Goal: Communication & Community: Answer question/provide support

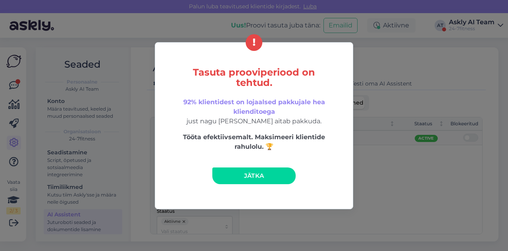
click at [271, 177] on link "Jätka" at bounding box center [253, 175] width 83 height 17
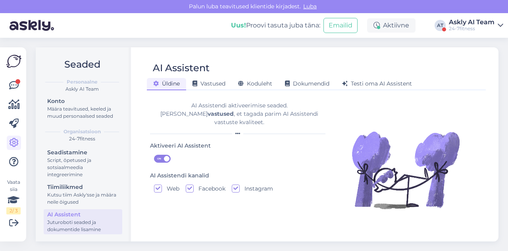
click at [467, 20] on div "Askly AI Team" at bounding box center [472, 22] width 46 height 6
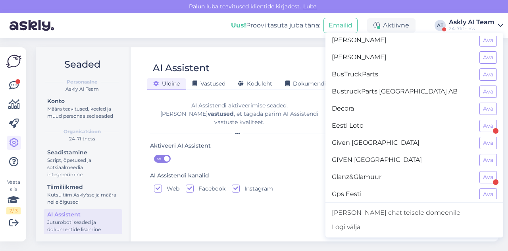
scroll to position [144, 0]
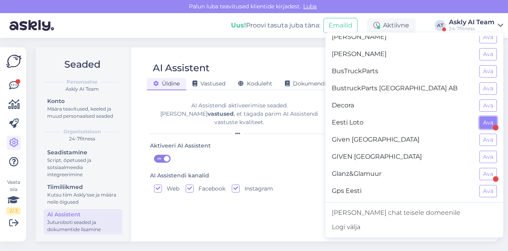
click at [482, 118] on button "Ava" at bounding box center [488, 122] width 17 height 12
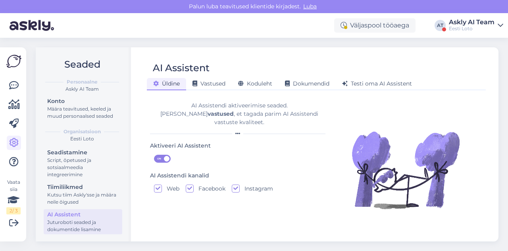
click at [467, 31] on div "Eesti Loto" at bounding box center [472, 28] width 46 height 6
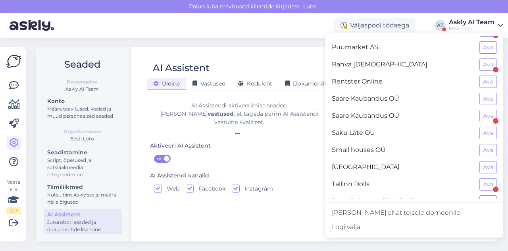
scroll to position [578, 0]
click at [481, 126] on button "Ava" at bounding box center [488, 132] width 17 height 12
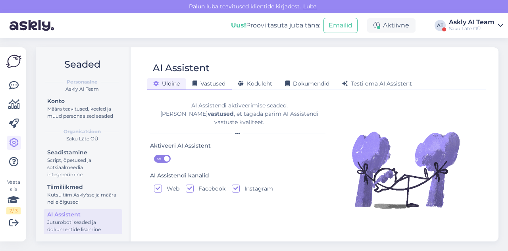
click at [214, 86] on span "Vastused" at bounding box center [209, 83] width 33 height 7
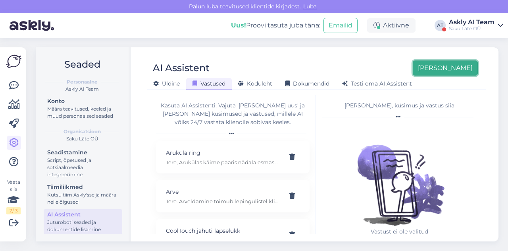
click at [467, 67] on button "[PERSON_NAME]" at bounding box center [445, 67] width 65 height 15
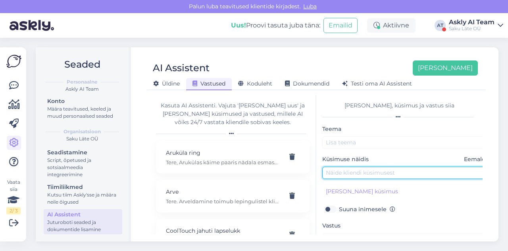
click at [374, 172] on input "text" at bounding box center [405, 172] width 167 height 12
paste input "Leidsime kahest veepudelist rohelise katte. Kas saate need pudelid välja vaheta…"
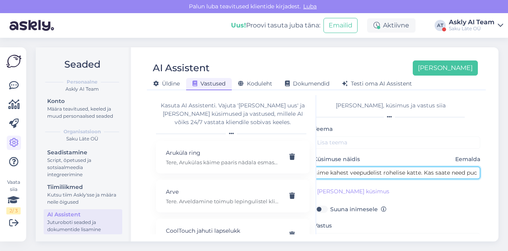
scroll to position [0, 0]
type input "Leidsime kahest veepudelist rohelise katte. Kas saate need pudelid välja vaheta…"
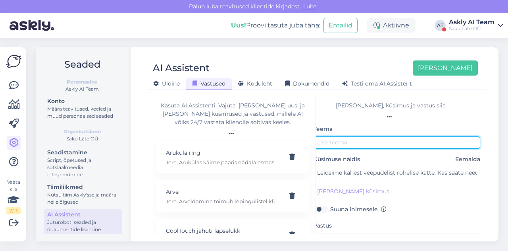
click at [342, 142] on input "text" at bounding box center [397, 142] width 167 height 12
type input "Riknenud vesi"
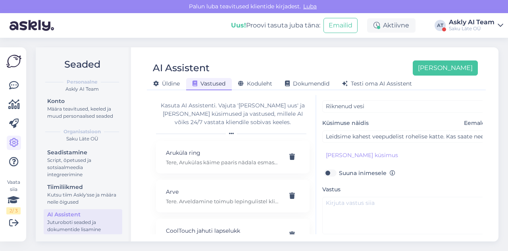
scroll to position [37, 0]
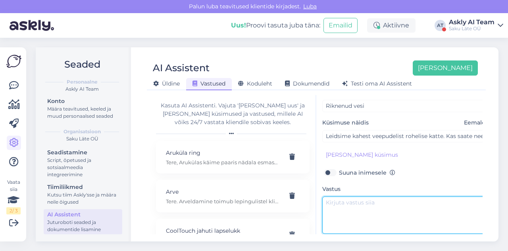
click at [366, 198] on textarea at bounding box center [405, 214] width 167 height 37
paste textarea "Loomulikult saame need pudelid välja vahetada. Palun öelge lepingu number või e…"
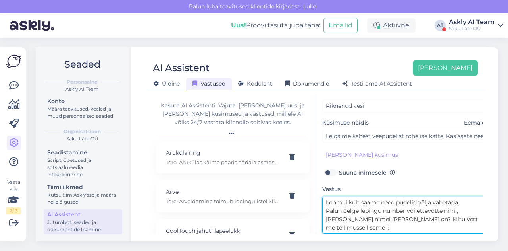
scroll to position [38, 0]
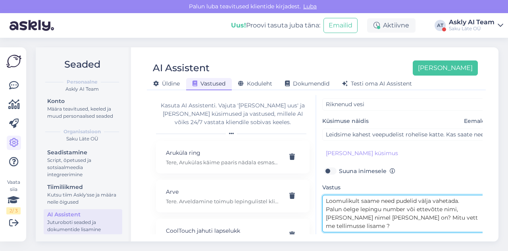
type textarea "Loomulikult saame need pudelid välja vahetada. Palun öelge lepingu number või e…"
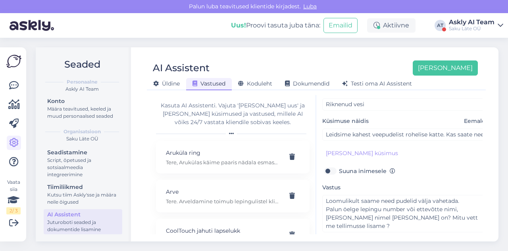
click at [339, 167] on label "Suuna inimesele" at bounding box center [367, 171] width 56 height 10
click at [332, 167] on input "Suuna inimesele" at bounding box center [329, 171] width 15 height 10
checkbox input "true"
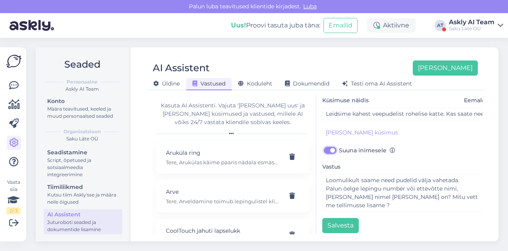
scroll to position [58, 0]
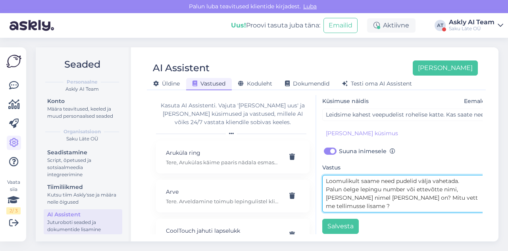
click at [327, 188] on textarea "Loomulikult saame need pudelid välja vahetada. Palun öelge lepingu number või e…" at bounding box center [405, 193] width 167 height 37
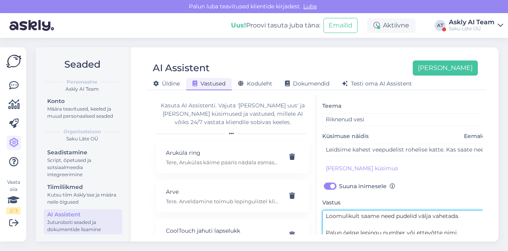
scroll to position [68, 0]
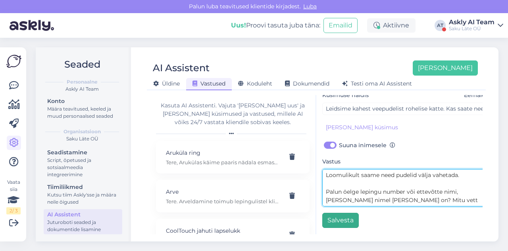
type textarea "Loomulikult saame need pudelid välja vahetada. Palun öelge lepingu number või e…"
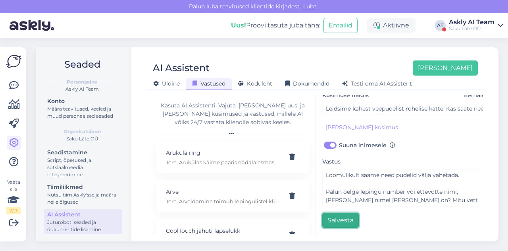
click at [338, 212] on button "Salvesta" at bounding box center [340, 219] width 37 height 15
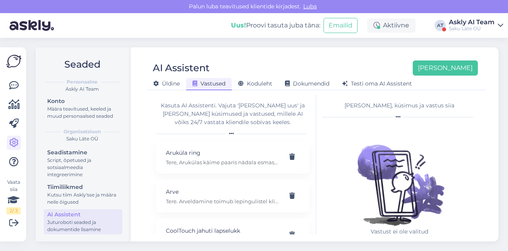
click at [444, 47] on div "AI Assistent [PERSON_NAME] [PERSON_NAME] Vastused Koduleht Dokumendid [PERSON_N…" at bounding box center [316, 144] width 365 height 194
click at [451, 69] on button "[PERSON_NAME]" at bounding box center [445, 67] width 65 height 15
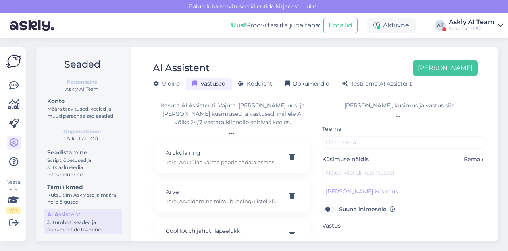
click at [356, 163] on div "Küsimuse näidis Eemalda" at bounding box center [405, 167] width 167 height 24
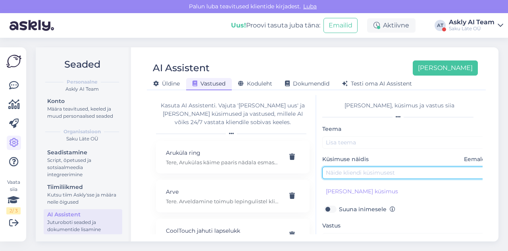
click at [355, 170] on input "text" at bounding box center [405, 172] width 167 height 12
paste input "OÜ siin , [PERSON_NAME] vahetati meile kohvimasin aga uus ei vahusta piima"
drag, startPoint x: 341, startPoint y: 172, endPoint x: 305, endPoint y: 170, distance: 35.4
click at [305, 170] on div "Kasuta AI Assistenti. Vajuta '[PERSON_NAME] uus' ja [PERSON_NAME] küsimused ja …" at bounding box center [316, 164] width 333 height 139
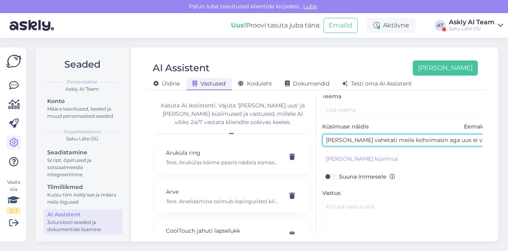
scroll to position [33, 0]
type input "[PERSON_NAME] vahetati meile kohvimasin aga uus ei vahusta piima"
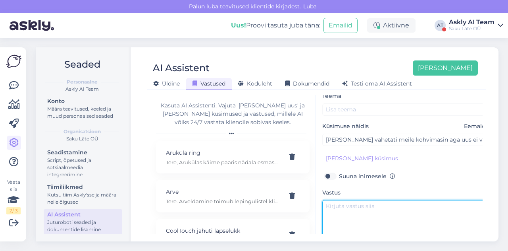
click at [342, 216] on textarea at bounding box center [405, 218] width 167 height 37
paste textarea "Palun öelge lepingu number või ettevõtte nimi, [PERSON_NAME] nimel [PERSON_NAME…"
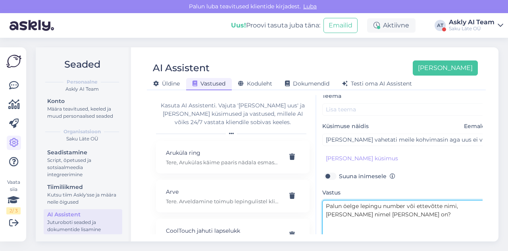
scroll to position [68, 0]
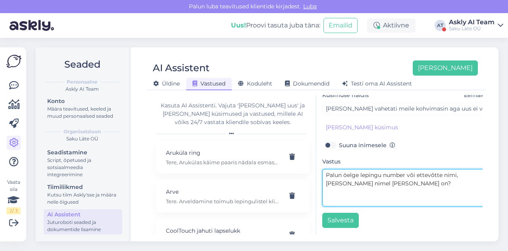
type textarea "Palun öelge lepingu number või ettevõtte nimi, [PERSON_NAME] nimel [PERSON_NAME…"
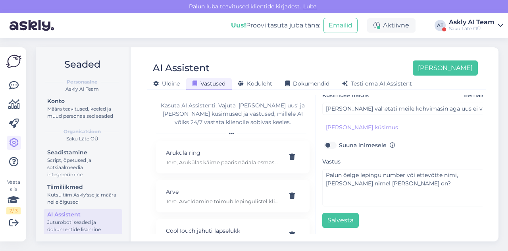
click at [348, 140] on label "Suuna inimesele" at bounding box center [367, 145] width 56 height 10
click at [338, 140] on input "Suuna inimesele" at bounding box center [329, 145] width 15 height 10
checkbox input "true"
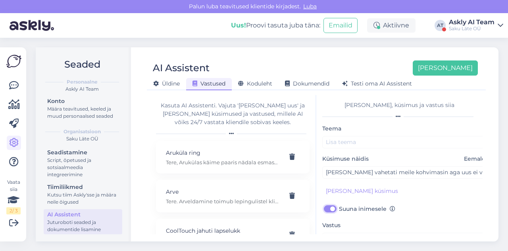
scroll to position [0, 0]
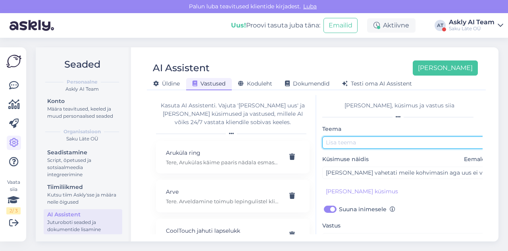
click at [356, 143] on input "text" at bounding box center [405, 142] width 167 height 12
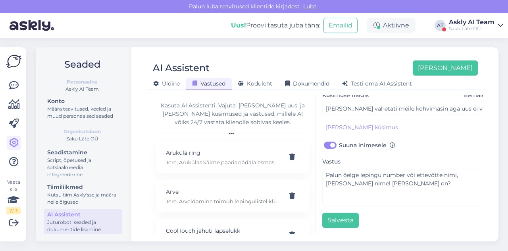
scroll to position [68, 0]
type input "[PERSON_NAME]"
click at [344, 212] on button "Salvesta" at bounding box center [340, 219] width 37 height 15
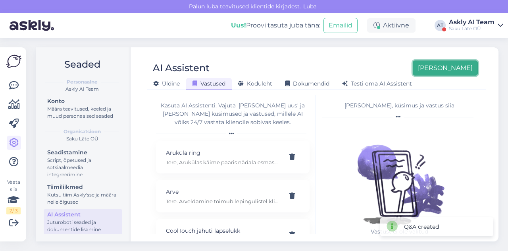
click at [462, 68] on button "[PERSON_NAME]" at bounding box center [445, 67] width 65 height 15
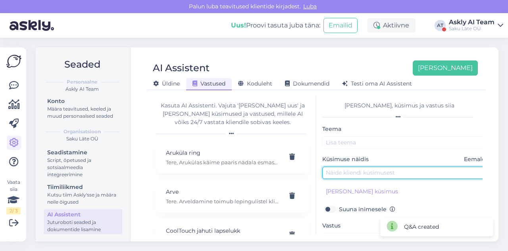
click at [348, 168] on input "text" at bounding box center [405, 172] width 167 height 12
paste input "[PERSON_NAME] läte joogivett ( 18,9L) peab tellima et ei rakenduks väikese tell…"
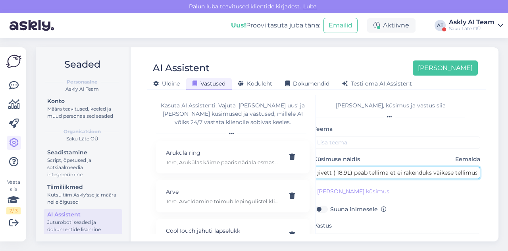
type input "[PERSON_NAME] läte joogivett ( 18,9L) peab tellima et ei rakenduks väikese tell…"
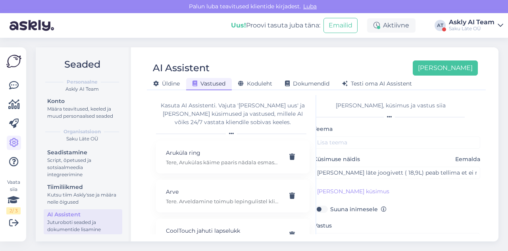
scroll to position [68, 0]
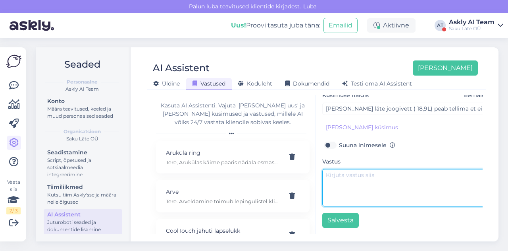
click at [351, 178] on textarea at bounding box center [405, 187] width 167 height 37
paste textarea "Tere. Alates kolmandast pudelist."
click at [411, 182] on textarea "Tere. Alates kolmandast pudelist." at bounding box center [405, 187] width 167 height 37
click at [409, 180] on textarea "Tere. Alates kolmandast pudelist." at bounding box center [405, 187] width 167 height 37
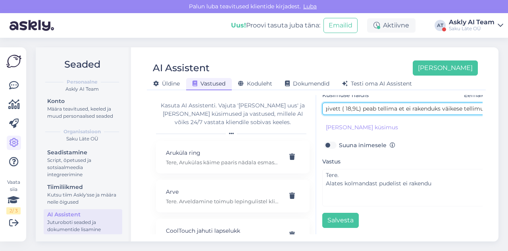
scroll to position [66, 18]
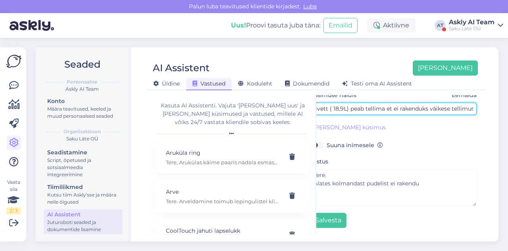
drag, startPoint x: 421, startPoint y: 103, endPoint x: 486, endPoint y: 102, distance: 64.3
click at [486, 102] on div "Kasuta AI Assistenti. Vajuta '[PERSON_NAME] uus' ja [PERSON_NAME] küsimused ja …" at bounding box center [316, 164] width 339 height 139
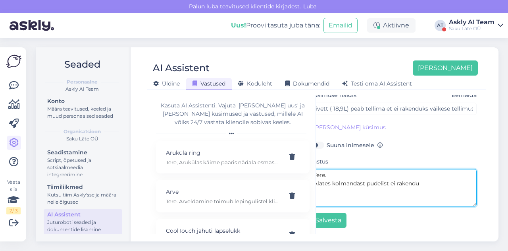
scroll to position [0, 0]
click at [432, 185] on textarea "Tere. Alates kolmandast pudelist ei rakendu" at bounding box center [393, 187] width 167 height 37
click at [427, 181] on textarea "Tere. Alates kolmandast pudelist ei rakendu" at bounding box center [393, 187] width 167 height 37
paste textarea "väikese tellimuse tasu?"
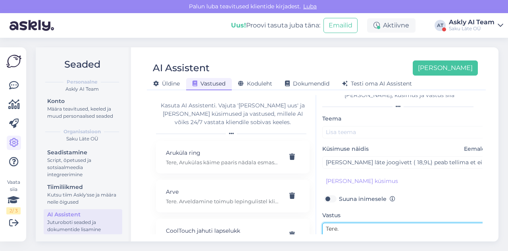
scroll to position [17, 0]
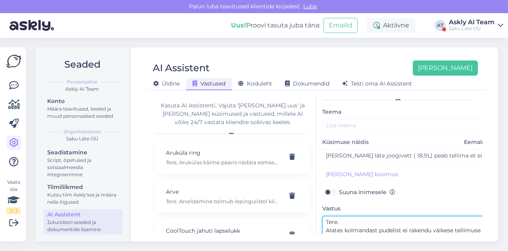
type textarea "Tere. Alates kolmandast pudelist ei rakendu väikese tellimuse tasu."
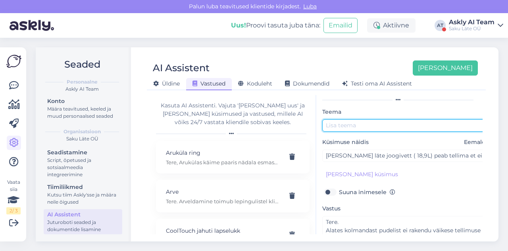
click at [345, 124] on input "text" at bounding box center [405, 125] width 167 height 12
paste input "väikese tellimuse tasu?"
click at [328, 125] on input "väikese tellimuse tasu" at bounding box center [405, 125] width 167 height 12
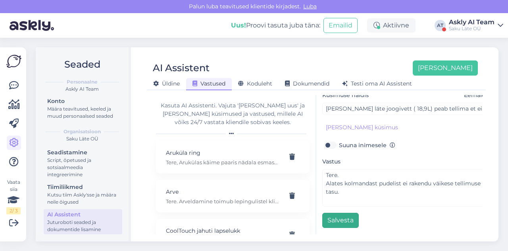
type input "Väikese tellimuse tasu"
click at [332, 216] on button "Salvesta" at bounding box center [340, 219] width 37 height 15
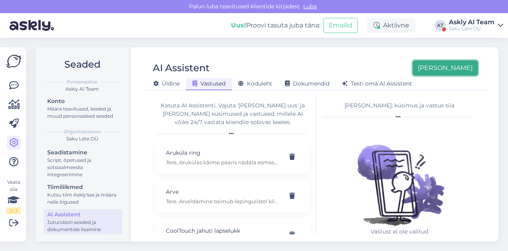
click at [456, 72] on button "[PERSON_NAME]" at bounding box center [445, 67] width 65 height 15
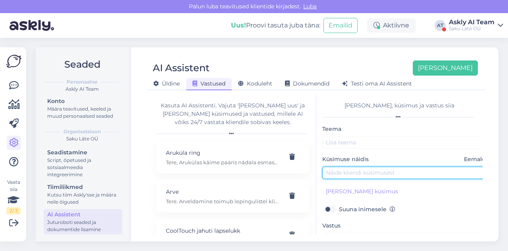
click at [349, 174] on input "text" at bounding box center [405, 172] width 167 height 12
paste input "kellega tuleb ühendust [PERSON_NAME] ebakvaliteetsete veepudelite tarne puhul?"
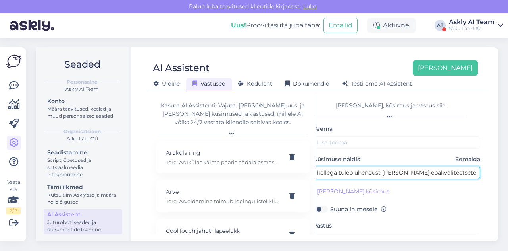
type input "kellega tuleb ühendust [PERSON_NAME] ebakvaliteetsete veepudelite tarne puhul?"
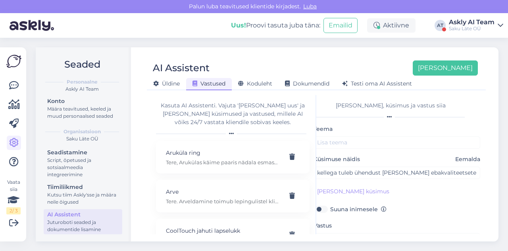
click at [330, 209] on label "Suuna inimesele" at bounding box center [358, 209] width 56 height 10
click at [323, 209] on input "Suuna inimesele" at bounding box center [321, 209] width 15 height 10
checkbox input "true"
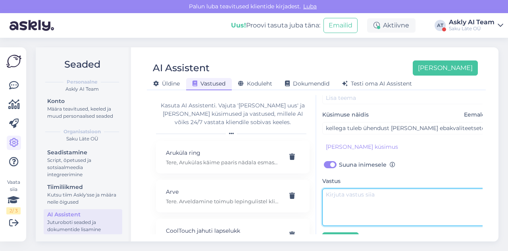
click at [344, 207] on textarea at bounding box center [405, 206] width 167 height 37
paste textarea "ere, palun täpsustage firmanimi või lepingunumber?"
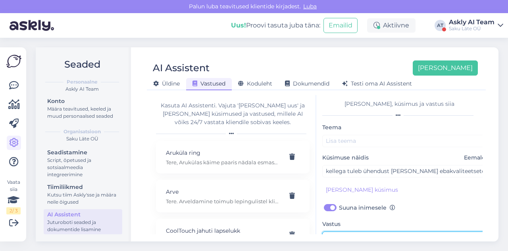
scroll to position [0, 0]
type textarea "Tere, palun täpsustage firmanimi või lepingunumber? Palun kirjeldage, milles pr…"
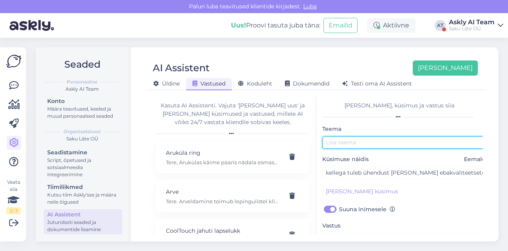
click at [358, 142] on input "text" at bounding box center [405, 142] width 167 height 12
type input "R"
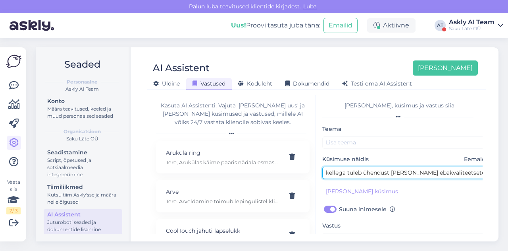
scroll to position [0, 39]
drag, startPoint x: 408, startPoint y: 174, endPoint x: 430, endPoint y: 171, distance: 22.0
click at [430, 171] on input "kellega tuleb ühendust [PERSON_NAME] ebakvaliteetsete veepudelite tarne puhul?" at bounding box center [393, 172] width 167 height 12
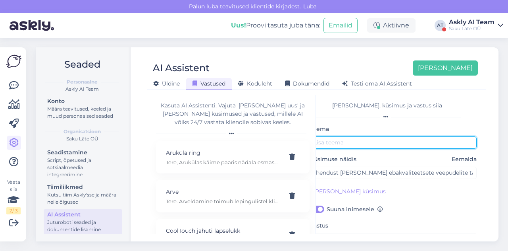
click at [360, 147] on input "text" at bounding box center [393, 142] width 167 height 12
paste input "ebakvaliteetsete veepudelite"
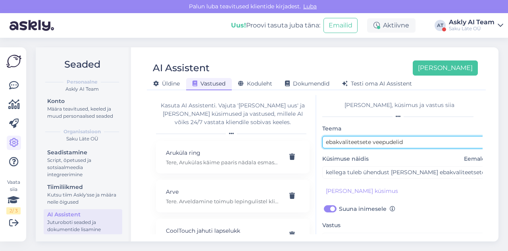
click at [330, 141] on input "ebakvaliteetsete veepudelid" at bounding box center [405, 142] width 167 height 12
click at [371, 141] on input "Ebakvaliteetsete veepudelid" at bounding box center [405, 142] width 167 height 12
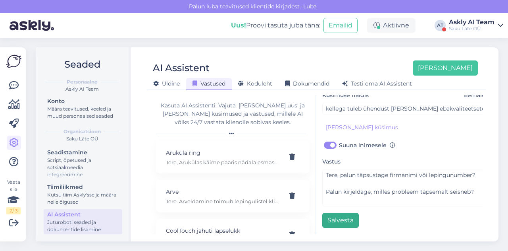
type input "Ebakvaliteetsed veepudelid"
click at [341, 212] on button "Salvesta" at bounding box center [340, 219] width 37 height 15
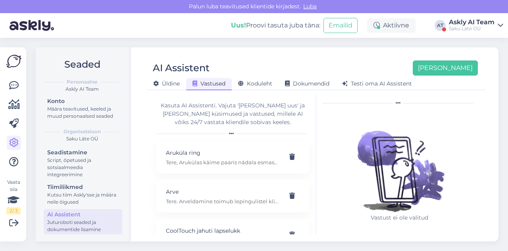
click at [315, 54] on div "AI Assistent [PERSON_NAME] [PERSON_NAME] Vastused Koduleht Dokumendid [PERSON_N…" at bounding box center [316, 144] width 365 height 194
click at [457, 25] on div "Saku Läte OÜ" at bounding box center [472, 28] width 46 height 6
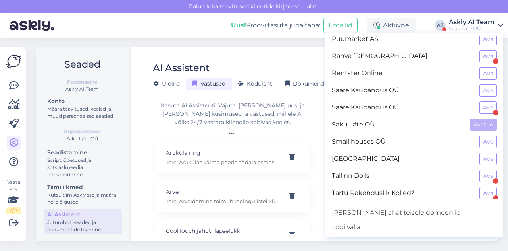
scroll to position [585, 0]
click at [481, 153] on button "Ava" at bounding box center [488, 159] width 17 height 12
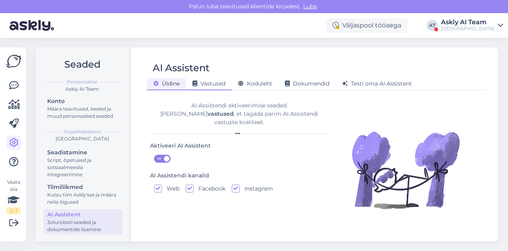
click at [208, 85] on span "Vastused" at bounding box center [209, 83] width 33 height 7
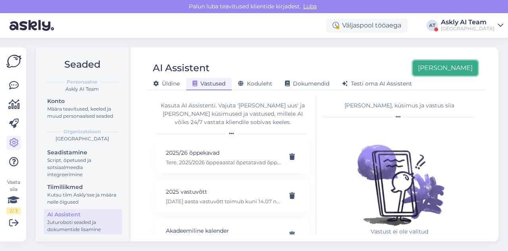
click at [451, 62] on button "[PERSON_NAME]" at bounding box center [445, 67] width 65 height 15
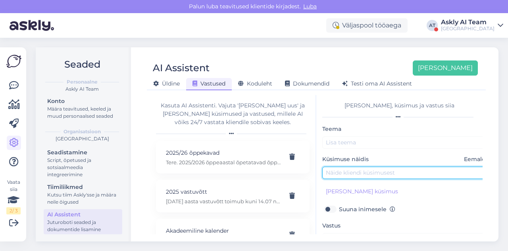
click at [344, 174] on input "text" at bounding box center [405, 172] width 167 height 12
paste input "Kui kinnitan, et tulen õppima, kas ma saan mõni aeg enne õppeaasta algust õppek…"
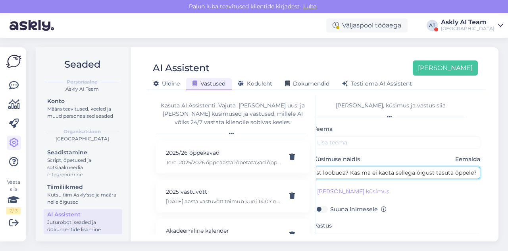
scroll to position [0, 18]
click at [370, 172] on input "Kui kinnitan, et tulen õppima, kas ma saan mõni aeg enne õppeaasta algust õppek…" at bounding box center [393, 172] width 167 height 12
click at [384, 172] on input "Kui kinnitan, et tulen õppima, kas ma saan mõni aeg enne õppeaasta algust õppek…" at bounding box center [393, 172] width 167 height 12
type input "Kui kinnitan, et tulen õppima, kas ma saan mõni aeg enne õppeaasta algust õppek…"
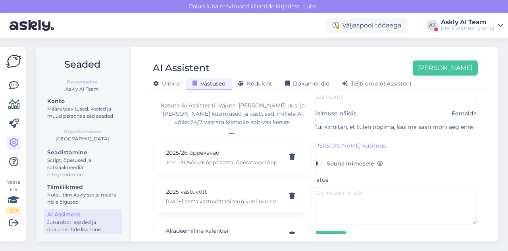
scroll to position [46, 18]
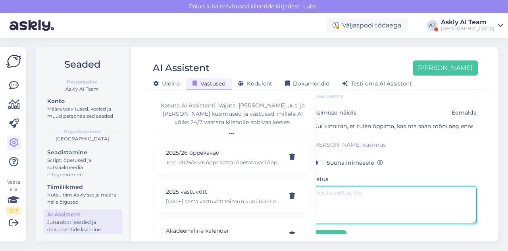
click at [366, 201] on textarea at bounding box center [393, 204] width 167 height 37
paste textarea "Lore! Ips dolorsi ametconsec adip elitseddoeiusmodte (inc utla etdo, mag aliq e…"
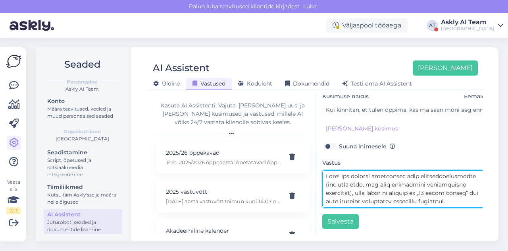
scroll to position [0, 0]
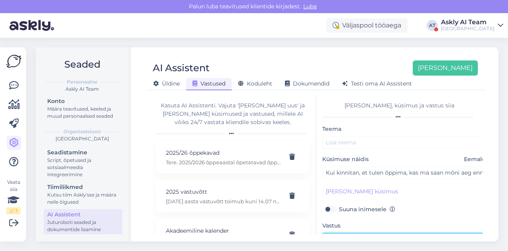
type textarea "Lore! Ips dolorsi ametconsec adip elitseddoeiusmodte (inc utla etdo, mag aliq e…"
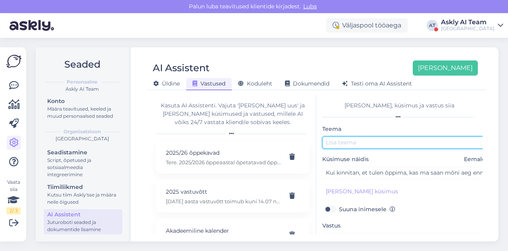
click at [362, 140] on input "text" at bounding box center [405, 142] width 167 height 12
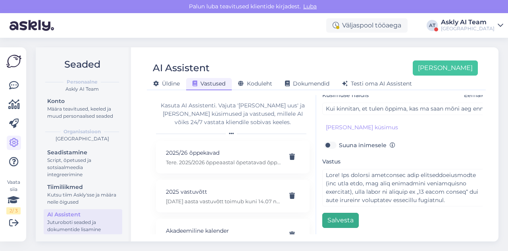
type input "Tasuta õppimine"
click at [338, 215] on button "Salvesta" at bounding box center [340, 219] width 37 height 15
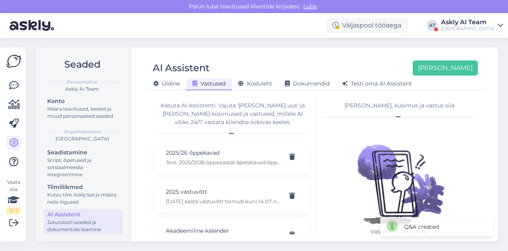
click at [307, 57] on div "AI Assistent [PERSON_NAME] [PERSON_NAME] Vastused Koduleht Dokumendid [PERSON_N…" at bounding box center [316, 72] width 339 height 36
click at [470, 74] on button "[PERSON_NAME]" at bounding box center [445, 67] width 65 height 15
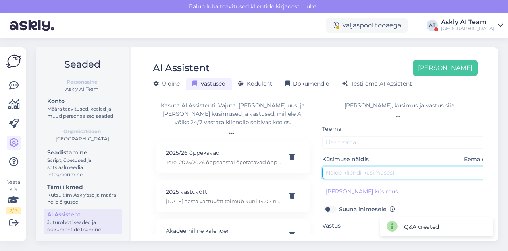
click at [345, 172] on input "text" at bounding box center [405, 172] width 167 height 12
paste input "Mul on küsimus, kas ma pean ise looma endale meiliaadressi või kool loob selle …"
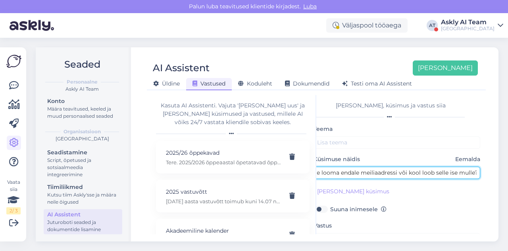
drag, startPoint x: 363, startPoint y: 172, endPoint x: 396, endPoint y: 174, distance: 33.4
click at [396, 174] on input "Mul on küsimus, kas ma pean ise looma endale meiliaadressi või kool loob selle …" at bounding box center [397, 172] width 167 height 12
type input "Mul on küsimus, kas ma pean ise looma endale meiliaadressi või kool loob selle …"
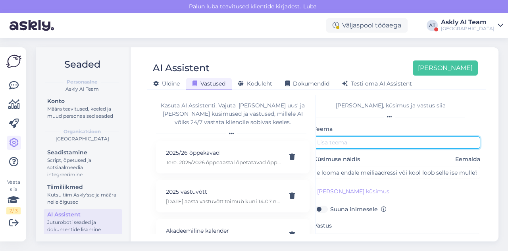
click at [353, 142] on input "text" at bounding box center [397, 142] width 167 height 12
paste input "meiliaadress"
click at [332, 143] on input "meiliaadress" at bounding box center [405, 142] width 167 height 12
type input "Meiliaadress"
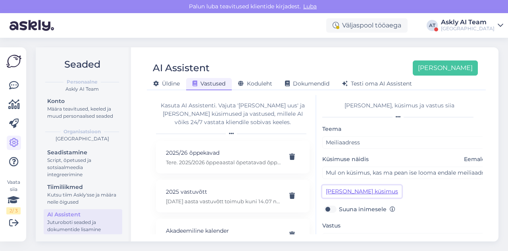
click at [365, 190] on button "[PERSON_NAME] küsimus" at bounding box center [361, 191] width 79 height 12
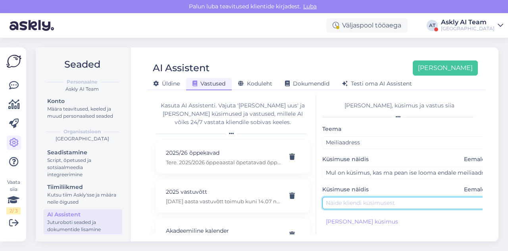
click at [348, 201] on input "text" at bounding box center [405, 203] width 167 height 12
paste input "Mul [PERSON_NAME] matemaatika kursusele sisselogida, aga sinna vist saab kooli …"
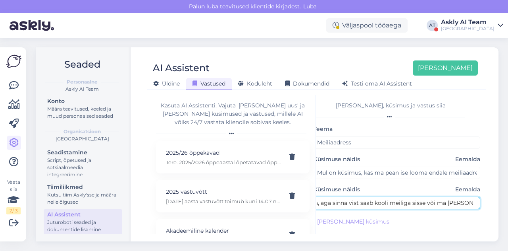
type input "Mul [PERSON_NAME] matemaatika kursusele sisselogida, aga sinna vist saab kooli …"
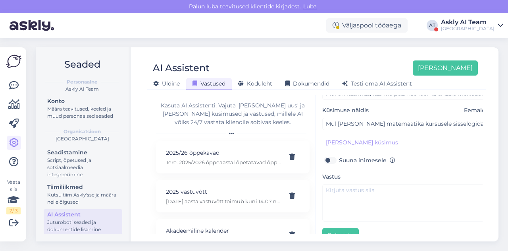
scroll to position [79, 0]
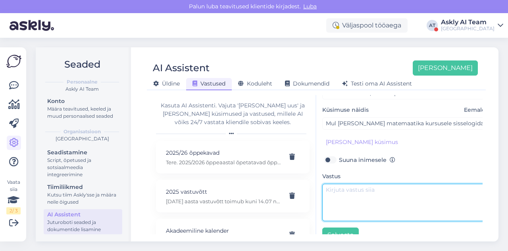
click at [346, 207] on textarea at bounding box center [405, 201] width 167 height 37
paste textarea "Tere! Palun kasutage Moodle kursuse jaoks konto loomiseks mitte [DOMAIN_NAME] e…"
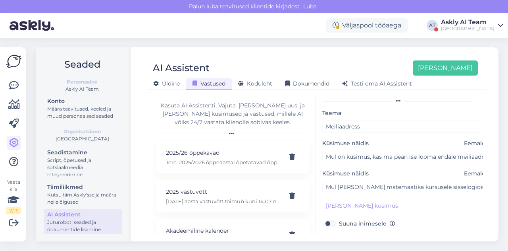
scroll to position [98, 0]
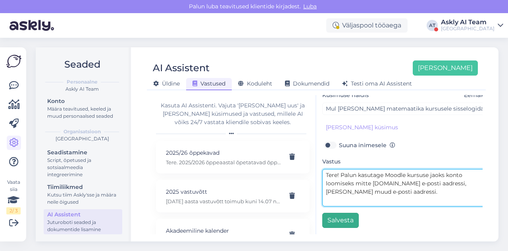
type textarea "Tere! Palun kasutage Moodle kursuse jaoks konto loomiseks mitte [DOMAIN_NAME] e…"
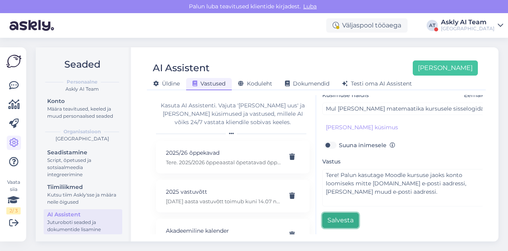
click at [339, 212] on button "Salvesta" at bounding box center [340, 219] width 37 height 15
click at [322, 52] on div "AI Assistent [PERSON_NAME] [PERSON_NAME] Vastused Koduleht Dokumendid [PERSON_N…" at bounding box center [316, 144] width 365 height 194
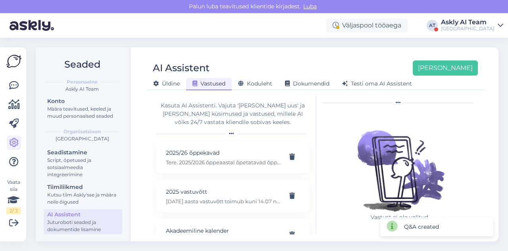
scroll to position [14, 0]
click at [461, 62] on button "[PERSON_NAME]" at bounding box center [445, 67] width 65 height 15
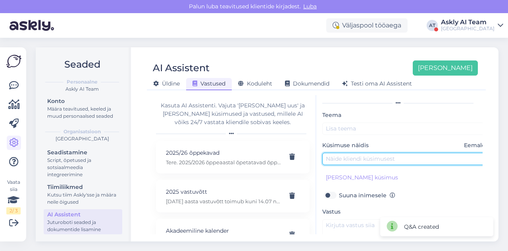
click at [380, 160] on input "text" at bounding box center [405, 158] width 167 height 12
paste input "[PERSON_NAME] uurida, kuidas käib õpingute pikendamine."
type input "[PERSON_NAME] uurida, kuidas käib õpingute pikendamine."
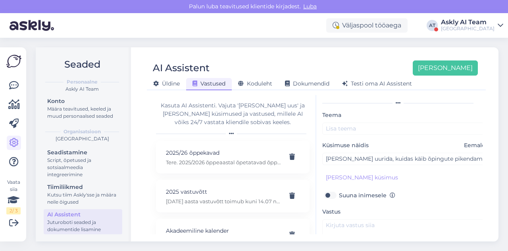
scroll to position [68, 0]
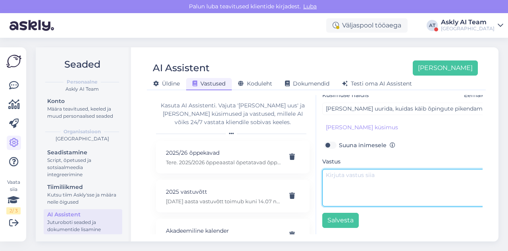
click at [347, 195] on textarea at bounding box center [405, 187] width 167 height 37
paste textarea "Kui Te ei läbi oma õppekava nominaalkoormusega, siis peate läbimata EAPd läbima…"
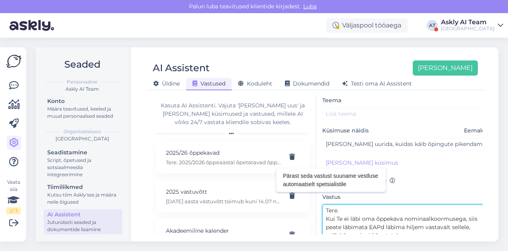
scroll to position [29, 0]
type textarea "Tere. Kui Te ei läbi oma õppekava nominaalkoormusega, siis peate läbimata EAPd …"
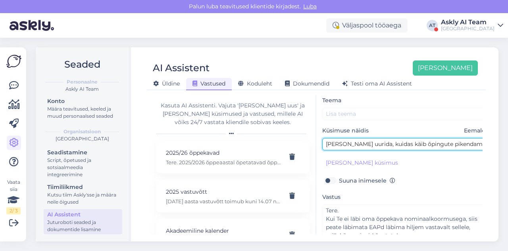
drag, startPoint x: 403, startPoint y: 142, endPoint x: 465, endPoint y: 145, distance: 62.4
click at [465, 145] on input "[PERSON_NAME] uurida, kuidas käib õpingute pikendamine." at bounding box center [405, 144] width 167 height 12
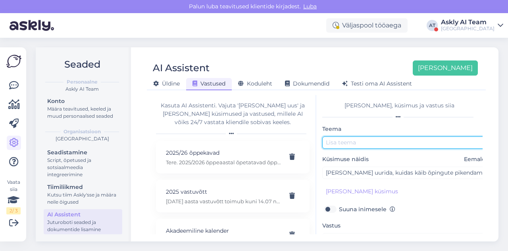
click at [378, 140] on input "text" at bounding box center [405, 142] width 167 height 12
paste input "õpingute pikendamine"
click at [328, 143] on input "õpingute pikendamine" at bounding box center [405, 142] width 167 height 12
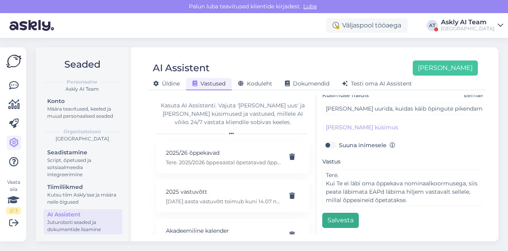
type input "Õpingute pikendamine"
click at [331, 215] on button "Salvesta" at bounding box center [340, 219] width 37 height 15
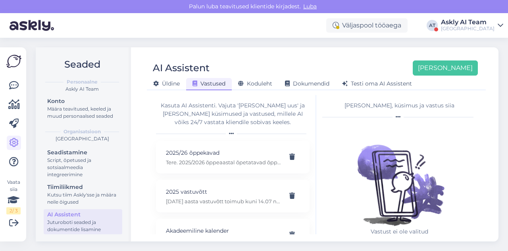
click at [281, 55] on div "AI Assistent [PERSON_NAME] [PERSON_NAME] Vastused Koduleht Dokumendid [PERSON_N…" at bounding box center [316, 72] width 339 height 36
click at [461, 24] on div "Askly AI Team" at bounding box center [468, 22] width 54 height 6
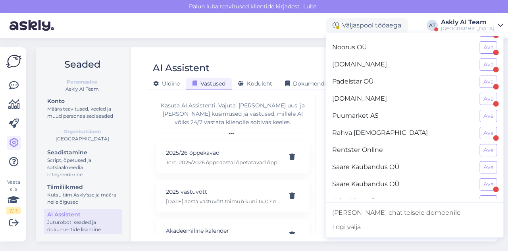
scroll to position [511, 0]
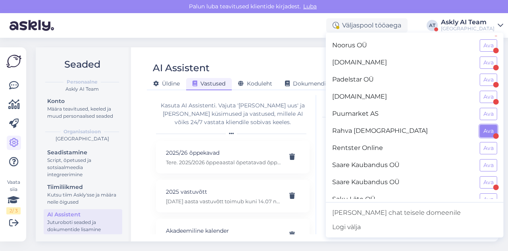
click at [482, 125] on button "Ava" at bounding box center [488, 131] width 17 height 12
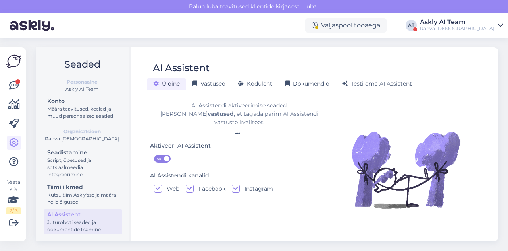
click at [256, 82] on span "Koduleht" at bounding box center [255, 83] width 34 height 7
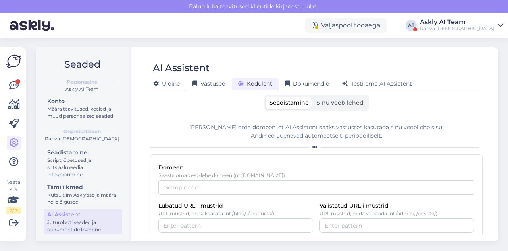
click at [214, 82] on span "Vastused" at bounding box center [209, 83] width 33 height 7
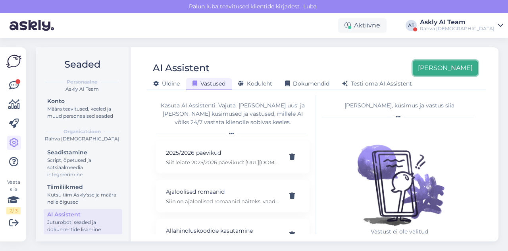
click at [450, 70] on button "[PERSON_NAME]" at bounding box center [445, 67] width 65 height 15
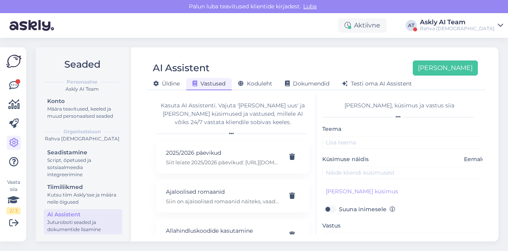
click at [322, 49] on div "AI Assistent [PERSON_NAME] [PERSON_NAME] Vastused Koduleht Dokumendid [PERSON_N…" at bounding box center [316, 144] width 365 height 194
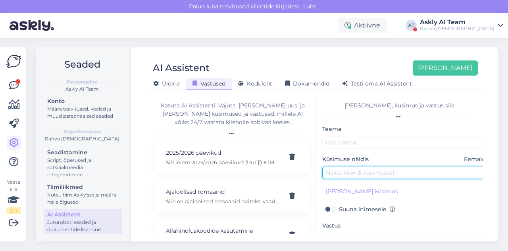
click at [339, 171] on input "text" at bounding box center [405, 172] width 167 height 12
paste input "mis on viljandi kaupluse telefoni nr"
drag, startPoint x: 346, startPoint y: 172, endPoint x: 394, endPoint y: 172, distance: 47.3
click at [394, 172] on input "mis on viljandi kaupluse telefoni nr" at bounding box center [405, 172] width 167 height 12
type input "mis on viljandi kaupluse telefoni nr"
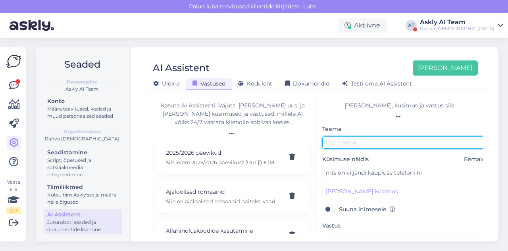
click at [348, 139] on input "text" at bounding box center [405, 142] width 167 height 12
paste input "viljandi kaupluse"
click at [328, 142] on input "viljandi kaupluse kontakt" at bounding box center [405, 142] width 167 height 12
type input "Viljandi kaupluse kontakt"
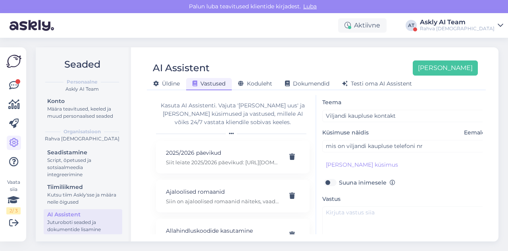
scroll to position [33, 0]
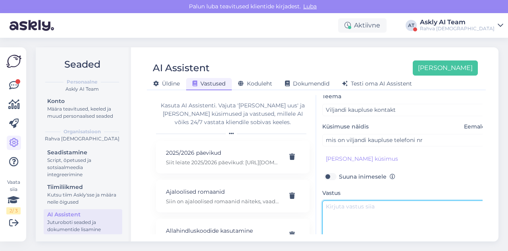
click at [355, 208] on textarea at bounding box center [405, 218] width 167 height 37
paste textarea "Tere. Kahjuks [PERSON_NAME] ole Viljandi kaupluse numbrit anda."
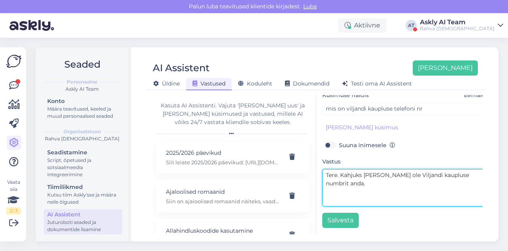
type textarea "Tere. Kahjuks [PERSON_NAME] ole Viljandi kaupluse numbrit anda."
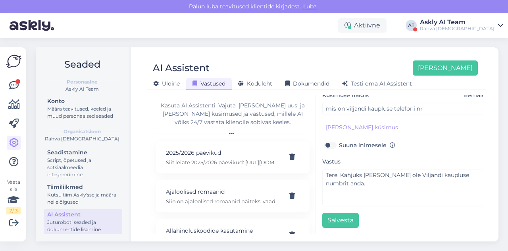
click at [337, 224] on div "[PERSON_NAME], küsimus ja vastus siia Teema Viljandi kaupluse kontakt Küsimuse …" at bounding box center [400, 164] width 166 height 139
click at [332, 214] on button "Salvesta" at bounding box center [340, 219] width 37 height 15
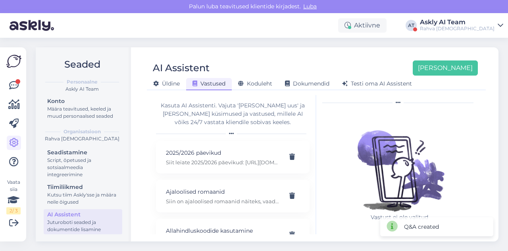
scroll to position [0, 0]
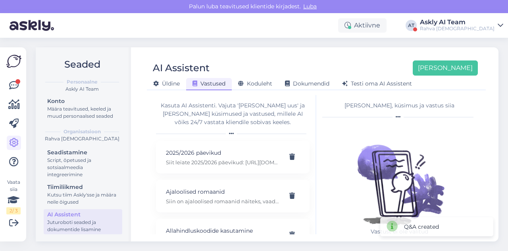
click at [323, 57] on div "AI Assistent [PERSON_NAME] [PERSON_NAME] Vastused Koduleht Dokumendid [PERSON_N…" at bounding box center [316, 72] width 339 height 36
click at [452, 63] on button "[PERSON_NAME]" at bounding box center [445, 67] width 65 height 15
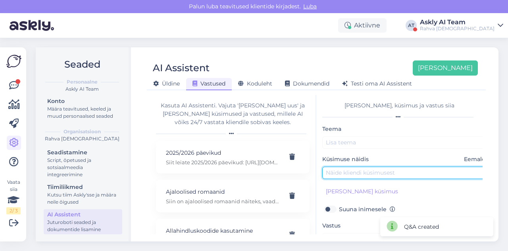
click at [343, 175] on input "text" at bounding box center [405, 172] width 167 height 12
paste input "ma soovin ühe raamatu broneerida"
type input "ma soovin ühe raamatu broneerida"
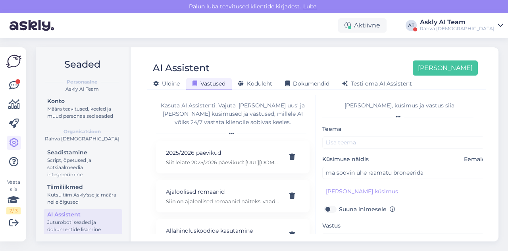
click at [311, 57] on div "AI Assistent [PERSON_NAME] [PERSON_NAME] Vastused Koduleht Dokumendid [PERSON_N…" at bounding box center [316, 72] width 339 height 36
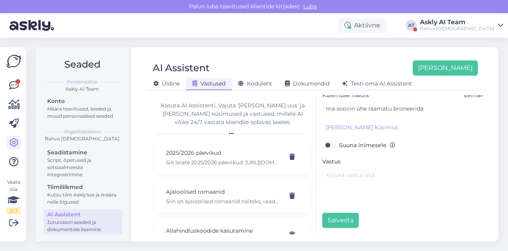
scroll to position [68, 0]
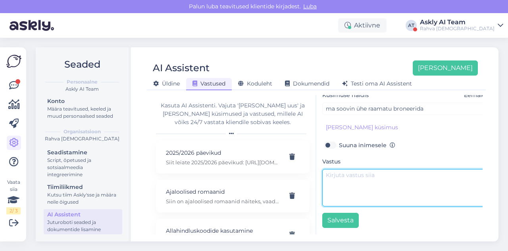
click at [345, 185] on textarea at bounding box center [405, 187] width 167 height 37
paste textarea "Tere. Tooteid broneerida meie kauplustes ei saa. E-poest saate teha ostu ning p…"
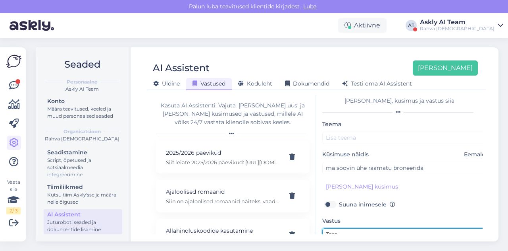
scroll to position [0, 0]
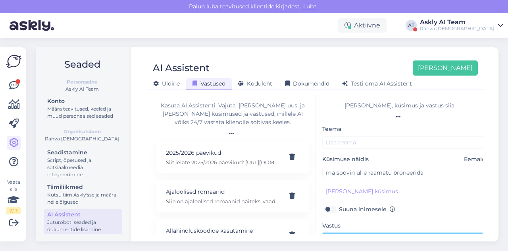
type textarea "Tere. Tooteid broneerida meie kauplustes ei saa. E-poest saate teha ostu ning p…"
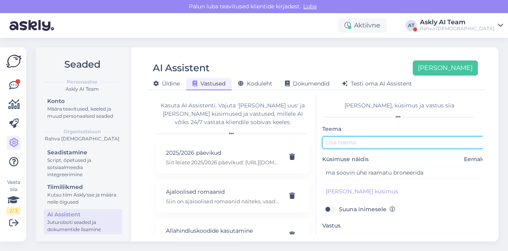
click at [337, 143] on input "text" at bounding box center [405, 142] width 167 height 12
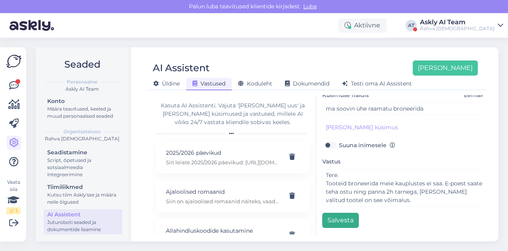
type input "Broneerimine"
click at [341, 221] on button "Salvesta" at bounding box center [340, 219] width 37 height 15
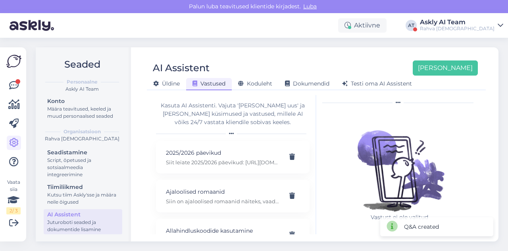
scroll to position [0, 0]
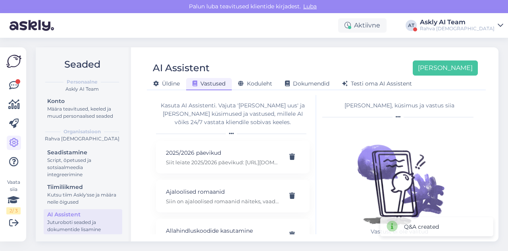
click at [328, 56] on div "AI Assistent [PERSON_NAME] [PERSON_NAME] Vastused Koduleht Dokumendid [PERSON_N…" at bounding box center [316, 72] width 339 height 36
click at [457, 64] on button "[PERSON_NAME]" at bounding box center [445, 67] width 65 height 15
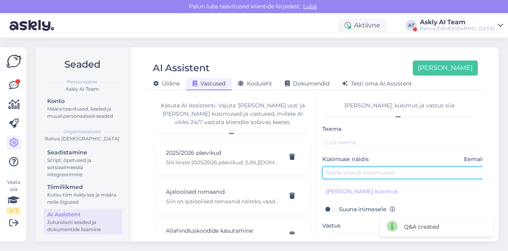
click at [359, 172] on input "text" at bounding box center [405, 172] width 167 height 12
paste input "Kas [PERSON_NAME] selgitaksite mulle ,kuidas on võimalik et e-raamat on e-poest…"
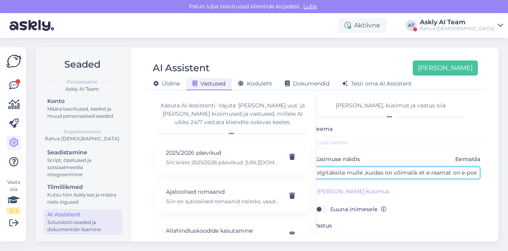
type input "Kas [PERSON_NAME] selgitaksite mulle ,kuidas on võimalik et e-raamat on e-poest…"
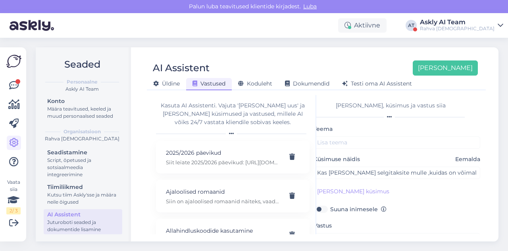
scroll to position [63, 0]
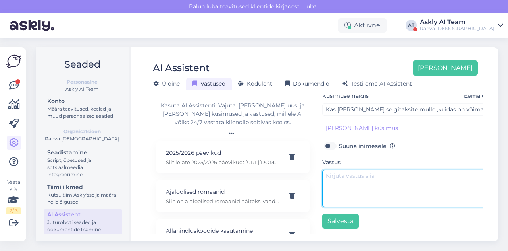
click at [376, 193] on textarea at bounding box center [405, 188] width 167 height 37
paste textarea "Kahjuks ei ole antud e-raamat hetkel meie e-poes saadaval, kuna selle litsents …"
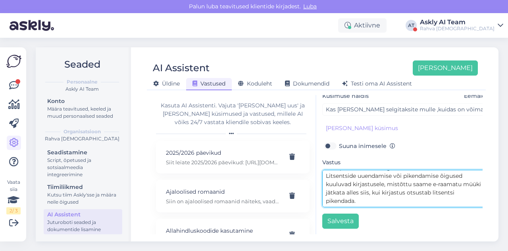
scroll to position [0, 0]
drag, startPoint x: 326, startPoint y: 174, endPoint x: 365, endPoint y: 174, distance: 38.5
click at [365, 174] on textarea "Kahjuks ei ole antud e-raamat hetkel meie e-poes saadaval, kuna selle litsents …" at bounding box center [405, 188] width 167 height 37
click at [399, 175] on textarea "Juhul kui antud e-raamat hetkel meie e-poes saadaval, kuna selle litsents on ae…" at bounding box center [405, 188] width 167 height 37
click at [366, 185] on textarea "Juhul kui antud e-raamat ei ole hetkel meie e-poes saadaval, kuna selle litsent…" at bounding box center [405, 188] width 167 height 37
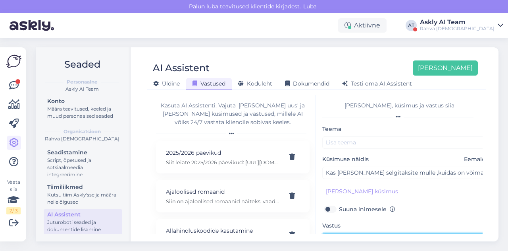
type textarea "Juhul kui antud e-raamat ei ole hetkel meie e-poes saadaval, siis selle litsent…"
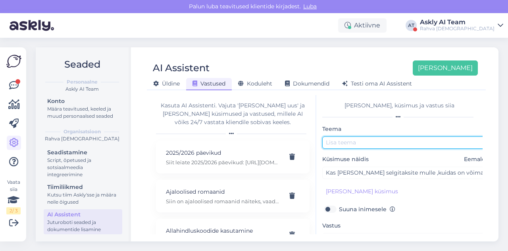
click at [356, 140] on input "text" at bounding box center [405, 142] width 167 height 12
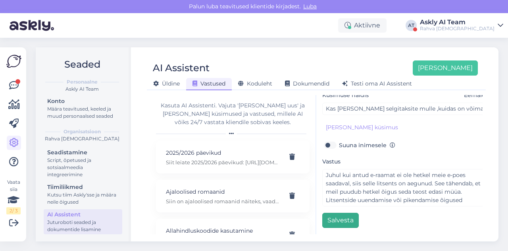
type input "E-raamat otsas"
click at [330, 216] on button "Salvesta" at bounding box center [340, 219] width 37 height 15
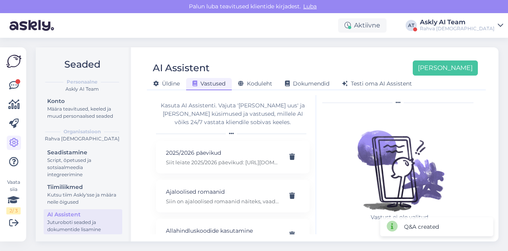
scroll to position [0, 0]
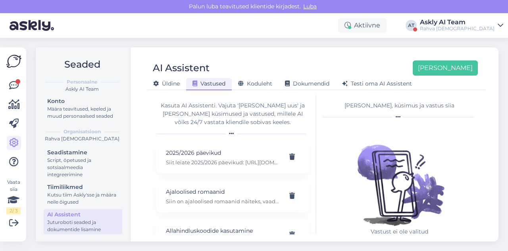
click at [322, 62] on div "AI Assistent [PERSON_NAME]" at bounding box center [312, 67] width 331 height 15
click at [440, 68] on div "[PERSON_NAME]" at bounding box center [440, 67] width 75 height 15
click at [450, 69] on button "[PERSON_NAME]" at bounding box center [445, 67] width 65 height 15
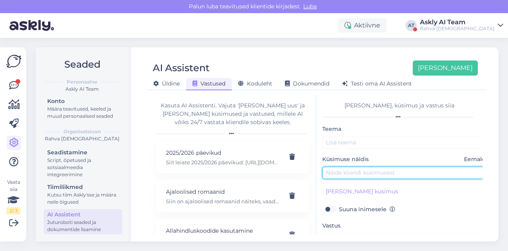
click at [338, 173] on input "text" at bounding box center [405, 172] width 167 height 12
paste input "Kas [PERSON_NAME] raamatuid on eesti keelde tõlgitud?"
type input "Kas [PERSON_NAME] raamatuid on eesti keelde tõlgitud?"
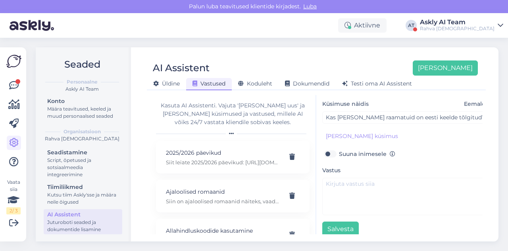
scroll to position [56, 0]
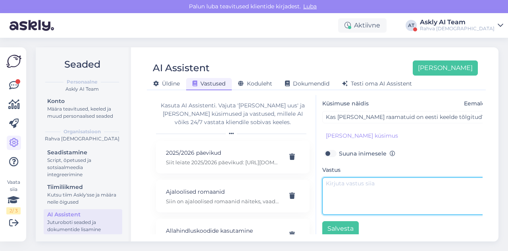
click at [353, 190] on textarea at bounding box center [405, 195] width 167 height 37
paste textarea "Tere. Eesti keeles on olemas need raamatud: - [URL][DOMAIN_NAME] - [URL][DOMAIN…"
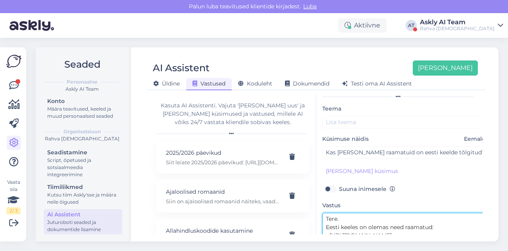
scroll to position [12, 0]
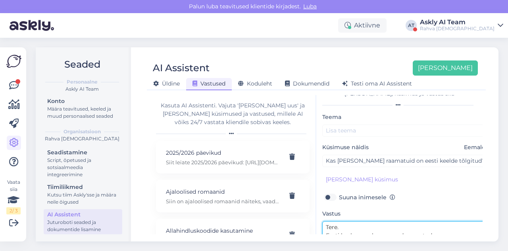
type textarea "Tere. Eesti keeles on olemas need raamatud: - [URL][DOMAIN_NAME] - [URL][DOMAIN…"
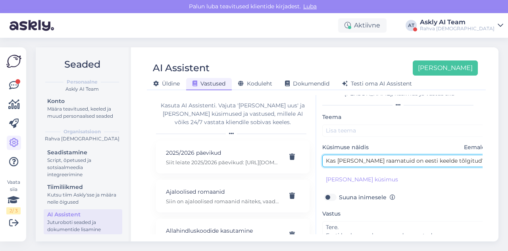
drag, startPoint x: 338, startPoint y: 158, endPoint x: 397, endPoint y: 161, distance: 59.6
click at [397, 161] on input "Kas [PERSON_NAME] raamatuid on eesti keelde tõlgitud?" at bounding box center [405, 160] width 167 height 12
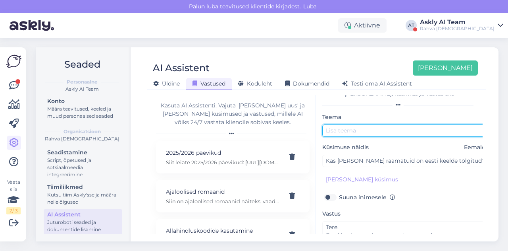
click at [372, 129] on input "text" at bounding box center [405, 130] width 167 height 12
paste input "[PERSON_NAME] raamatuid"
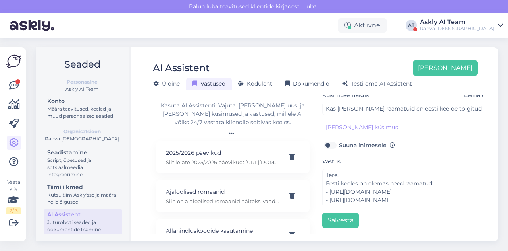
type input "[PERSON_NAME] raamatud"
click at [329, 222] on div "[PERSON_NAME], küsimus ja vastus siia [PERSON_NAME] raamatud Küsimuse näidis Ee…" at bounding box center [400, 164] width 166 height 139
click at [326, 215] on button "Salvesta" at bounding box center [340, 219] width 37 height 15
click at [299, 56] on div "AI Assistent [PERSON_NAME] [PERSON_NAME] Vastused Koduleht Dokumendid [PERSON_N…" at bounding box center [316, 72] width 339 height 36
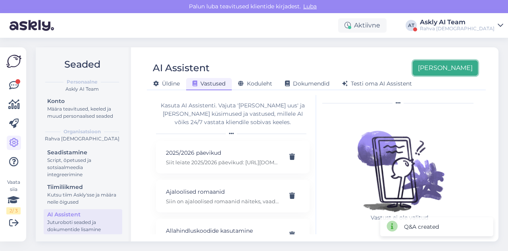
click at [456, 65] on button "[PERSON_NAME]" at bounding box center [445, 67] width 65 height 15
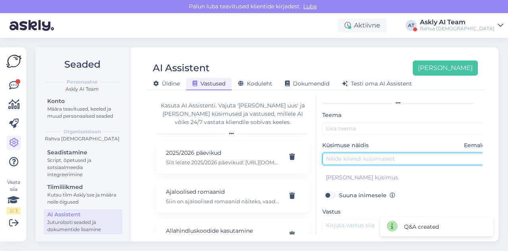
click at [351, 160] on input "text" at bounding box center [405, 158] width 167 height 12
paste input "Kuidas SEB soodustust saada 15 kuupäev?"
type input "Kuidas SEB soodustust saada 15 kuupäev?"
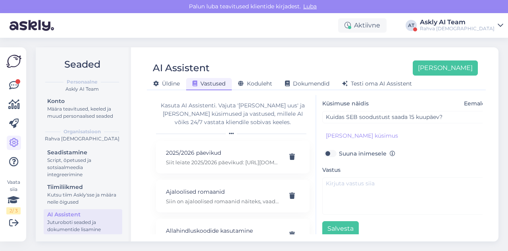
scroll to position [56, 0]
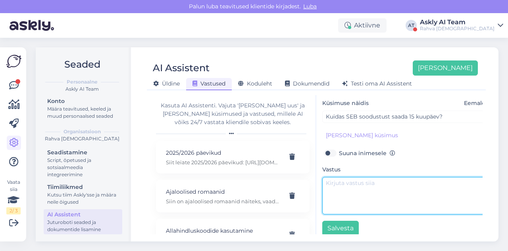
click at [352, 201] on textarea at bounding box center [405, 195] width 167 height 37
paste textarea "Soodustuse saamiseks tuleb kaupluses [PERSON_NAME] näidata enda SEB kaarti. Täp…"
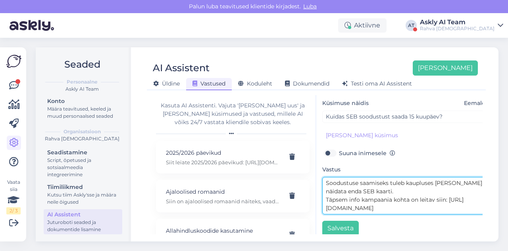
scroll to position [0, 0]
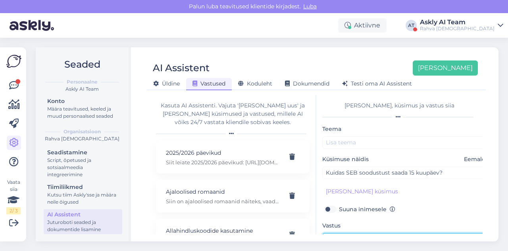
type textarea "Soodustuse saamiseks tuleb kaupluses [PERSON_NAME] näidata enda SEB kaarti. Täp…"
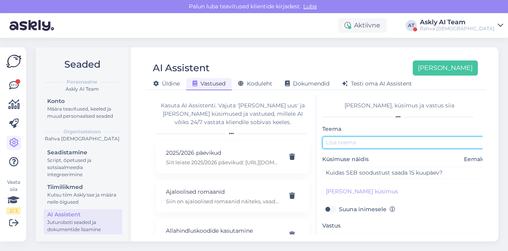
click at [345, 147] on input "text" at bounding box center [405, 142] width 167 height 12
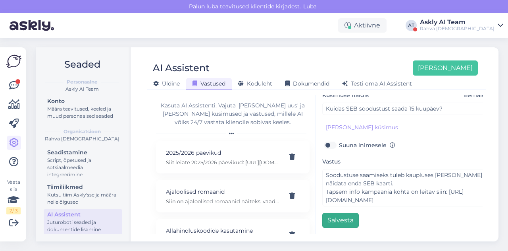
type input "SEB soodustus"
click at [330, 218] on button "Salvesta" at bounding box center [340, 219] width 37 height 15
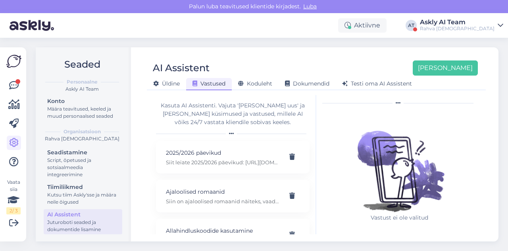
click at [481, 22] on div "Askly AI Team" at bounding box center [457, 22] width 75 height 6
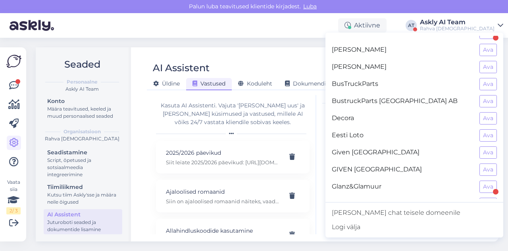
scroll to position [138, 0]
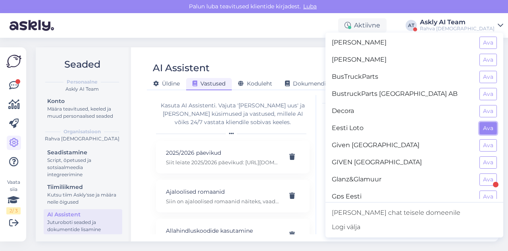
click at [480, 125] on button "Ava" at bounding box center [488, 128] width 17 height 12
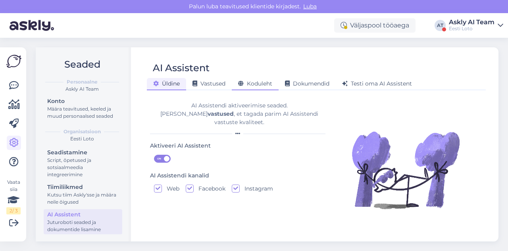
click at [254, 85] on span "Koduleht" at bounding box center [255, 83] width 34 height 7
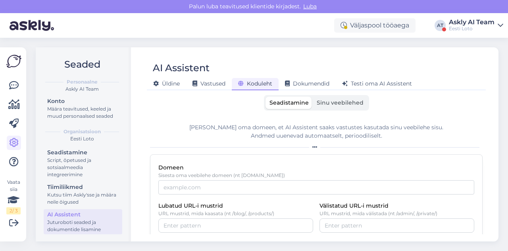
click at [334, 100] on span "Sinu veebilehed" at bounding box center [340, 102] width 47 height 7
click at [313, 97] on input "Sinu veebilehed" at bounding box center [313, 97] width 0 height 0
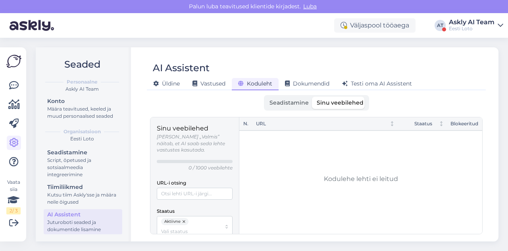
click at [290, 108] on label "Seadistamine" at bounding box center [289, 103] width 47 height 12
click at [266, 97] on input "Seadistamine" at bounding box center [266, 97] width 0 height 0
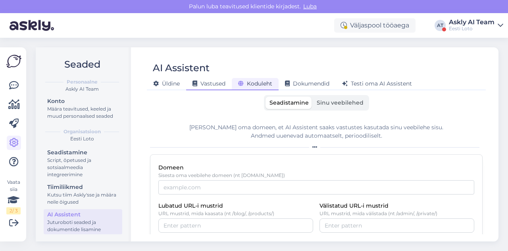
click at [222, 86] on span "Vastused" at bounding box center [209, 83] width 33 height 7
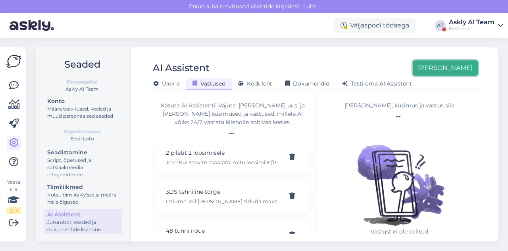
click at [471, 68] on button "[PERSON_NAME]" at bounding box center [445, 67] width 65 height 15
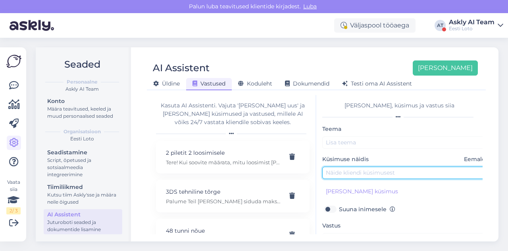
click at [338, 175] on input "text" at bounding box center [405, 172] width 167 height 12
paste input "Ma ei saa ettemaksu teha"
type input "Ma ei saa ettemaksu teha"
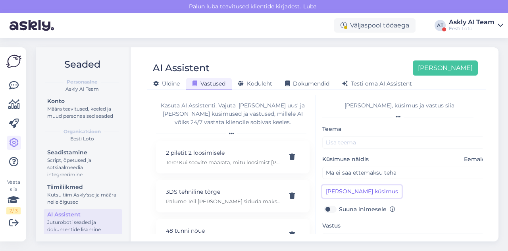
click at [339, 191] on button "[PERSON_NAME] küsimus" at bounding box center [361, 191] width 79 height 12
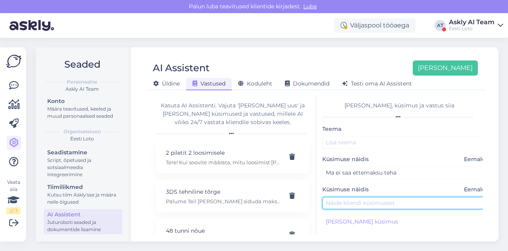
click at [337, 205] on input "text" at bounding box center [405, 203] width 167 height 12
paste input "ma ei saa sissemakset teha"
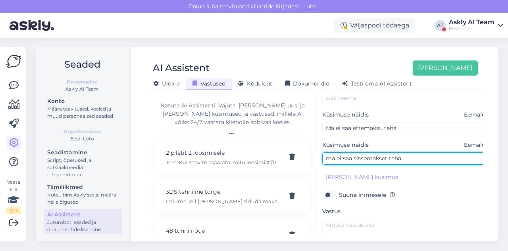
scroll to position [46, 0]
type input "ma ei saa sissemakset teha"
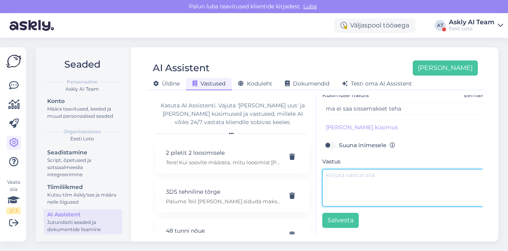
click at [361, 180] on textarea at bounding box center [405, 187] width 167 height 37
paste textarea "Tere. Palun täpsustage miks Teil ei õnnestu teha sissemakset."
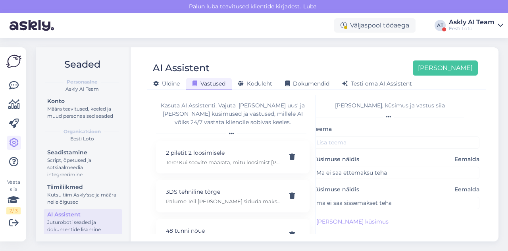
scroll to position [12, 0]
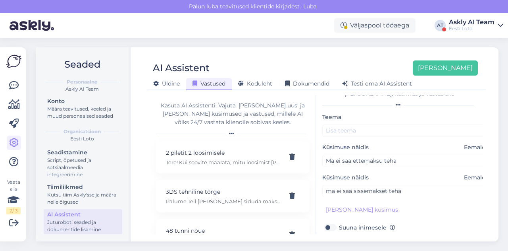
type textarea "Tere. Palun täpsustage miks Teil ei õnnestu teha sissemakset."
click at [342, 134] on input "text" at bounding box center [405, 130] width 167 height 12
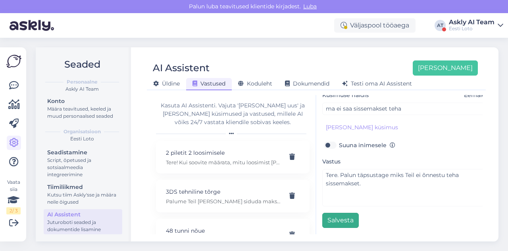
type input "Error"
click at [338, 218] on button "Salvesta" at bounding box center [340, 219] width 37 height 15
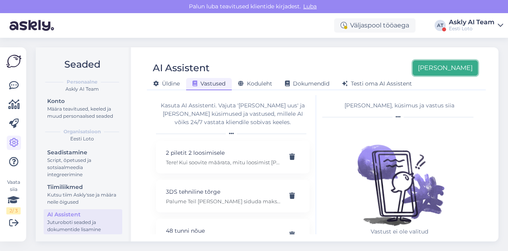
click at [453, 65] on button "[PERSON_NAME]" at bounding box center [445, 67] width 65 height 15
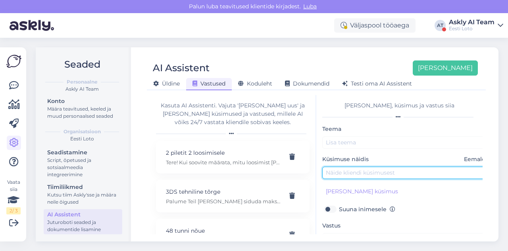
click at [353, 174] on input "text" at bounding box center [405, 172] width 167 height 12
paste input "Saatsin pangalingi kaudu oma kontole 20 eurot, aga see ei jõudnud [PERSON_NAME]."
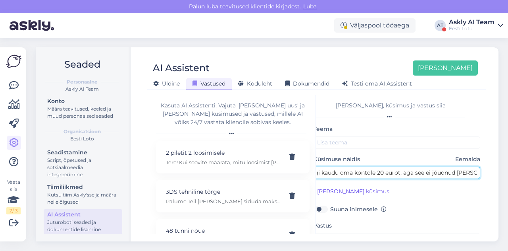
type input "Saatsin pangalingi kaudu oma kontole 20 eurot, aga see ei jõudnud [PERSON_NAME]."
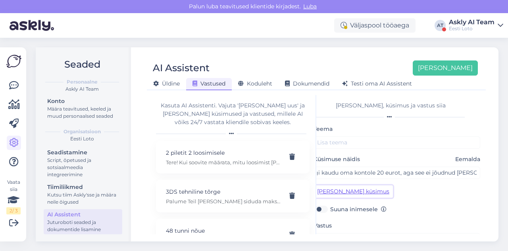
click at [334, 191] on button "[PERSON_NAME] küsimus" at bounding box center [353, 191] width 79 height 12
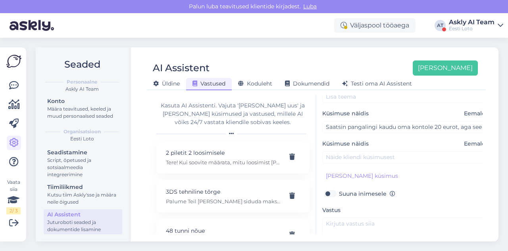
scroll to position [60, 0]
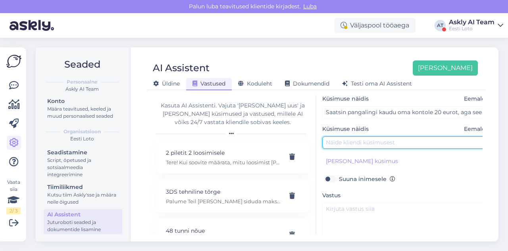
click at [359, 143] on input "text" at bounding box center [405, 142] width 167 height 12
paste input "Saatsin pangalingi kaudu oma kontole raha, aga see ei jõudnud [PERSON_NAME]."
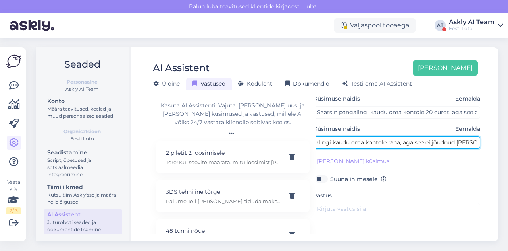
scroll to position [0, 0]
type input "Saatsin pangalingi kaudu oma kontole raha, aga see ei jõudnud [PERSON_NAME]."
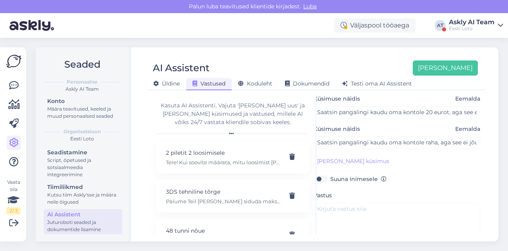
scroll to position [98, 0]
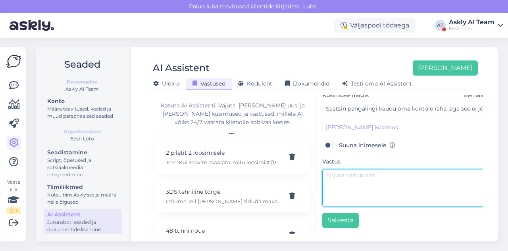
click at [357, 190] on textarea at bounding box center [405, 187] width 167 height 37
paste textarea "Tere [PERSON_NAME] makse otse pangast, mitte läbi meie kodulehe, siis raha Teie…"
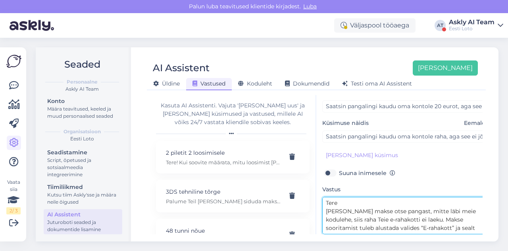
scroll to position [67, 0]
click at [344, 205] on textarea "Tere [PERSON_NAME] makse otse pangast, mitte läbi meie kodulehe, siis raha Teie…" at bounding box center [405, 214] width 167 height 37
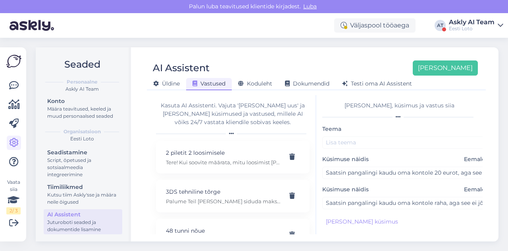
type textarea "Tere. [PERSON_NAME] makse otse pangast, mitte läbi meie kodulehe, siis raha Tei…"
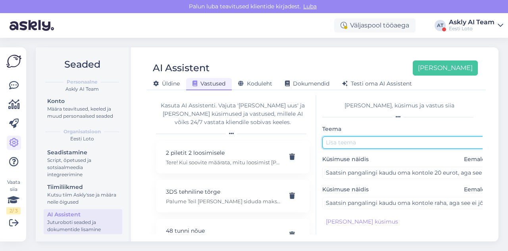
click at [340, 145] on input "text" at bounding box center [405, 142] width 167 height 12
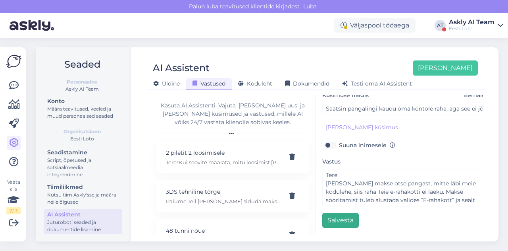
type input "Sissemakse ei õnnestu"
click at [334, 212] on button "Salvesta" at bounding box center [340, 219] width 37 height 15
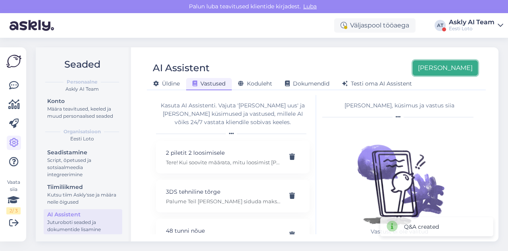
click at [469, 68] on button "[PERSON_NAME]" at bounding box center [445, 67] width 65 height 15
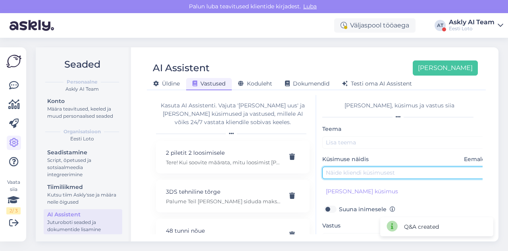
click at [366, 176] on input "text" at bounding box center [405, 172] width 167 height 12
paste input "Kuidas piletit õigesti täita?"
type input "Kuidas piletit õigesti täita?"
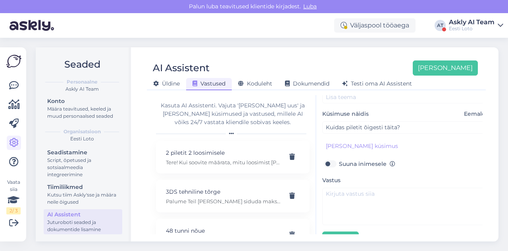
scroll to position [46, 0]
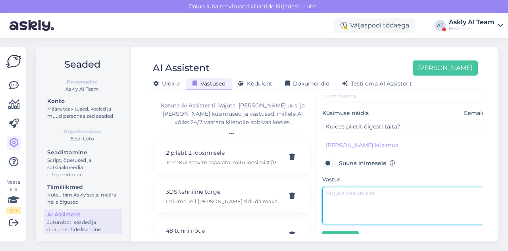
click at [352, 212] on textarea at bounding box center [405, 205] width 167 height 37
paste textarea "Palun täpsustage, millist piletit Te osta soovite."
type textarea "Palun täpsustage, millist piletit Te osta soovite."
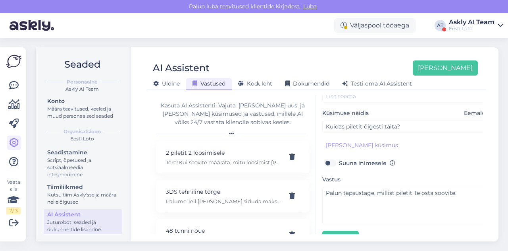
click at [339, 161] on label "Suuna inimesele" at bounding box center [367, 163] width 56 height 10
click at [328, 161] on input "Suuna inimesele" at bounding box center [329, 163] width 15 height 10
checkbox input "true"
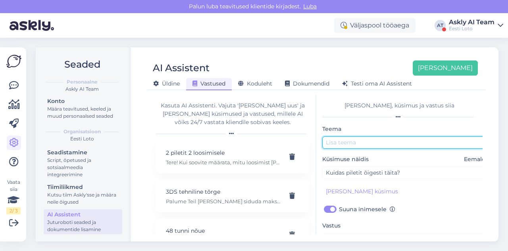
click at [361, 143] on input "text" at bounding box center [405, 142] width 167 height 12
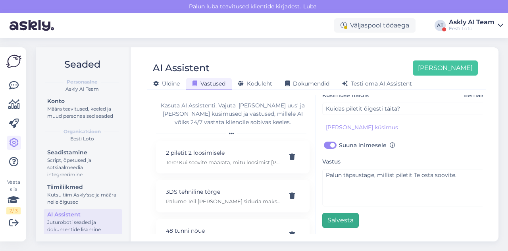
type input "Pileti täitmine"
click at [338, 212] on button "Salvesta" at bounding box center [340, 219] width 37 height 15
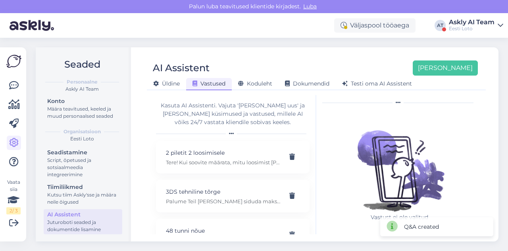
scroll to position [14, 0]
click at [441, 66] on div "[PERSON_NAME]" at bounding box center [440, 67] width 75 height 15
click at [442, 68] on button "[PERSON_NAME]" at bounding box center [445, 67] width 65 height 15
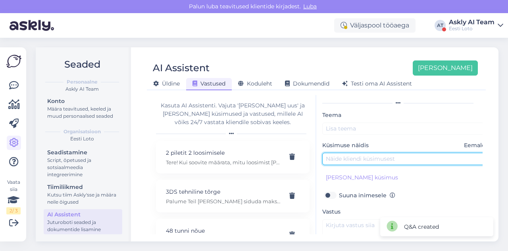
click at [342, 159] on input "text" at bounding box center [405, 158] width 167 height 12
paste input "See chat on häiriv, katab osa ekraanist . Kas seda välja lülitada ei saa?"
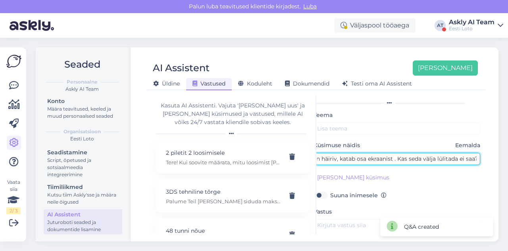
type input "See chat on häiriv, katab osa ekraanist . Kas seda välja lülitada ei saa?"
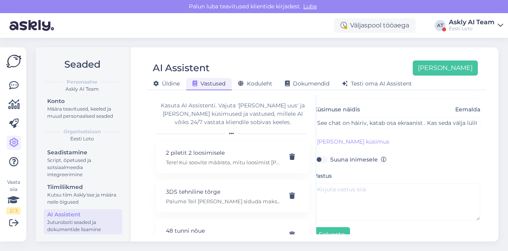
scroll to position [65, 9]
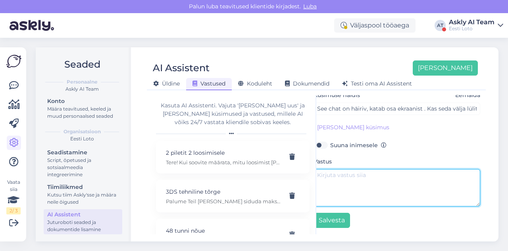
click at [355, 180] on textarea at bounding box center [397, 187] width 167 height 37
paste textarea "Tere. Kahjuks ei ole juturoboti mulli võimalik ekraanil liigutada ega täielikul…"
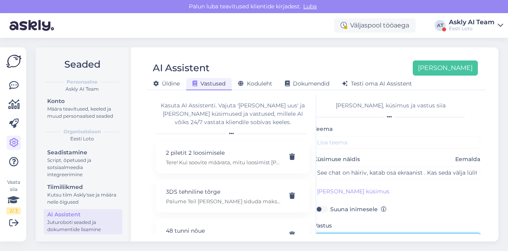
scroll to position [0, 0]
type textarea "Tere. Kahjuks ei ole juturoboti mulli võimalik ekraanil liigutada ega täielikul…"
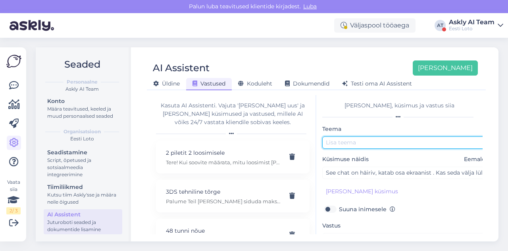
click at [341, 147] on input "text" at bounding box center [405, 142] width 167 height 12
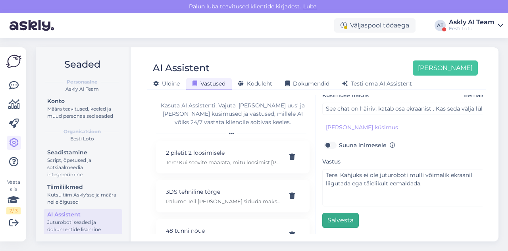
type input "Chati liigutamine"
click at [333, 217] on button "Salvesta" at bounding box center [340, 219] width 37 height 15
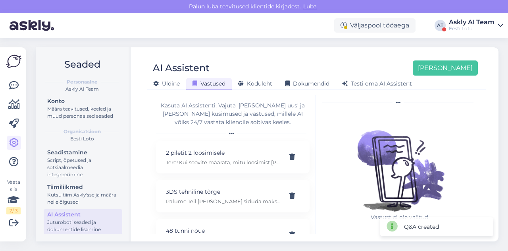
scroll to position [0, 0]
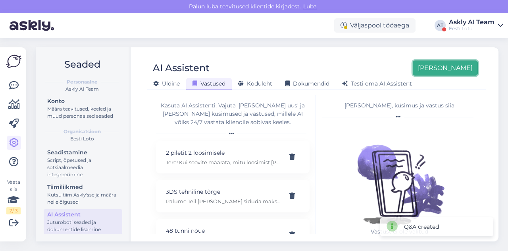
click at [461, 67] on button "[PERSON_NAME]" at bounding box center [445, 67] width 65 height 15
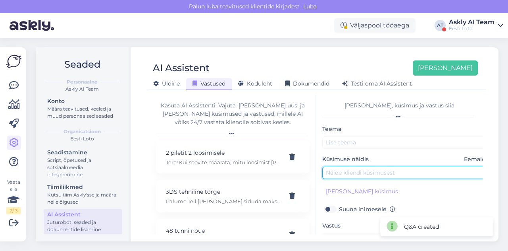
click at [347, 170] on input "text" at bounding box center [405, 172] width 167 height 12
paste input "[PERSON_NAME] ma saan onlines vaadata eurojackpoti?"
drag, startPoint x: 366, startPoint y: 171, endPoint x: 458, endPoint y: 175, distance: 92.6
click at [458, 175] on input "[PERSON_NAME] ma saan onlines vaadata eurojackpoti?" at bounding box center [405, 172] width 167 height 12
type input "[PERSON_NAME] ma saan onlines vaadata eurojackpoti?"
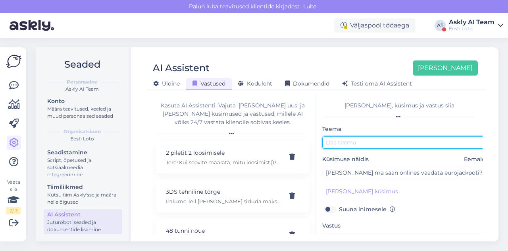
click at [383, 143] on input "text" at bounding box center [405, 142] width 167 height 12
paste input "onlines vaadata eurojackpoti?"
click at [345, 143] on input "onlines vaadata eurojackpot" at bounding box center [405, 142] width 167 height 12
click at [330, 143] on input "online vaadata eurojackpot" at bounding box center [405, 142] width 167 height 12
click at [367, 143] on input "Online vaadata eurojackpot" at bounding box center [405, 142] width 167 height 12
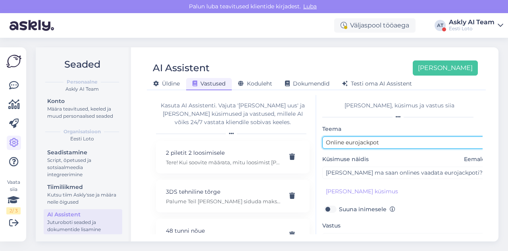
scroll to position [68, 0]
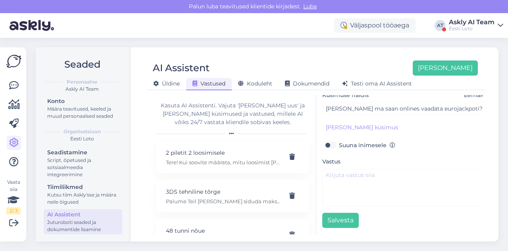
type input "Online eurojackpot"
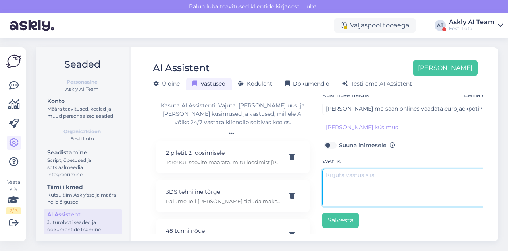
click at [360, 170] on textarea at bounding box center [405, 187] width 167 height 37
paste textarea "Eurojackpoti loosimistulemusi ja loosimiste salvestusi näeb Eurojackpoti ametli…"
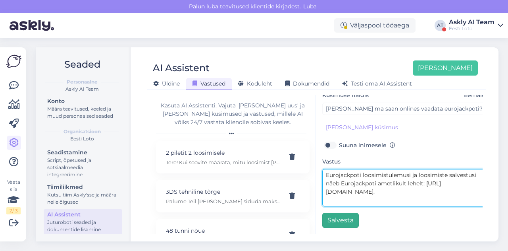
type textarea "Eurojackpoti loosimistulemusi ja loosimiste salvestusi näeb Eurojackpoti ametli…"
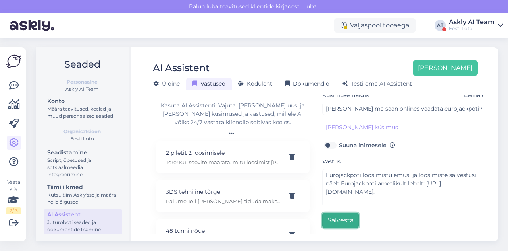
click at [335, 214] on button "Salvesta" at bounding box center [340, 219] width 37 height 15
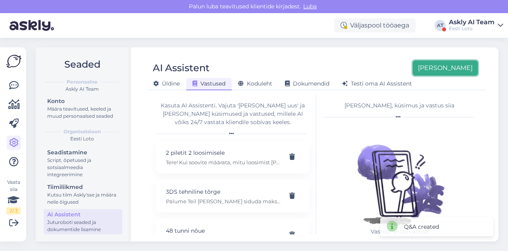
click at [448, 72] on button "[PERSON_NAME]" at bounding box center [445, 67] width 65 height 15
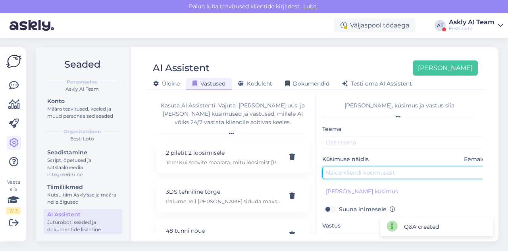
click at [356, 170] on input "text" at bounding box center [405, 172] width 167 height 12
paste input "millal eurojackpoti loosimine on?"
drag, startPoint x: 342, startPoint y: 172, endPoint x: 406, endPoint y: 174, distance: 64.8
click at [406, 174] on input "millal eurojackpoti loosimine on?" at bounding box center [405, 172] width 167 height 12
type input "millal eurojackpoti loosimine on?"
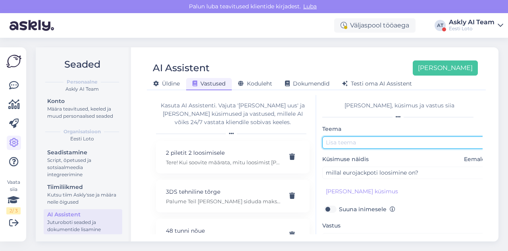
click at [346, 144] on input "text" at bounding box center [405, 142] width 167 height 12
paste input "eurojackpoti loosimine"
click at [330, 142] on input "eurojackpoti loosimine" at bounding box center [405, 142] width 167 height 12
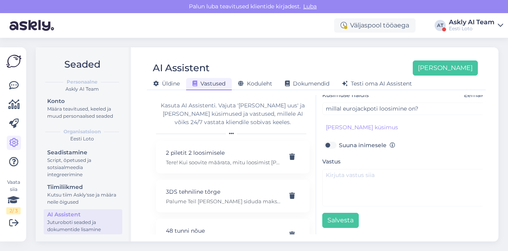
type input "Eurojackpoti loosimine"
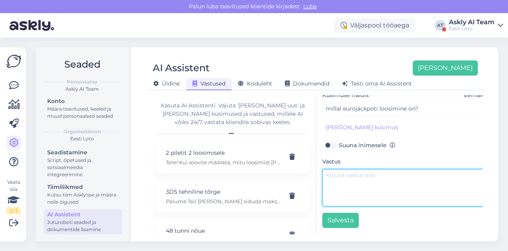
click at [342, 174] on textarea at bounding box center [405, 187] width 167 height 37
paste textarea "Tere. Eurojackpoti loosimine toimub kaks korda nädalas – teisipäeviti ja reedet…"
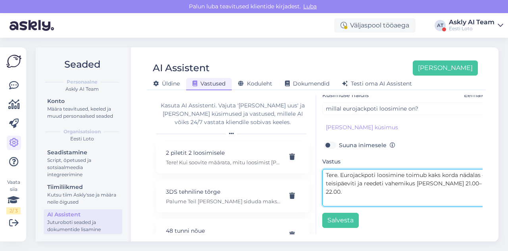
type textarea "Tere. Eurojackpoti loosimine toimub kaks korda nädalas – teisipäeviti ja reedet…"
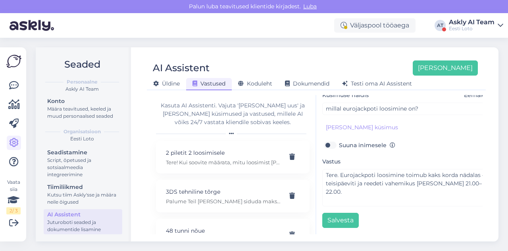
click at [323, 222] on div "[PERSON_NAME], küsimus ja vastus siia Teema Eurojackpoti loosimine Küsimuse näi…" at bounding box center [400, 164] width 166 height 139
click at [331, 217] on button "Salvesta" at bounding box center [340, 219] width 37 height 15
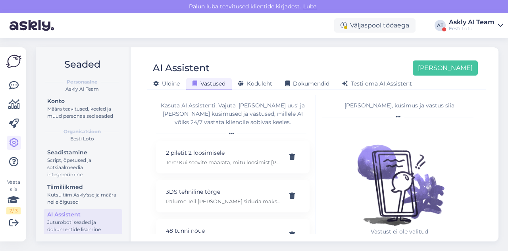
click at [226, 44] on div "Seaded Personaalne Askly AI Team Konto Määra teavitused, keeled ja muud persona…" at bounding box center [269, 144] width 477 height 213
click at [457, 25] on div "Eesti Loto" at bounding box center [472, 28] width 46 height 6
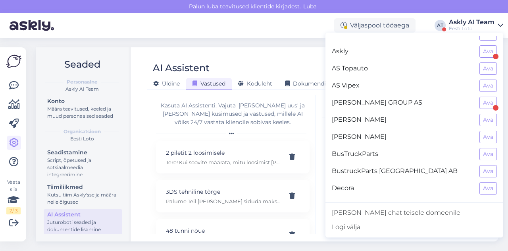
scroll to position [62, 0]
click at [480, 150] on button "Ava" at bounding box center [488, 153] width 17 height 12
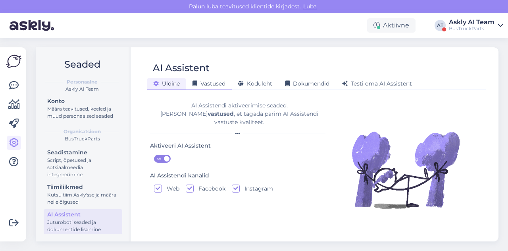
click at [203, 83] on span "Vastused" at bounding box center [209, 83] width 33 height 7
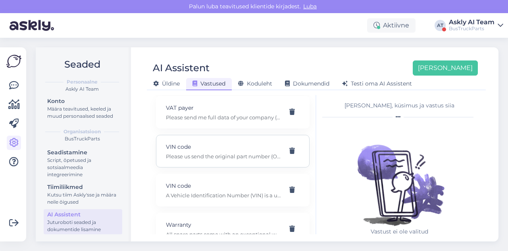
scroll to position [2708, 0]
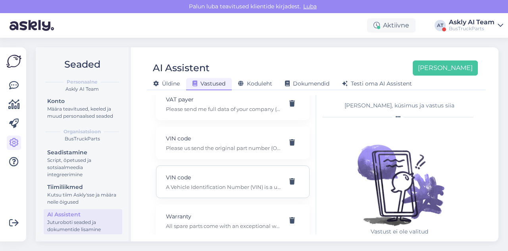
click at [206, 175] on div "VIN code A Vehicle Identification Number (VIN) is a unique 17-character code. F…" at bounding box center [233, 181] width 154 height 33
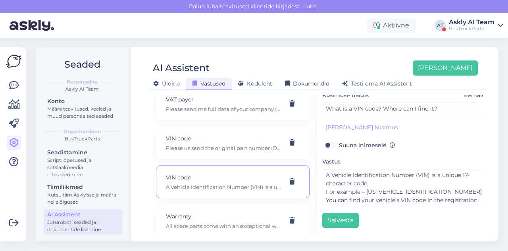
scroll to position [67, 0]
click at [268, 48] on div "AI Assistent [PERSON_NAME] [PERSON_NAME] Vastused Koduleht Dokumendid [PERSON_N…" at bounding box center [316, 144] width 365 height 194
click at [485, 23] on div "Askly AI Team" at bounding box center [472, 22] width 46 height 6
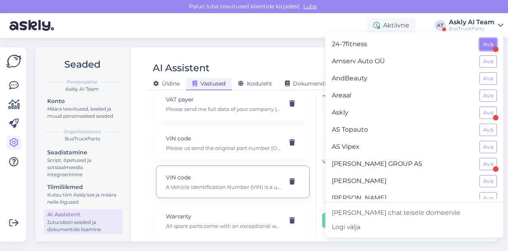
click at [486, 41] on button "Ava" at bounding box center [488, 44] width 17 height 12
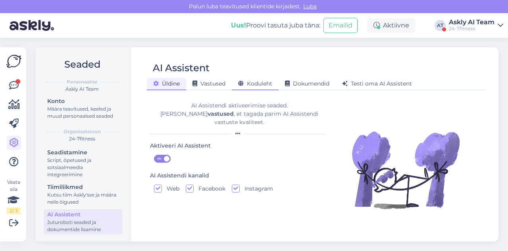
click at [248, 83] on span "Koduleht" at bounding box center [255, 83] width 34 height 7
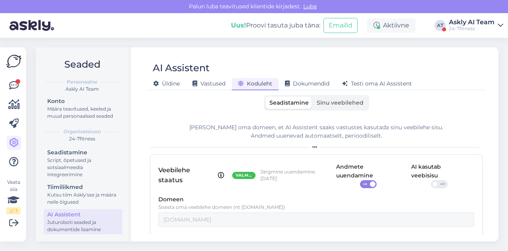
click at [323, 98] on label "Sinu veebilehed" at bounding box center [340, 103] width 55 height 12
click at [313, 97] on input "Sinu veebilehed" at bounding box center [313, 97] width 0 height 0
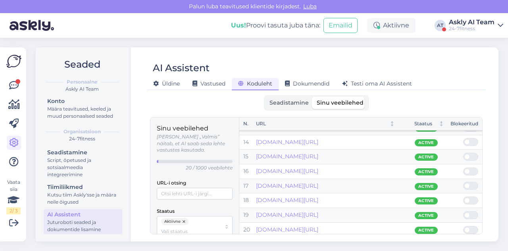
scroll to position [0, 0]
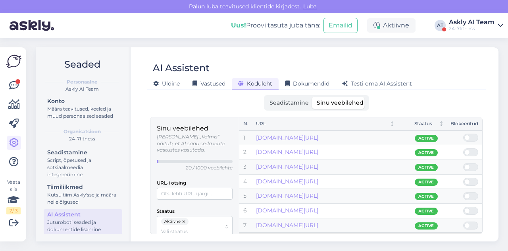
click at [278, 99] on span "Seadistamine" at bounding box center [289, 102] width 39 height 7
click at [266, 97] on input "Seadistamine" at bounding box center [266, 97] width 0 height 0
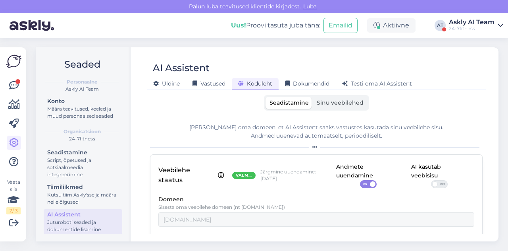
click at [432, 184] on span at bounding box center [435, 184] width 6 height 6
click at [431, 180] on input "OFF" at bounding box center [431, 180] width 0 height 0
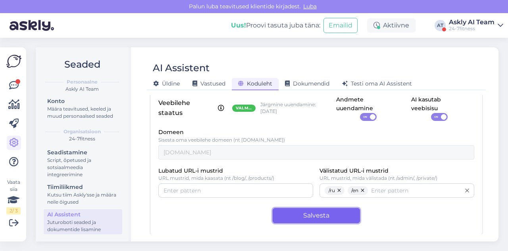
click at [324, 219] on button "Salvesta" at bounding box center [316, 215] width 87 height 15
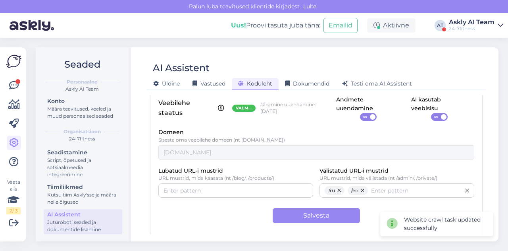
scroll to position [0, 0]
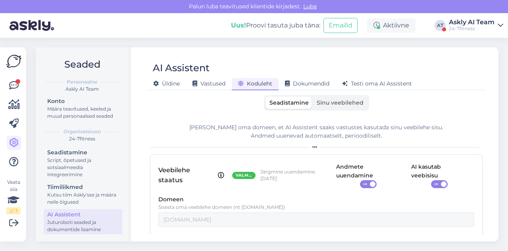
click at [340, 103] on span "Sinu veebilehed" at bounding box center [340, 102] width 47 height 7
click at [313, 97] on input "Sinu veebilehed" at bounding box center [313, 97] width 0 height 0
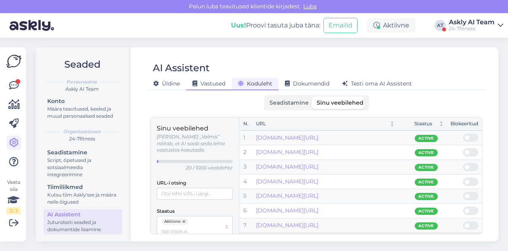
click at [223, 84] on span "Vastused" at bounding box center [209, 83] width 33 height 7
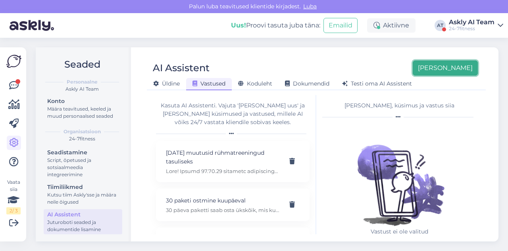
click at [446, 71] on button "[PERSON_NAME]" at bounding box center [445, 67] width 65 height 15
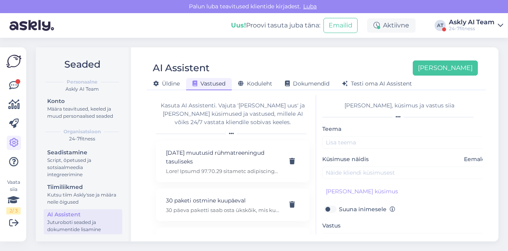
click at [264, 63] on div "AI Assistent [PERSON_NAME]" at bounding box center [312, 67] width 331 height 15
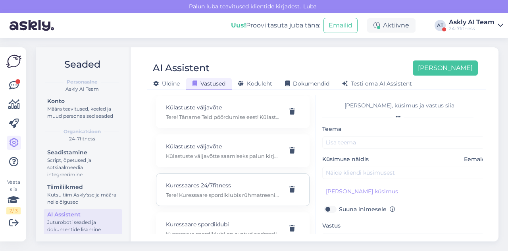
click at [221, 181] on p "Kuressaares 24/7fitness" at bounding box center [223, 185] width 115 height 9
type input "Kuressaares 24/7fitness"
type input "Kas Kuressaares on ka fitness24/7 grupitreeningud?"
type textarea "Tere! Kuressaare spordiklubis rühmatreeninguid ei ole."
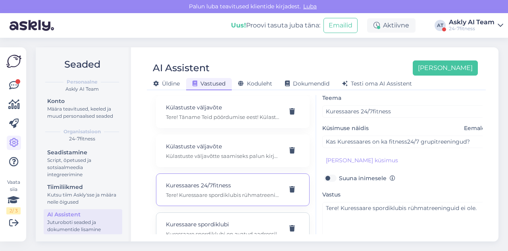
click at [215, 220] on p "Kuressaare spordiklubi" at bounding box center [223, 224] width 115 height 9
type input "Kuressaare spordiklubi"
type input "Kas praegu puudub [GEOGRAPHIC_DATA] siis klubi?"
type textarea "Kuressaare spordiklubi on avatud aadressil [STREET_ADDRESS], [GEOGRAPHIC_DATA] …"
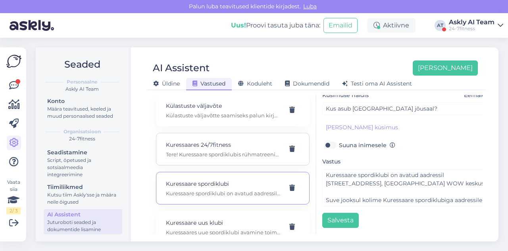
scroll to position [3040, 0]
click at [232, 218] on p "Kuressaare uus klubi" at bounding box center [223, 222] width 115 height 9
type input "Kuressaare uus klubi"
type input "Millal avatakse Kuressaare uus spordiklubi?"
type textarea "Kuressaares uue spordiklubi avamine toimub eeldatavasti suve teises pooles, kui…"
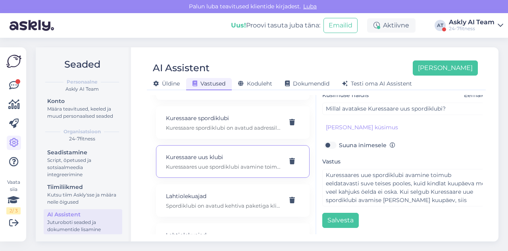
scroll to position [0, 0]
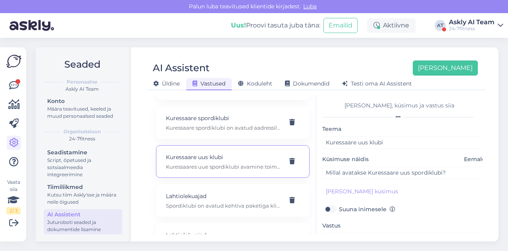
click at [271, 58] on div "AI Assistent [PERSON_NAME] [PERSON_NAME] Vastused Koduleht Dokumendid [PERSON_N…" at bounding box center [316, 72] width 339 height 36
click at [447, 63] on button "[PERSON_NAME]" at bounding box center [445, 67] width 65 height 15
click at [262, 58] on div "AI Assistent [PERSON_NAME] [PERSON_NAME] Vastused Koduleht Dokumendid [PERSON_N…" at bounding box center [316, 72] width 339 height 36
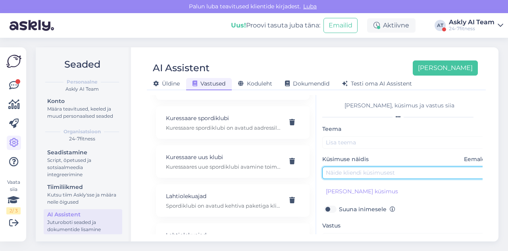
click at [351, 174] on input "text" at bounding box center [405, 172] width 167 height 12
paste input "Mis on füsioteraapiline treening"
type input "Mis on füsioteraapiline treening"
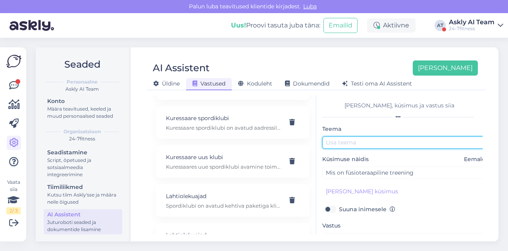
click at [335, 143] on input "text" at bounding box center [405, 142] width 167 height 12
paste input "Mis on füsioteraapiline treening"
drag, startPoint x: 348, startPoint y: 140, endPoint x: 317, endPoint y: 142, distance: 31.1
click at [317, 142] on div "[PERSON_NAME], küsimus ja vastus siia Teema Mis on füsioteraapiline treening Kü…" at bounding box center [400, 164] width 166 height 139
type input "Füsioteraapiline treening"
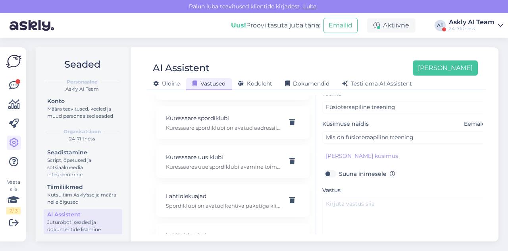
scroll to position [36, 0]
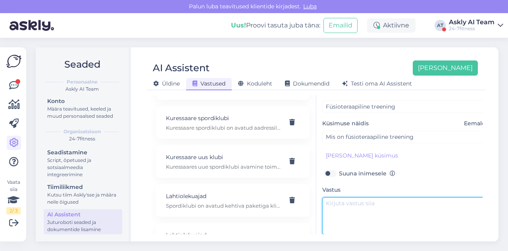
click at [346, 210] on textarea at bounding box center [405, 215] width 167 height 37
paste textarea "Füsioteraapiline treening Nagu treeningu nimigi vihjab, keskendutakse [PERSON_N…"
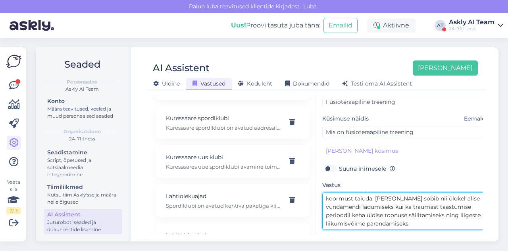
scroll to position [0, 0]
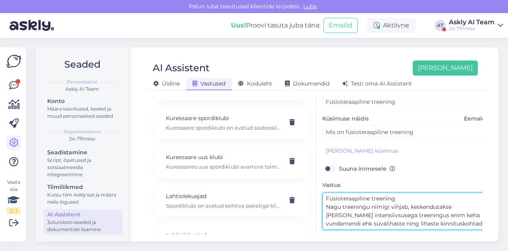
click at [330, 204] on textarea "Füsioteraapiline treening Nagu treeningu nimigi vihjab, keskendutakse [PERSON_N…" at bounding box center [405, 210] width 167 height 37
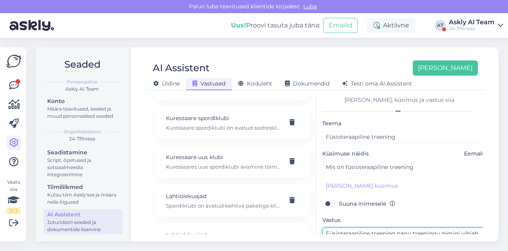
scroll to position [68, 0]
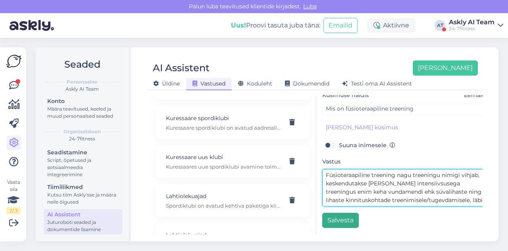
type textarea "Füsioteraapiline treening nagu treeningu nimigi vihjab, keskendutakse [PERSON_N…"
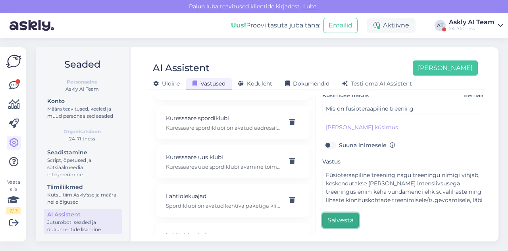
click at [338, 217] on button "Salvesta" at bounding box center [340, 219] width 37 height 15
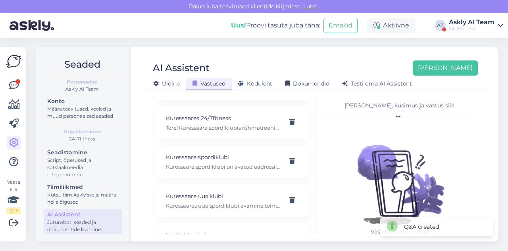
scroll to position [3144, 0]
click at [281, 57] on div "AI Assistent [PERSON_NAME] [PERSON_NAME] Vastused Koduleht Dokumendid [PERSON_N…" at bounding box center [316, 72] width 339 height 36
click at [464, 71] on button "[PERSON_NAME]" at bounding box center [445, 67] width 65 height 15
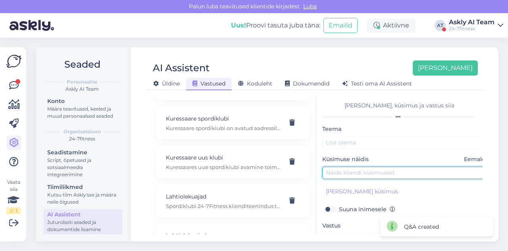
click at [330, 173] on input "text" at bounding box center [405, 172] width 167 height 12
paste input "kas on mingi ajapiirang, kui kaua ma saalis viibida võin?"
type input "kas on mingi ajapiirang, kui kaua ma saalis viibida võin?"
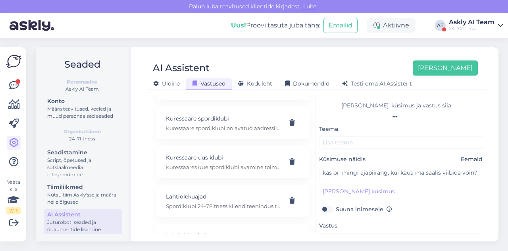
scroll to position [68, 3]
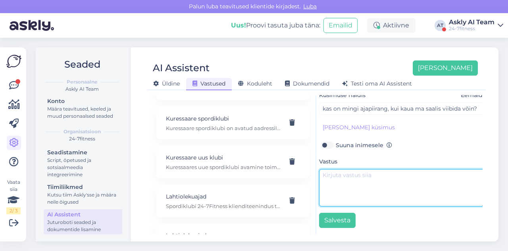
click at [343, 186] on textarea at bounding box center [402, 187] width 167 height 37
paste textarea "Ajapiirangut ei ole, kui väljudes kaotab pääse kehtivuse"
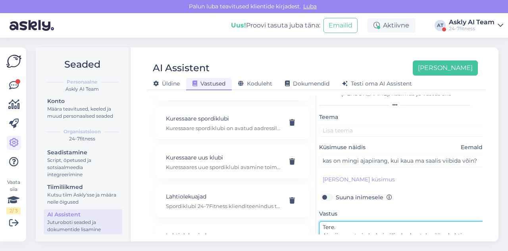
scroll to position [9, 3]
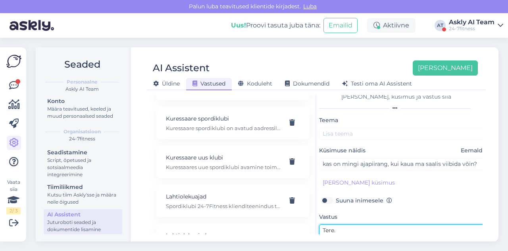
type textarea "Tere. Ajapiirangut ei ole, kui väljudes kaotab pääse kehtivuse"
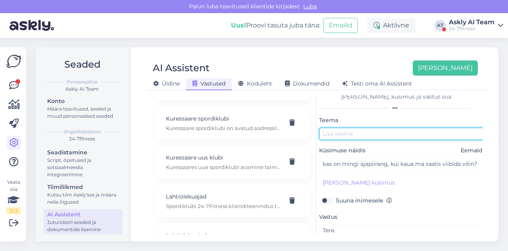
click at [371, 132] on input "text" at bounding box center [402, 133] width 167 height 12
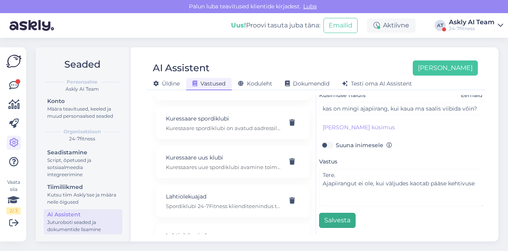
type input "Ajapiirang"
click at [336, 212] on button "Salvesta" at bounding box center [337, 219] width 37 height 15
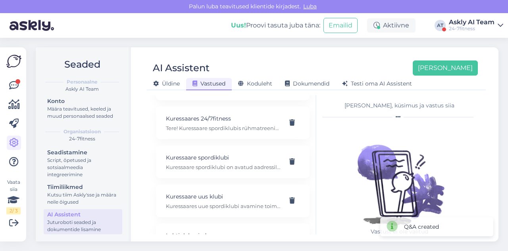
scroll to position [3183, 0]
click at [470, 64] on button "[PERSON_NAME]" at bounding box center [445, 67] width 65 height 15
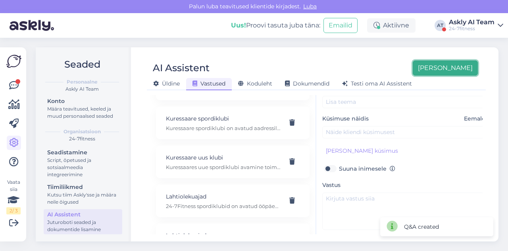
scroll to position [42, 0]
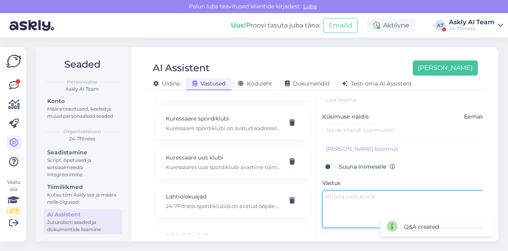
click at [353, 201] on textarea at bounding box center [405, 208] width 167 height 37
paste textarea "kas näojoogasse tulles peab enda [PERSON_NAME] olema?"
type textarea "kas näojoogasse tulles peab enda [PERSON_NAME] olema?"
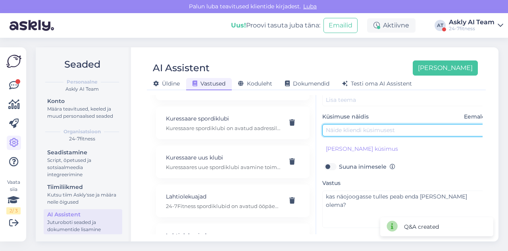
click at [339, 132] on input "text" at bounding box center [405, 130] width 167 height 12
paste input "kas näojoogasse tulles peab enda [PERSON_NAME] olema?"
click at [329, 131] on input "kas näojoogasse tulles peab enda [PERSON_NAME] olema?" at bounding box center [405, 130] width 167 height 12
type input "Kas näojoogasse tulles peab enda [PERSON_NAME] olema?"
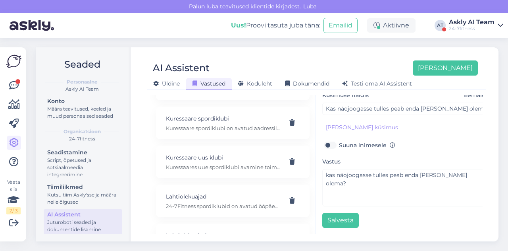
scroll to position [66, 0]
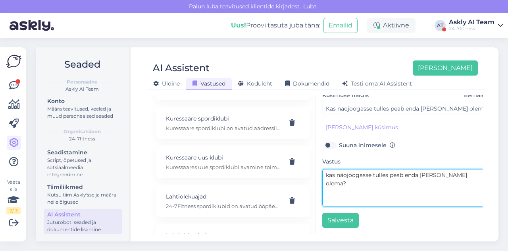
click at [379, 187] on textarea "kas näojoogasse tulles peab enda [PERSON_NAME] olema?" at bounding box center [405, 187] width 167 height 37
paste textarea "Võimalusel [PERSON_NAME] [PERSON_NAME] nahatüübile sobiv õli, kinesioteip [PERS…"
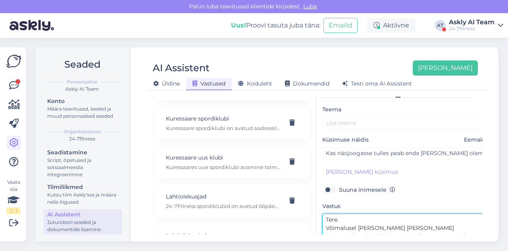
scroll to position [18, 0]
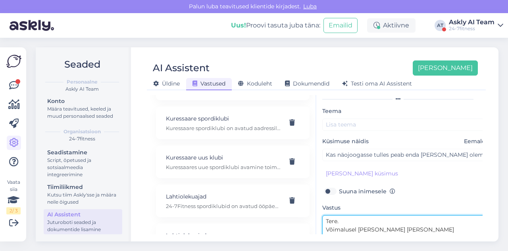
type textarea "Tere. Võimalusel [PERSON_NAME] [PERSON_NAME] nahatüübile sobiv õli, kinesioteip…"
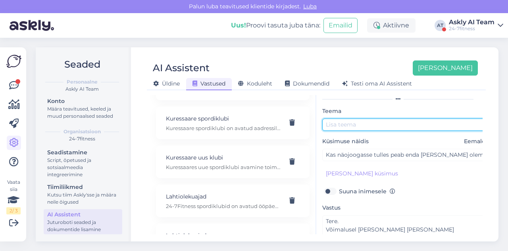
click at [347, 126] on input "text" at bounding box center [405, 124] width 167 height 12
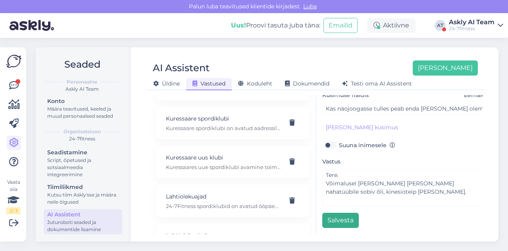
type input "Näojooga"
click at [337, 215] on button "Salvesta" at bounding box center [340, 219] width 37 height 15
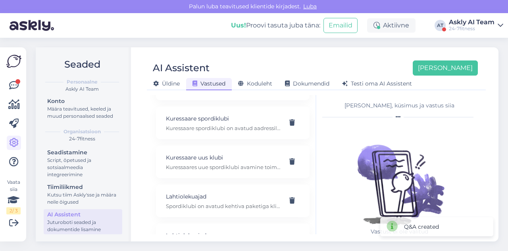
click at [406, 149] on img at bounding box center [399, 175] width 103 height 103
click at [466, 68] on button "[PERSON_NAME]" at bounding box center [445, 67] width 65 height 15
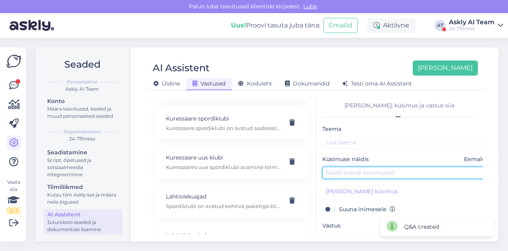
click at [356, 174] on input "text" at bounding box center [405, 172] width 167 height 12
paste input "[PERSON_NAME] uut paketti mis ma pean user ID lahtrisse panema"
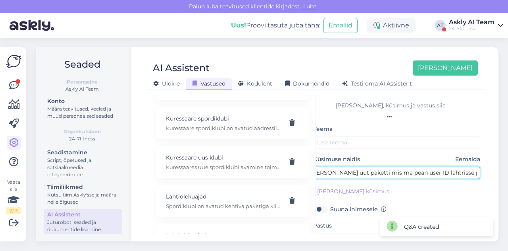
type input "[PERSON_NAME] uut paketti mis ma pean user ID lahtrisse panema"
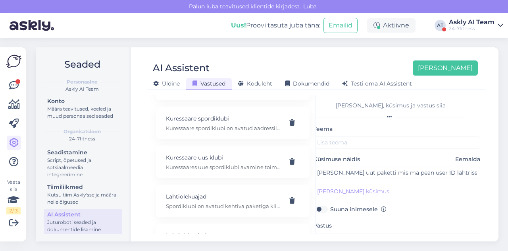
scroll to position [68, 0]
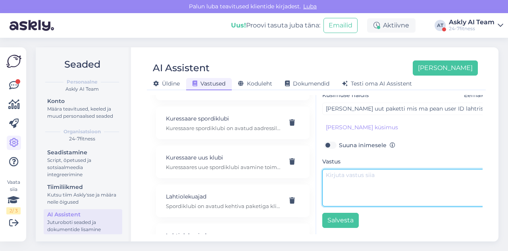
click at [336, 185] on textarea at bounding box center [405, 187] width 167 height 37
paste textarea "Uue paketi ostmiseks [PERSON_NAME] meie kodulehele [URL][DOMAIN_NAME] ja logige…"
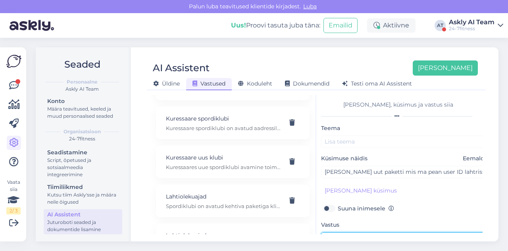
scroll to position [0, 1]
type textarea "Tere. Uue paketi ostmiseks [PERSON_NAME] meie kodulehele [URL][DOMAIN_NAME] ja …"
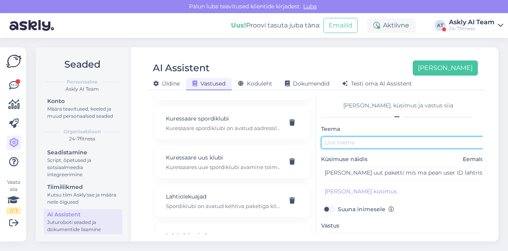
click at [337, 141] on input "text" at bounding box center [404, 142] width 167 height 12
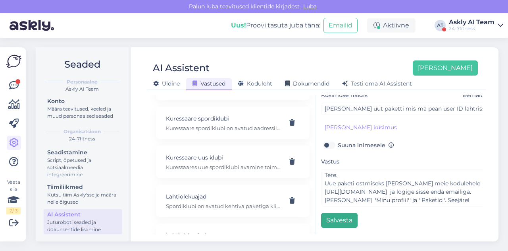
type input "User ID"
click at [330, 215] on button "Salvesta" at bounding box center [339, 219] width 37 height 15
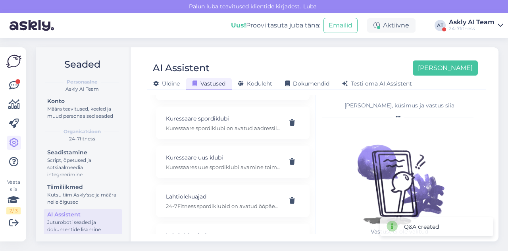
click at [285, 63] on div "AI Assistent [PERSON_NAME]" at bounding box center [312, 67] width 331 height 15
click at [467, 68] on button "[PERSON_NAME]" at bounding box center [445, 67] width 65 height 15
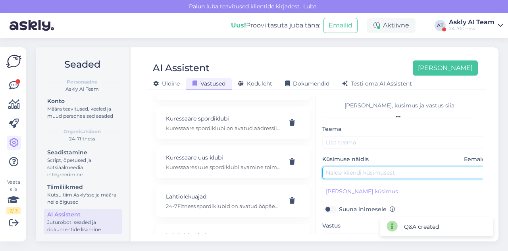
click at [353, 173] on input "text" at bounding box center [405, 172] width 167 height 12
paste input "Millal avatakse [PERSON_NAME] ööpäevaringselt avatud jõusaal?"
type input "Millal avatakse [PERSON_NAME] ööpäevaringselt avatud jõusaal?"
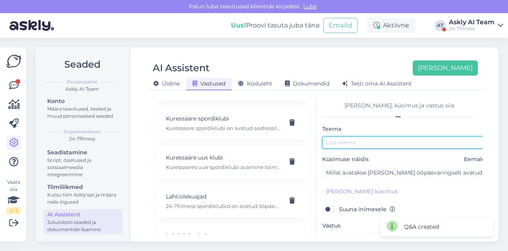
click at [363, 139] on input "text" at bounding box center [405, 142] width 167 height 12
type input "[PERSON_NAME]"
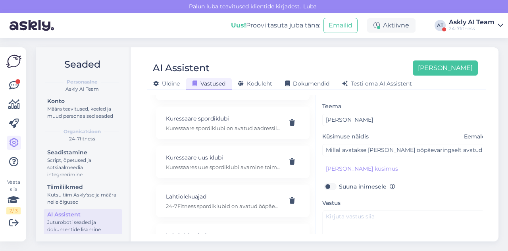
scroll to position [23, 0]
click at [336, 221] on textarea at bounding box center [405, 228] width 167 height 37
paste textarea "Tere! Täname Teid pöördumise eest! [PERSON_NAME] spordiklubi avamine toimub eel…"
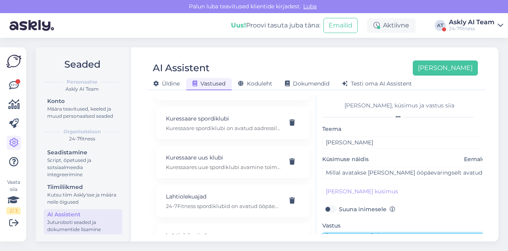
scroll to position [68, 0]
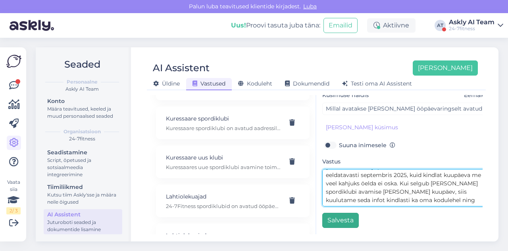
type textarea "Tere! Täname Teid pöördumise eest! [PERSON_NAME] spordiklubi avamine toimub eel…"
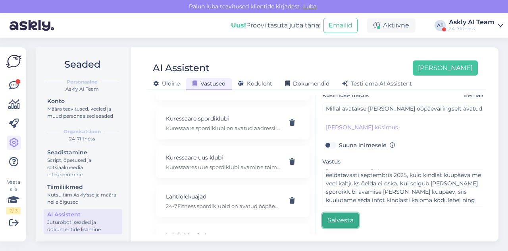
click at [338, 214] on button "Salvesta" at bounding box center [340, 219] width 37 height 15
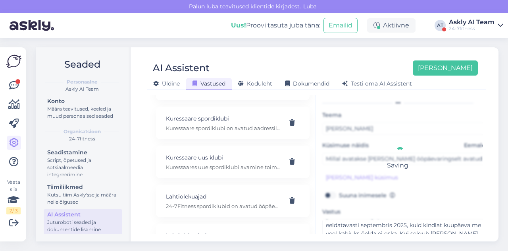
scroll to position [3221, 0]
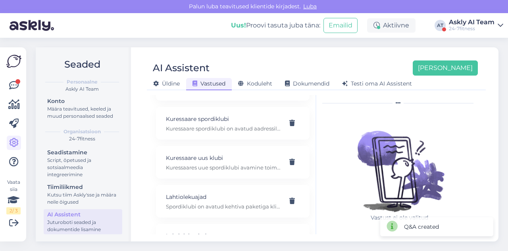
click at [260, 65] on div "AI Assistent [PERSON_NAME]" at bounding box center [312, 67] width 331 height 15
click at [467, 72] on button "[PERSON_NAME]" at bounding box center [445, 67] width 65 height 15
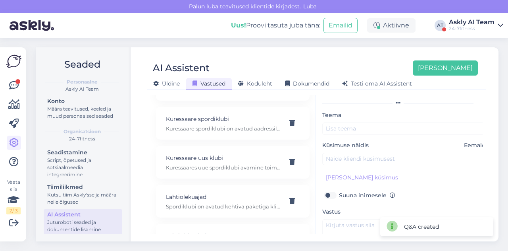
click at [355, 164] on div "Teema Küsimuse näidis Eemalda [PERSON_NAME] kliendi küsimus Suuna inimesele Vas…" at bounding box center [405, 194] width 167 height 168
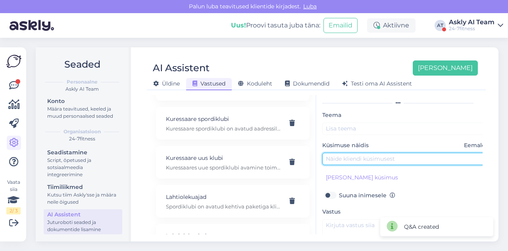
click at [352, 160] on input "text" at bounding box center [405, 158] width 167 height 12
paste input "mis [PERSON_NAME] avalikuks treeningplaan"
type input "mis [PERSON_NAME] avalikuks treeningplaan"
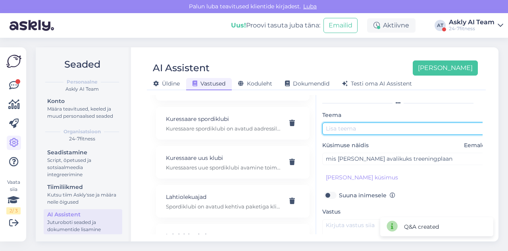
click at [337, 124] on input "text" at bounding box center [405, 128] width 167 height 12
type input "Tunniplaan"
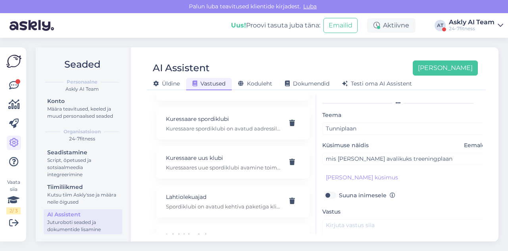
scroll to position [60, 0]
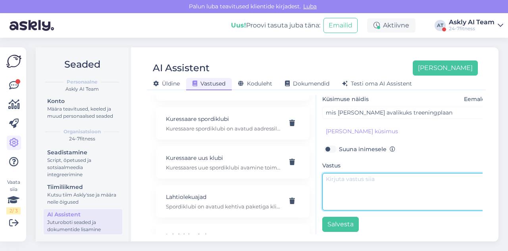
click at [372, 178] on textarea at bounding box center [405, 191] width 167 height 37
paste textarea "Tere! Tunniplaan pannakse välja pühapäeviti [PERSON_NAME] 00:00."
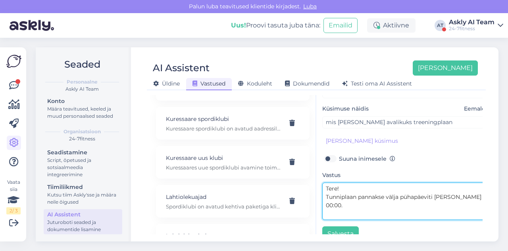
scroll to position [68, 0]
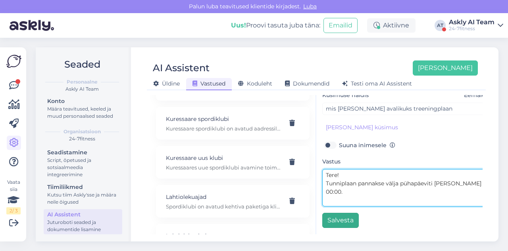
type textarea "Tere! Tunniplaan pannakse välja pühapäeviti [PERSON_NAME] 00:00."
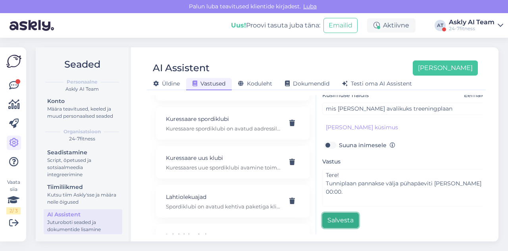
click at [335, 212] on button "Salvesta" at bounding box center [340, 219] width 37 height 15
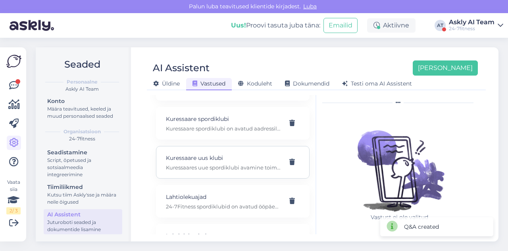
scroll to position [0, 0]
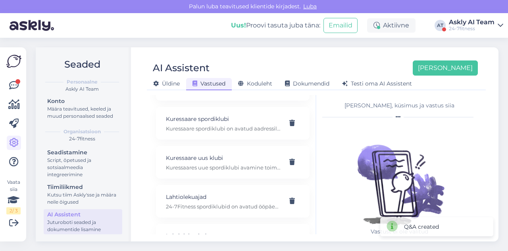
click at [262, 71] on div "AI Assistent [PERSON_NAME]" at bounding box center [312, 67] width 331 height 15
click at [465, 62] on button "[PERSON_NAME]" at bounding box center [445, 67] width 65 height 15
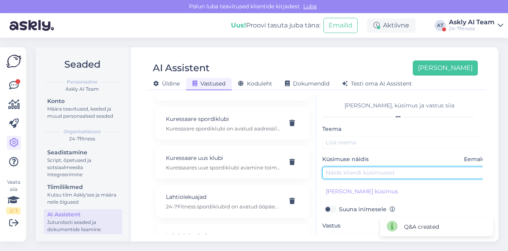
click at [336, 175] on input "text" at bounding box center [405, 172] width 167 height 12
paste input "Kas [STREET_ADDRESS] (Hipodroom) jõusaalis on olemas trap bar?"
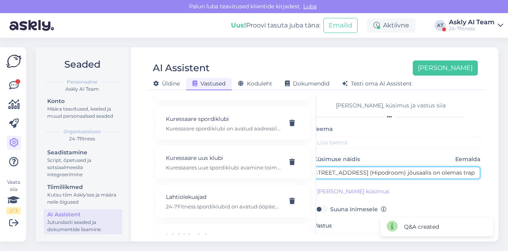
type input "Kas [STREET_ADDRESS] (Hipodroom) jõusaalis on olemas trap bar?"
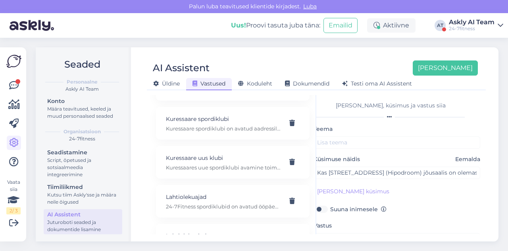
scroll to position [68, 0]
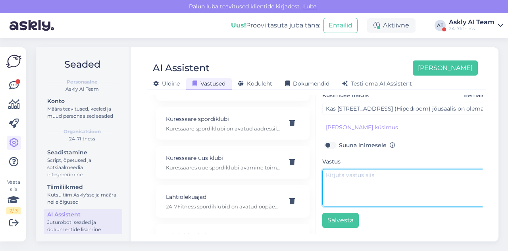
click at [339, 193] on textarea at bounding box center [405, 187] width 167 height 37
paste textarea "Meie spordiklubides olemas olevate treeningseadmetega saate tutvuda meie kodule…"
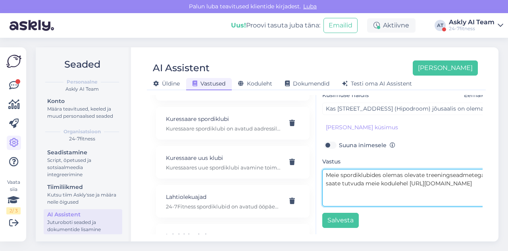
scroll to position [44, 0]
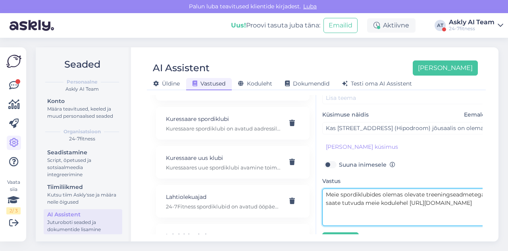
click at [324, 193] on textarea "Meie spordiklubides olemas olevate treeningseadmetega saate tutvuda meie kodule…" at bounding box center [405, 206] width 167 height 37
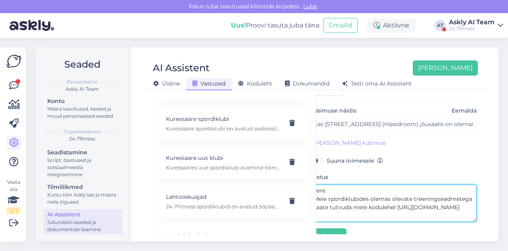
scroll to position [48, 18]
click at [459, 204] on textarea "Tere. Meie spordiklubides olemas olevate treeningseadmetega saate tutvuda meie …" at bounding box center [393, 202] width 167 height 37
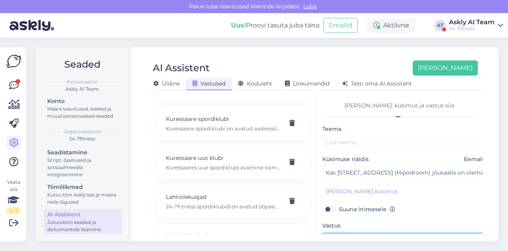
type textarea "Tere. Meie spordiklubides olemas olevate treeningseadmetega saate tutvuda meie …"
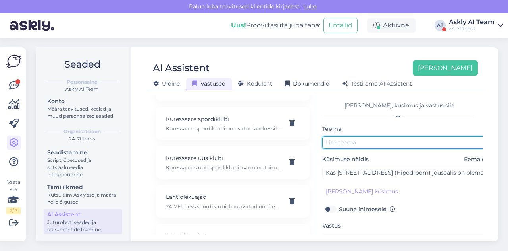
click at [374, 136] on input "text" at bounding box center [405, 142] width 167 height 12
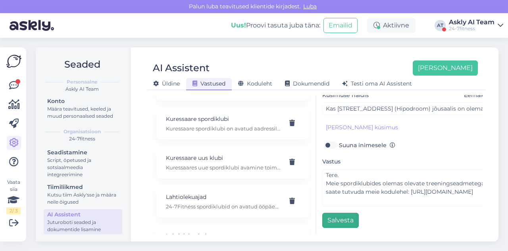
type input "Masinad saalis"
click at [332, 212] on button "Salvesta" at bounding box center [340, 219] width 37 height 15
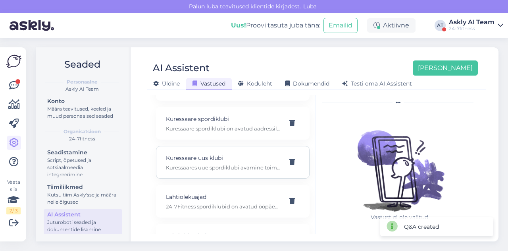
scroll to position [0, 0]
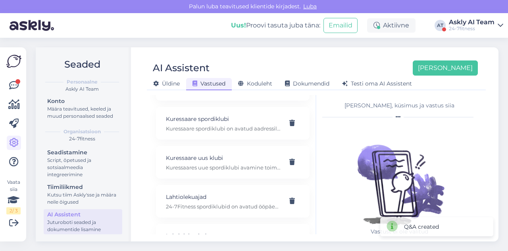
click at [286, 60] on div "AI Assistent [PERSON_NAME] [PERSON_NAME] Vastused Koduleht Dokumendid [PERSON_N…" at bounding box center [316, 72] width 339 height 36
click at [467, 62] on button "[PERSON_NAME]" at bounding box center [445, 67] width 65 height 15
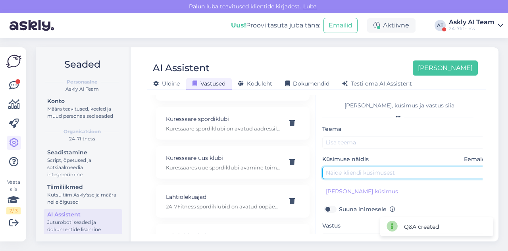
click at [356, 170] on input "text" at bounding box center [405, 172] width 167 height 12
paste input "Autode registreerimislaud ei tööta"
type input "Autode registreerimislaud ei tööta"
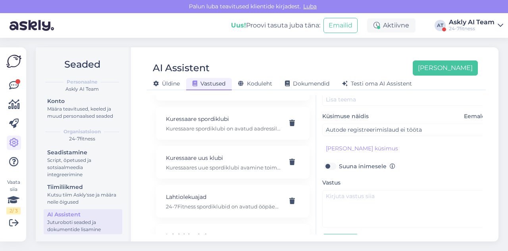
scroll to position [49, 0]
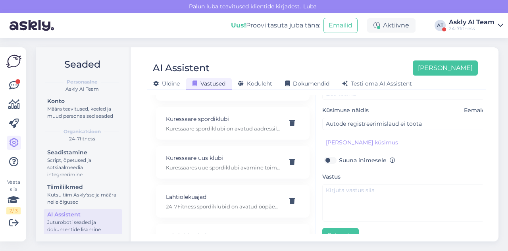
click at [369, 179] on div "Vastus" at bounding box center [405, 197] width 167 height 50
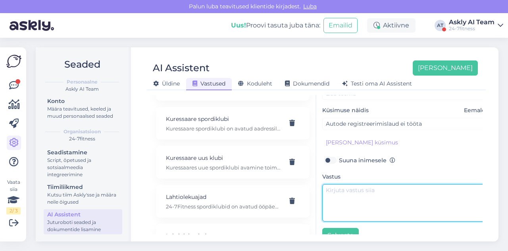
click at [364, 186] on textarea at bounding box center [405, 202] width 167 height 37
paste textarea "Palun tehke tahvelarvurtile restart. Sellega saab teid aidata ka mõni treener. …"
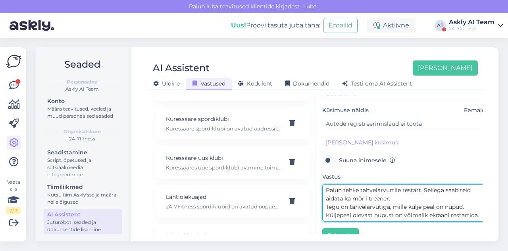
scroll to position [0, 0]
click at [325, 189] on textarea "Palun tehke tahvelarvurtile restart. Sellega saab teid aidata ka mõni treener. …" at bounding box center [405, 202] width 167 height 37
click at [396, 192] on textarea "Tere. Palun tehke tahvelarvurtile restart. Sellega saab teid aidata ka mõni tre…" at bounding box center [405, 202] width 167 height 37
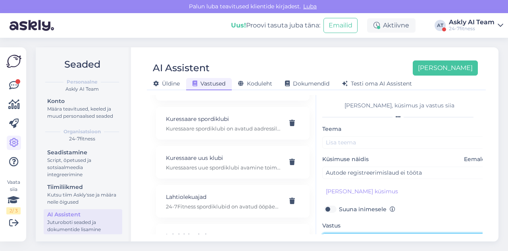
type textarea "Tere. Palun tehke tahvelarvurtile restart. Sellega saab teid aidata ka mõni tre…"
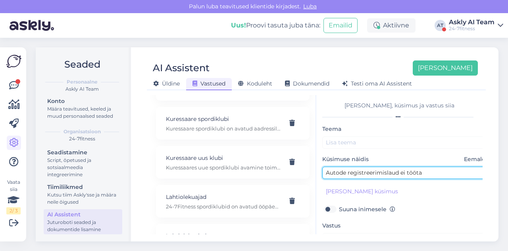
drag, startPoint x: 326, startPoint y: 172, endPoint x: 429, endPoint y: 171, distance: 102.5
click at [429, 171] on input "Autode registreerimislaud ei tööta" at bounding box center [405, 172] width 167 height 12
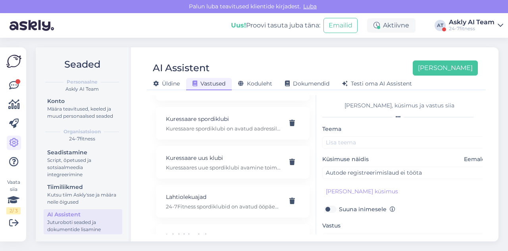
click at [395, 151] on div "Teema Küsimuse näidis Eemalda Autode registreerimislaud ei tööta [PERSON_NAME] …" at bounding box center [405, 208] width 167 height 168
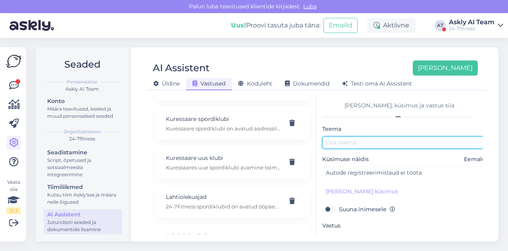
click at [388, 146] on input "text" at bounding box center [405, 142] width 167 height 12
paste input "Autode registreerimislaud ei tööta"
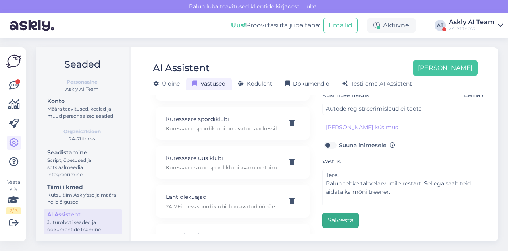
type input "Autode registreerimislaud ei tööta"
click at [347, 212] on button "Salvesta" at bounding box center [340, 219] width 37 height 15
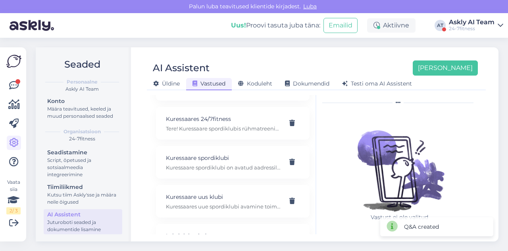
scroll to position [3260, 0]
click at [400, 6] on div "[PERSON_NAME] teavitused klientide kirjadest. [GEOGRAPHIC_DATA]" at bounding box center [254, 6] width 508 height 13
click at [456, 60] on div "[PERSON_NAME]" at bounding box center [440, 67] width 75 height 15
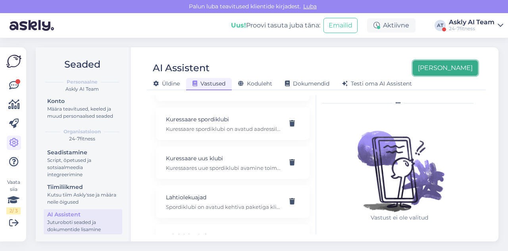
click at [457, 64] on button "[PERSON_NAME]" at bounding box center [445, 67] width 65 height 15
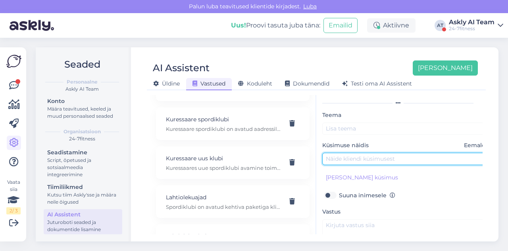
click at [352, 153] on input "text" at bounding box center [405, 158] width 167 height 12
paste input "Millise raskusastmega on [GEOGRAPHIC_DATA] värviga märgitud treeningud?"
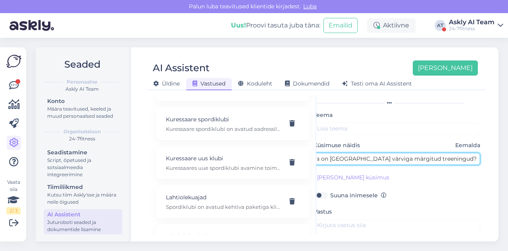
type input "Millise raskusastmega on [GEOGRAPHIC_DATA] värviga märgitud treeningud?"
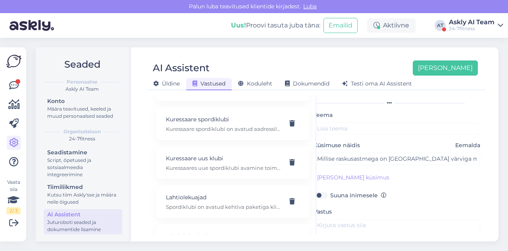
scroll to position [68, 0]
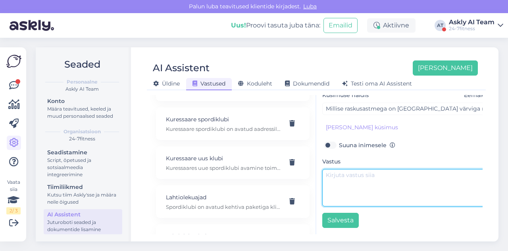
click at [352, 197] on textarea at bounding box center [405, 187] width 167 height 37
paste textarea "Tere! Täname Teid pöördumise eest! [PERSON_NAME] märgitud tunnid tunniplaanis o…"
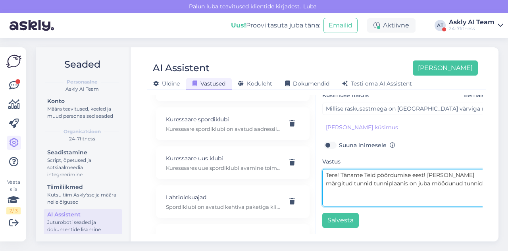
click at [343, 169] on textarea "Tere! Täname Teid pöördumise eest! [PERSON_NAME] märgitud tunnid tunniplaanis o…" at bounding box center [405, 187] width 167 height 37
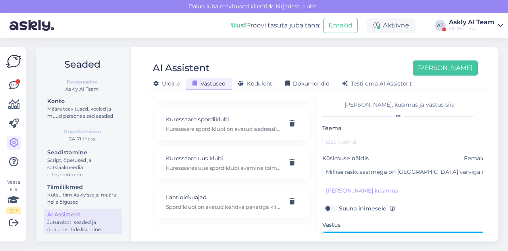
scroll to position [0, 0]
type textarea "Tere! Täname Teid pöördumise eest! [PERSON_NAME] märgitud tunnid tunniplaanis o…"
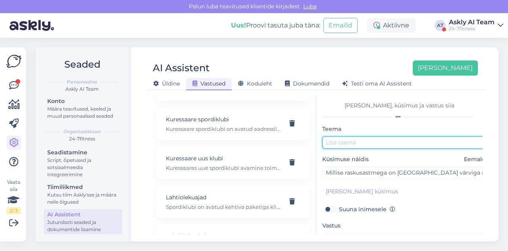
click at [384, 143] on input "text" at bounding box center [405, 142] width 167 height 12
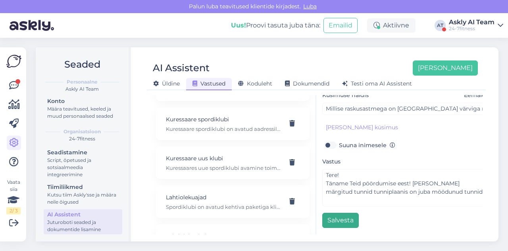
type input "Hallid rühmatrennid"
click at [338, 216] on button "Salvesta" at bounding box center [340, 219] width 37 height 15
click at [289, 55] on div "AI Assistent [PERSON_NAME] [PERSON_NAME] Vastused Koduleht Dokumendid [PERSON_N…" at bounding box center [316, 72] width 339 height 36
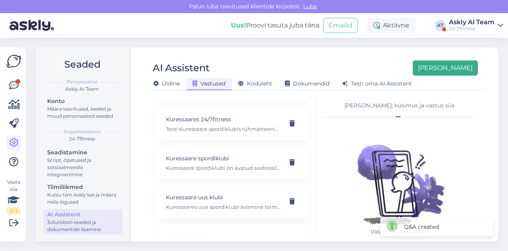
scroll to position [3298, 0]
click at [450, 67] on button "[PERSON_NAME]" at bounding box center [445, 67] width 65 height 15
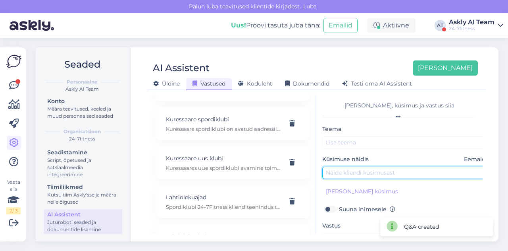
click at [349, 175] on input "text" at bounding box center [405, 172] width 167 height 12
paste input "kui kaua teil kirjale vastamine aega võtab?"
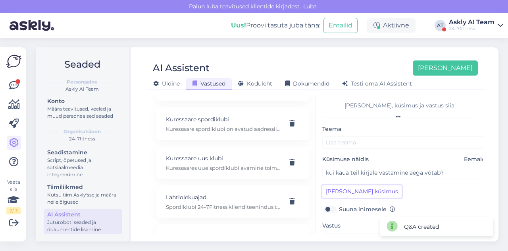
click at [338, 192] on button "[PERSON_NAME] küsimus" at bounding box center [361, 191] width 79 height 12
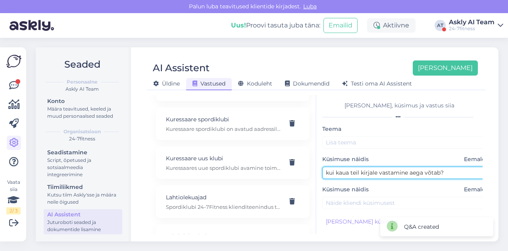
click at [330, 173] on input "kui kaua teil kirjale vastamine aega võtab?" at bounding box center [405, 172] width 167 height 12
click at [328, 172] on input "kui kaua teil kirjale vastamine aega võtab?" at bounding box center [405, 172] width 167 height 12
type input "kui kaua teil kirjale vastamine aega võtab?"
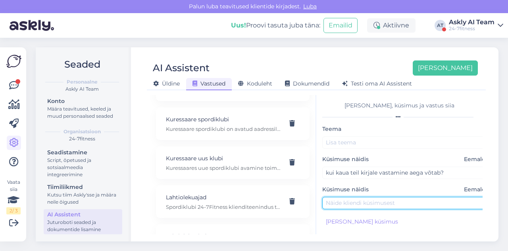
click at [373, 199] on input "text" at bounding box center [405, 203] width 167 height 12
paste input "Kui kaua vastamine aega võtab?"
type input "Kui kaua vastamine aega võtab?"
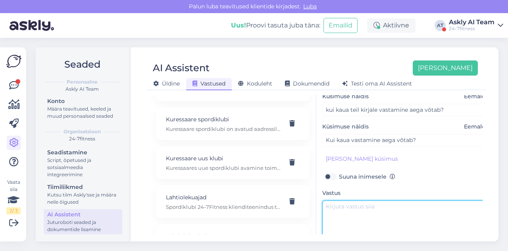
click at [351, 213] on textarea at bounding box center [405, 218] width 167 height 37
paste textarea "Tere! Täname Teid pöördumise eest! Meie klienditeenindus töötab iga päev [PERSO…"
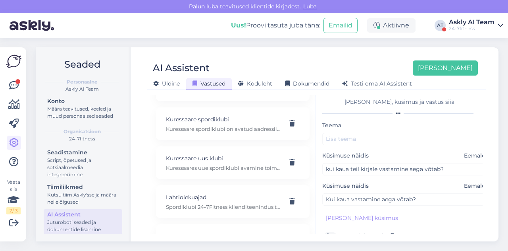
scroll to position [0, 0]
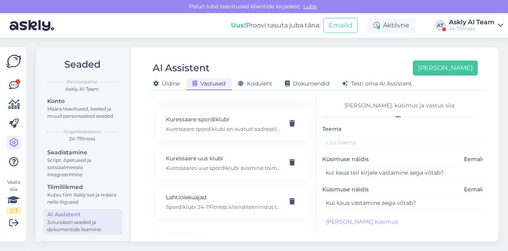
type textarea "Tere! Täname Teid pöördumise eest! Meie klienditeenindus töötab iga päev [PERSO…"
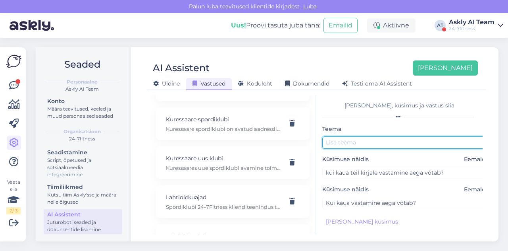
click at [367, 137] on input "text" at bounding box center [405, 142] width 167 height 12
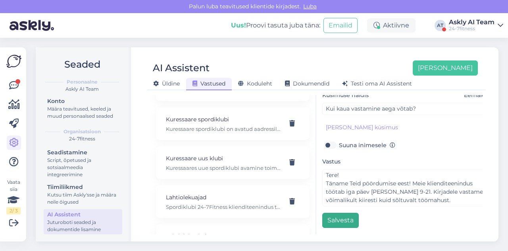
type input "Kirjadele vastamine"
click at [348, 212] on button "Salvesta" at bounding box center [340, 219] width 37 height 15
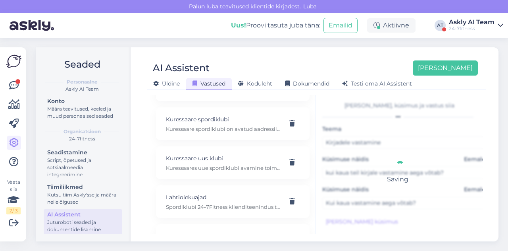
scroll to position [3337, 0]
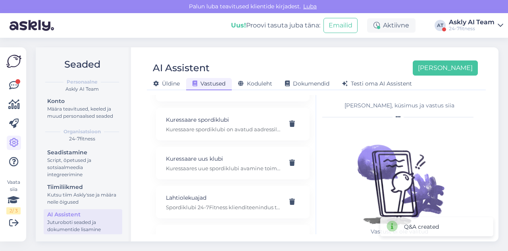
click at [311, 52] on div "AI Assistent [PERSON_NAME] [PERSON_NAME] Vastused Koduleht Dokumendid [PERSON_N…" at bounding box center [316, 144] width 365 height 194
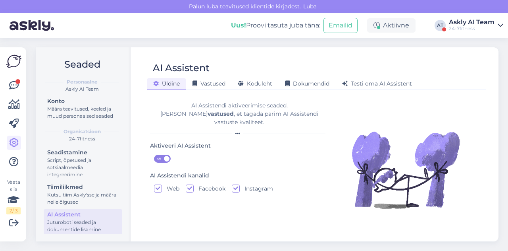
click at [318, 48] on div "AI Assistent Üldine Vastused Koduleht Dokumendid Testi oma AI Assistent AI Assi…" at bounding box center [316, 144] width 365 height 194
click at [460, 23] on div "Askly AI Team" at bounding box center [472, 22] width 46 height 6
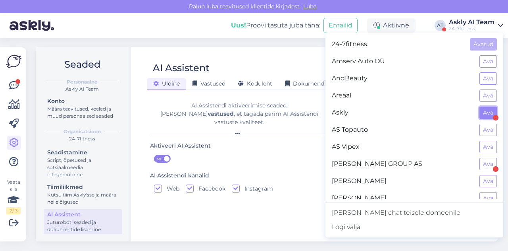
click at [484, 109] on button "Ava" at bounding box center [488, 112] width 17 height 12
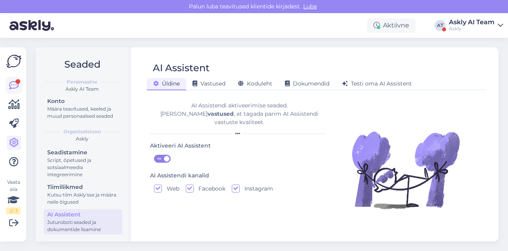
click at [16, 86] on icon at bounding box center [14, 86] width 10 height 10
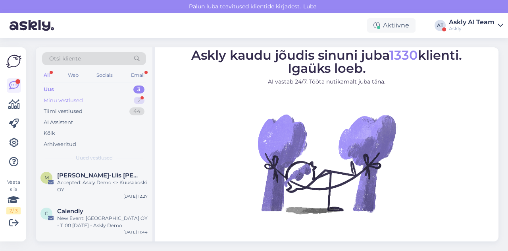
click at [98, 98] on div "Minu vestlused 2" at bounding box center [94, 100] width 104 height 11
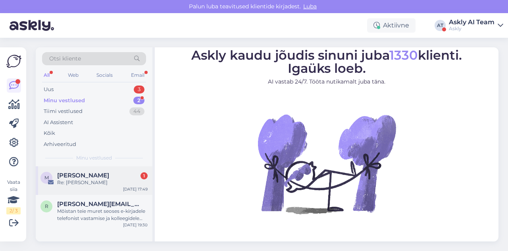
click at [92, 184] on div "Re: Kiire küsimus" at bounding box center [102, 182] width 91 height 7
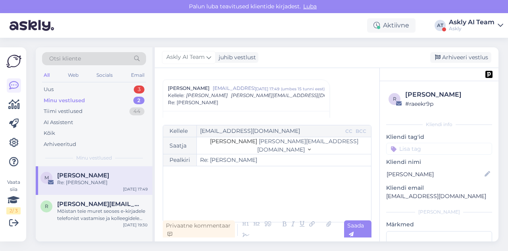
scroll to position [155, 0]
click at [95, 216] on div "Mõistan teie muret seoses e-kirjadele telefonist vastamise ja kolleegidele teav…" at bounding box center [102, 214] width 91 height 14
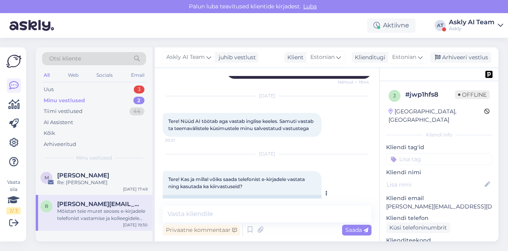
scroll to position [3746, 0]
drag, startPoint x: 182, startPoint y: 97, endPoint x: 259, endPoint y: 105, distance: 77.5
click at [259, 170] on div "Tere! Kas ja millal võiks saada telefonist e-kirjadele vastata ning kasutada ka…" at bounding box center [242, 182] width 159 height 24
copy span "Kas ja millal võiks saada telefonist e-kirjadele vastata ning kasutada ka kiirv…"
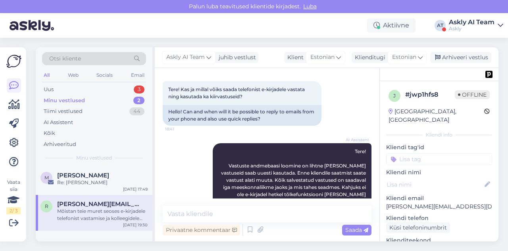
scroll to position [3863, 0]
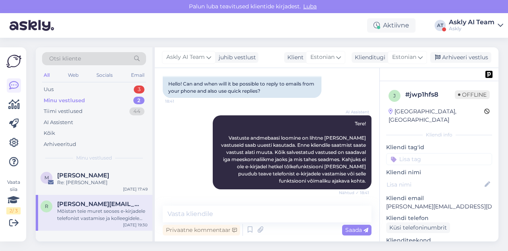
drag, startPoint x: 218, startPoint y: 134, endPoint x: 361, endPoint y: 151, distance: 144.7
click at [361, 207] on div "Sandra Roosna Muud funktsioonid äppist emailidele vastamisel veel ei ole arendu…" at bounding box center [292, 222] width 159 height 31
copy span "Muud funktsioonid äppist emailidele vastamisel veel ei ole arenduses, aga arend…"
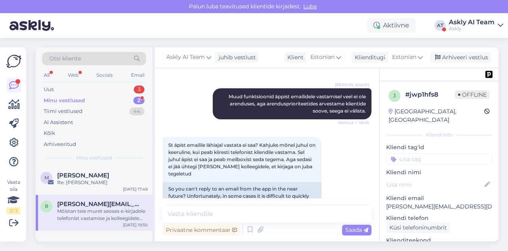
scroll to position [3982, 0]
click at [308, 33] on div "Aktiivne AT Askly AI Team Askly" at bounding box center [254, 25] width 508 height 25
click at [448, 55] on div "Arhiveeri vestlus" at bounding box center [460, 57] width 61 height 11
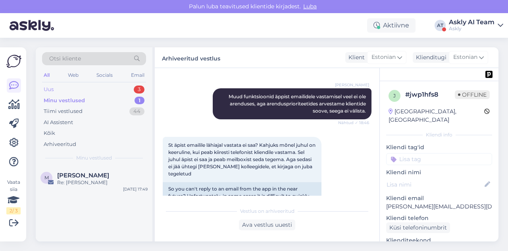
click at [102, 92] on div "Uus 3" at bounding box center [94, 89] width 104 height 11
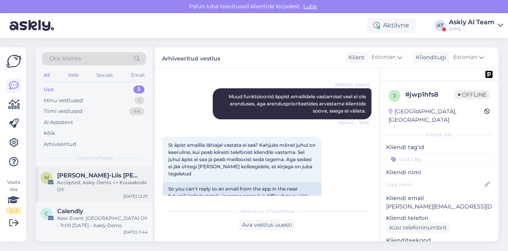
click at [102, 189] on div "Accepted: Askly Demo <> Kuusakoski OY" at bounding box center [102, 186] width 91 height 14
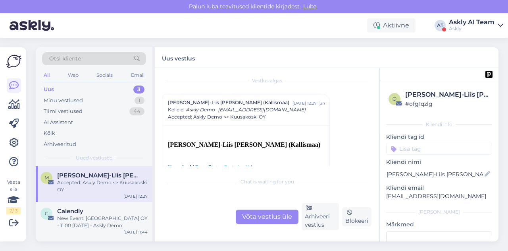
scroll to position [0, 0]
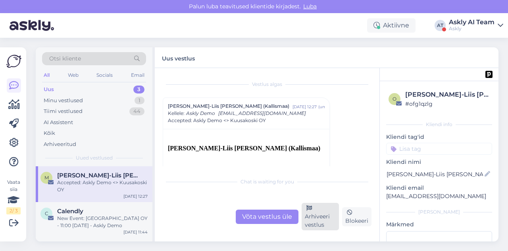
click at [308, 213] on div "Arhiveeri vestlus" at bounding box center [320, 216] width 37 height 27
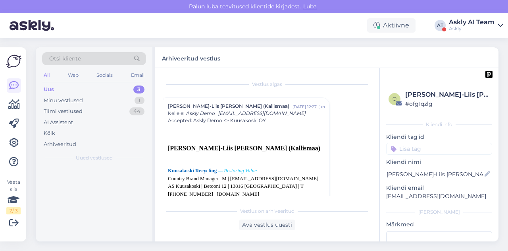
scroll to position [21, 0]
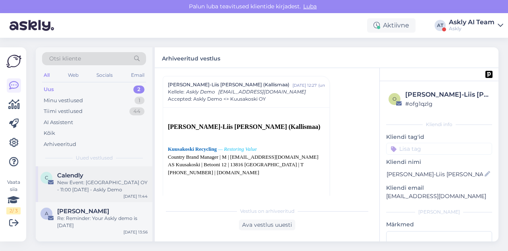
click at [106, 183] on div "New Event: Kuusakoski OY - 11:00 Thu, 11 Sep 2025 - Askly Demo" at bounding box center [102, 186] width 91 height 14
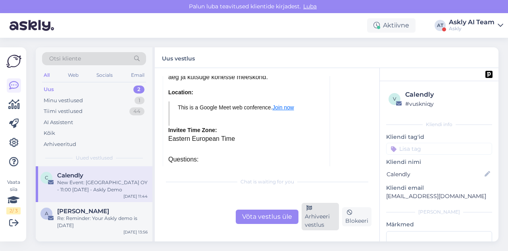
click at [321, 210] on div "Arhiveeri vestlus" at bounding box center [320, 216] width 37 height 27
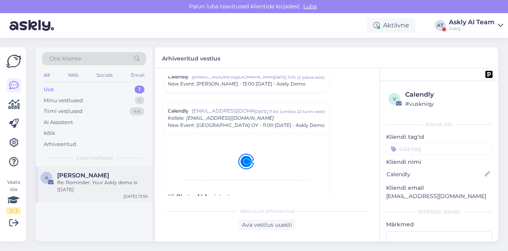
click at [103, 183] on div "Re: Reminder: Your Askly demo is tomorrow" at bounding box center [102, 186] width 91 height 14
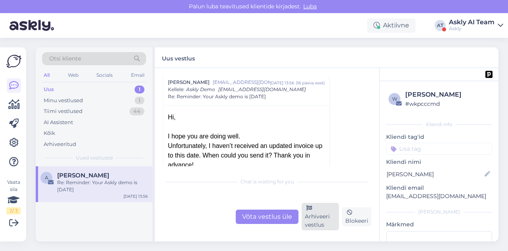
click at [311, 208] on icon at bounding box center [310, 208] width 6 height 6
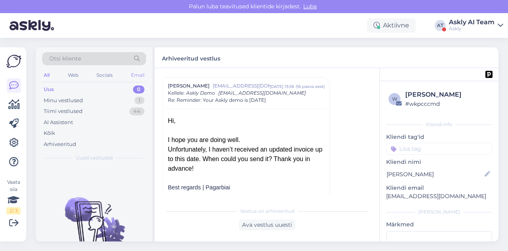
click at [139, 70] on div "Email" at bounding box center [137, 75] width 17 height 10
click at [85, 97] on div "Minu vestlused 1" at bounding box center [94, 100] width 104 height 11
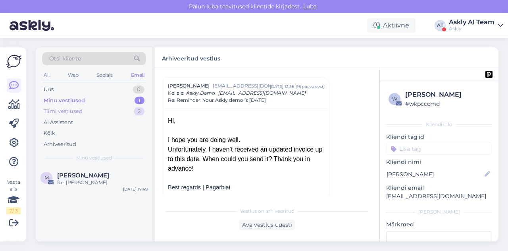
click at [81, 111] on div "Tiimi vestlused" at bounding box center [63, 111] width 39 height 8
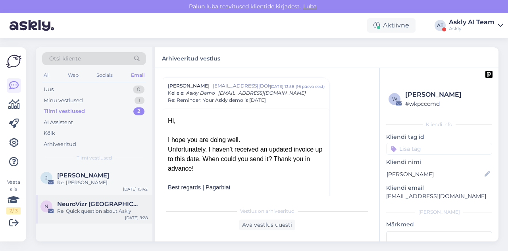
click at [113, 205] on span "NeuroVizr Switzerland" at bounding box center [98, 203] width 83 height 7
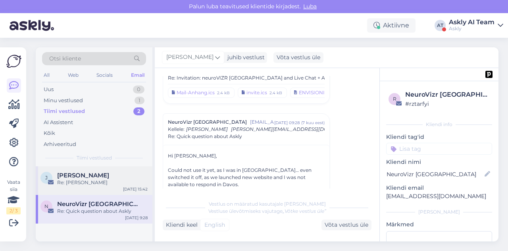
click at [110, 181] on div "Re: Kiire küsimus" at bounding box center [102, 182] width 91 height 7
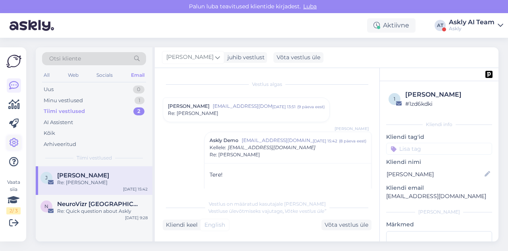
click at [9, 141] on icon at bounding box center [14, 143] width 10 height 10
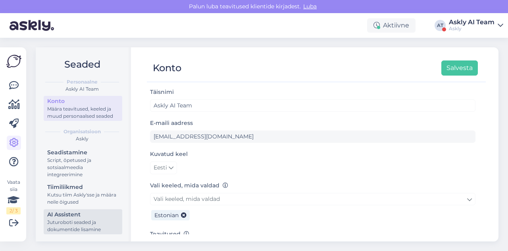
click at [86, 216] on div "AI Assistent" at bounding box center [82, 214] width 71 height 8
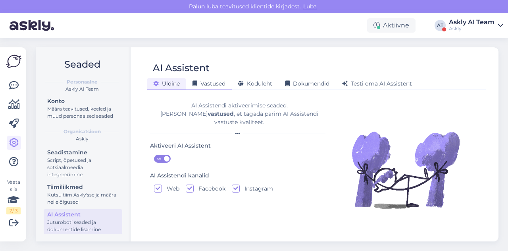
click at [207, 87] on div "Vastused" at bounding box center [209, 84] width 46 height 12
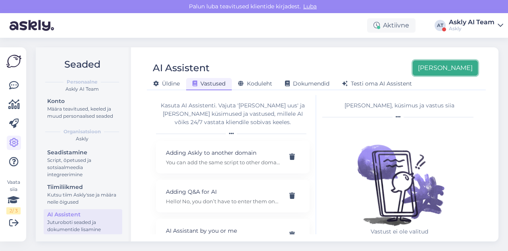
click at [469, 62] on button "[PERSON_NAME]" at bounding box center [445, 67] width 65 height 15
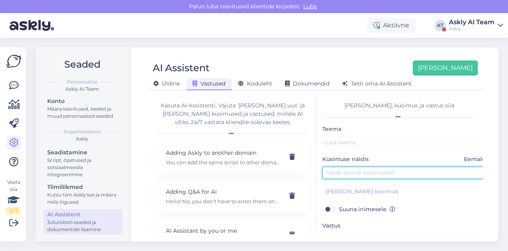
click at [349, 168] on input "text" at bounding box center [405, 172] width 167 height 12
paste input "Is it possible, and when, to reply to emails from the phone and also use quick …"
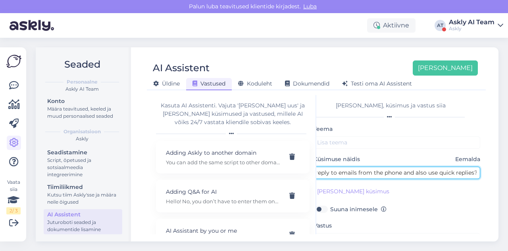
type input "Is it possible, and when, to reply to emails from the phone and also use quick …"
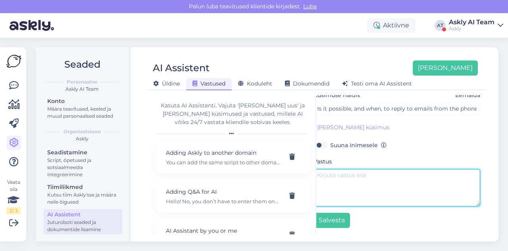
click at [353, 192] on textarea at bounding box center [397, 187] width 167 height 37
paste textarea "Other functions for replying to emails from the app are not yet in development,…"
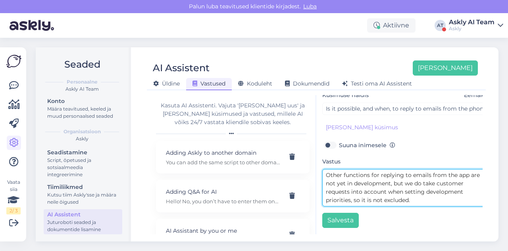
scroll to position [37, 0]
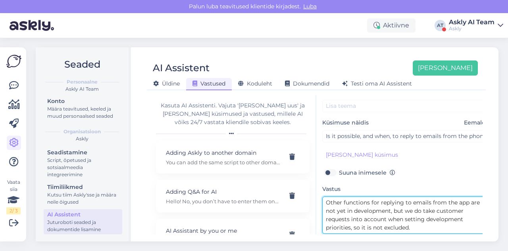
click at [325, 201] on textarea "Other functions for replying to emails from the app are not yet in development,…" at bounding box center [405, 214] width 167 height 37
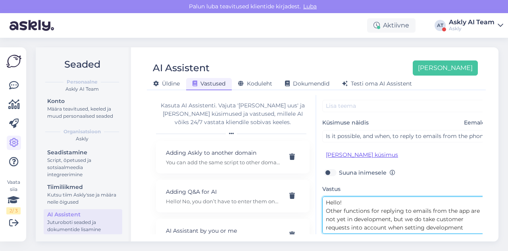
scroll to position [0, 0]
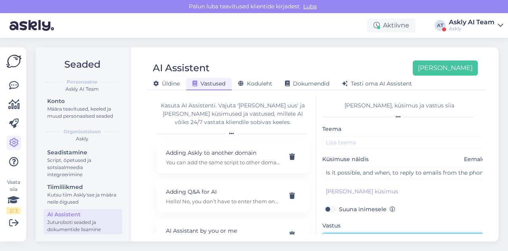
type textarea "Hello! Other functions for replying to emails from the app are not yet in devel…"
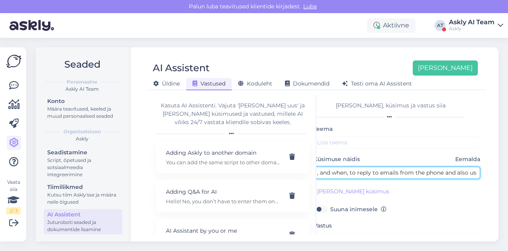
scroll to position [0, 42]
drag, startPoint x: 401, startPoint y: 172, endPoint x: 435, endPoint y: 173, distance: 34.6
click at [435, 173] on input "Is it possible, and when, to reply to emails from the phone and also use quick …" at bounding box center [397, 172] width 167 height 12
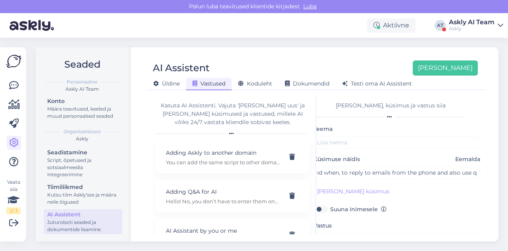
click at [369, 135] on div "Teema" at bounding box center [397, 136] width 167 height 25
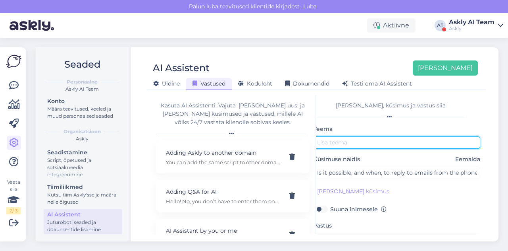
click at [368, 140] on input "text" at bounding box center [397, 142] width 167 height 12
paste input "reply to emails from the phone"
click at [330, 144] on input "reply to emails from the phone" at bounding box center [397, 142] width 167 height 12
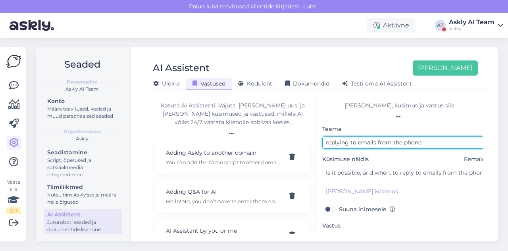
click at [330, 142] on input "replying to emails from the phone" at bounding box center [405, 142] width 167 height 12
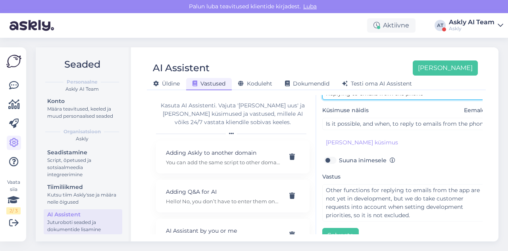
scroll to position [68, 0]
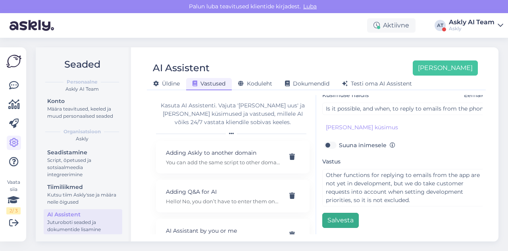
type input "Replying to emails from the phone"
click at [341, 214] on button "Salvesta" at bounding box center [340, 219] width 37 height 15
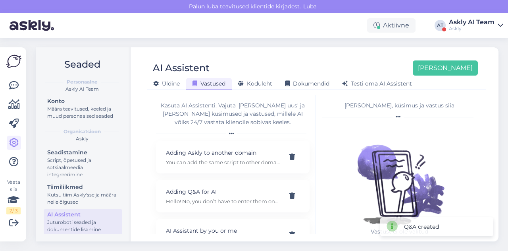
click at [308, 28] on div "Aktiivne AT Askly AI Team Askly" at bounding box center [254, 25] width 508 height 25
click at [9, 89] on icon at bounding box center [14, 86] width 10 height 10
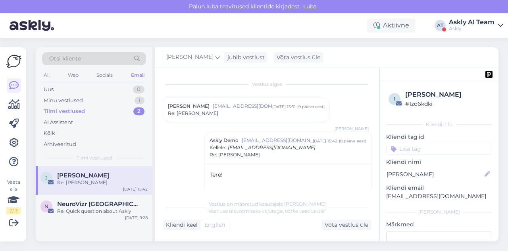
click at [78, 63] on div "Otsi kliente" at bounding box center [94, 58] width 104 height 13
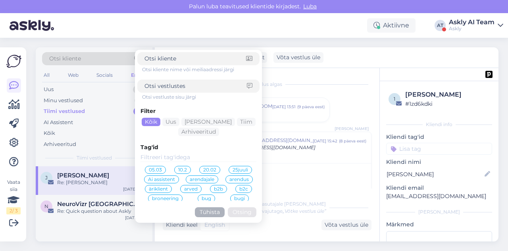
click at [175, 178] on div "Ai assistent" at bounding box center [161, 179] width 35 height 8
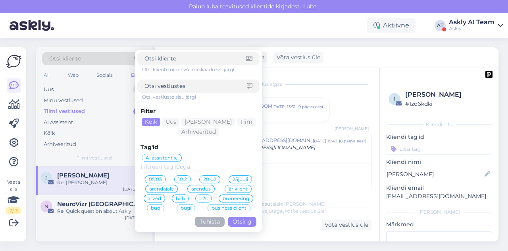
click at [251, 224] on button "Otsing" at bounding box center [242, 221] width 29 height 10
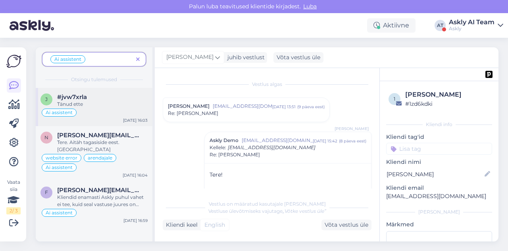
click at [113, 120] on div "j #jvw7xrla Tänud ette Ai assistent Aug 28 16:03" at bounding box center [94, 107] width 117 height 38
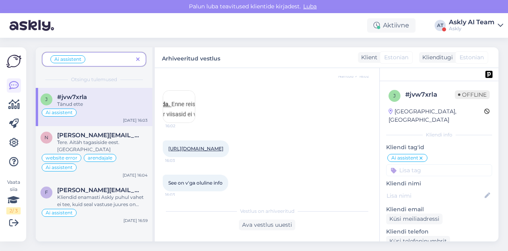
scroll to position [4622, 0]
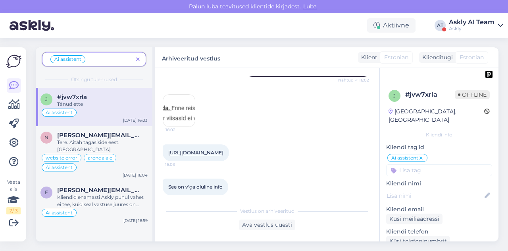
click at [174, 95] on img at bounding box center [179, 111] width 32 height 32
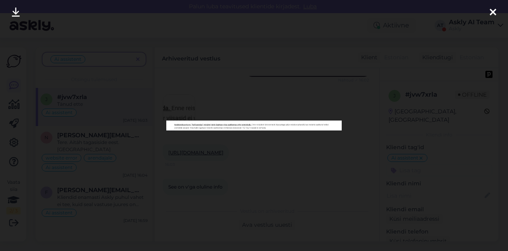
click at [235, 171] on div at bounding box center [254, 125] width 508 height 251
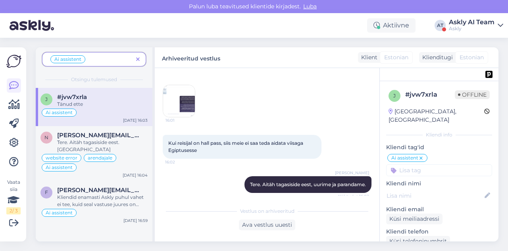
scroll to position [4505, 0]
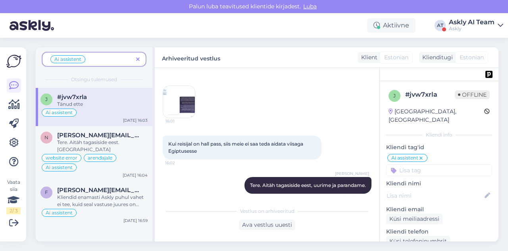
click at [170, 86] on img at bounding box center [179, 102] width 32 height 32
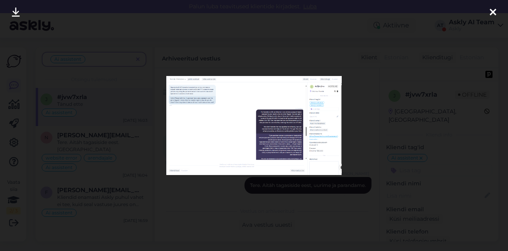
click at [290, 64] on div at bounding box center [254, 125] width 508 height 251
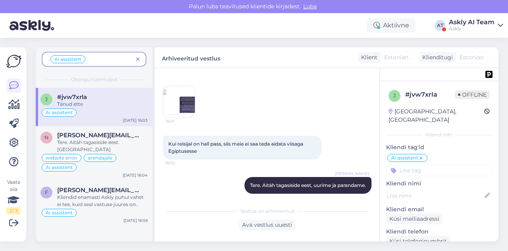
click at [470, 20] on div "Askly AI Team" at bounding box center [472, 22] width 46 height 6
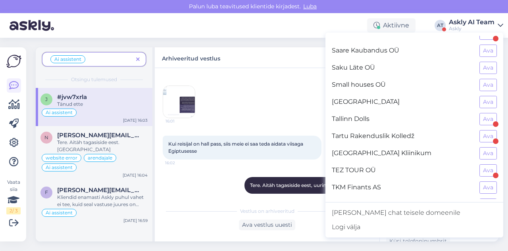
scroll to position [644, 0]
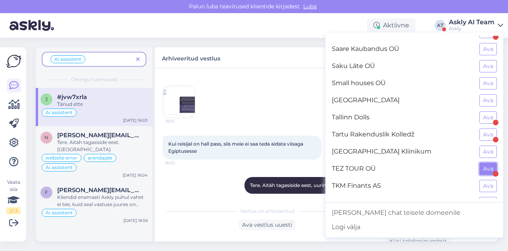
click at [481, 162] on button "Ava" at bounding box center [488, 168] width 17 height 12
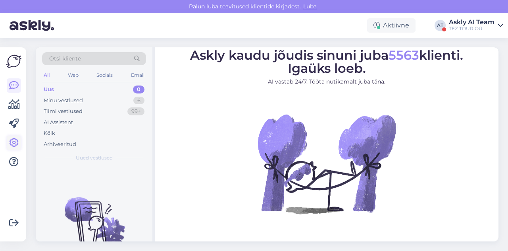
click at [14, 139] on icon at bounding box center [14, 143] width 10 height 10
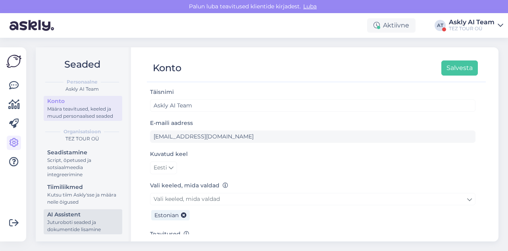
click at [75, 217] on div "AI Assistent" at bounding box center [82, 214] width 71 height 8
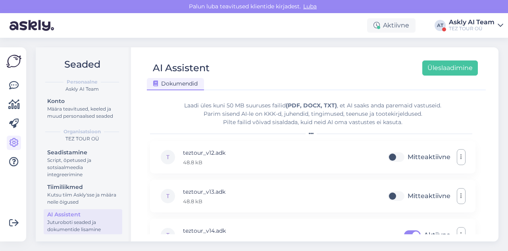
click at [1, 77] on div "Võimalused Veendu, et Askly loob sulle väärtust. Sulge Ühenda FB ja IG sõnumid …" at bounding box center [13, 144] width 26 height 194
click at [13, 84] on icon at bounding box center [14, 86] width 10 height 10
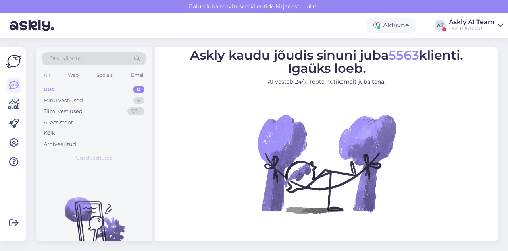
click at [486, 31] on div "TEZ TOUR OÜ" at bounding box center [472, 28] width 46 height 6
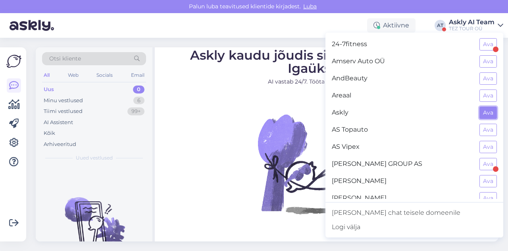
click at [485, 108] on button "Ava" at bounding box center [488, 112] width 17 height 12
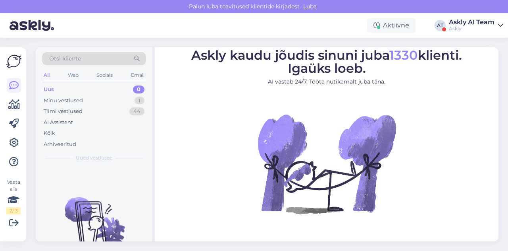
click at [91, 65] on div "Otsi kliente" at bounding box center [94, 61] width 104 height 18
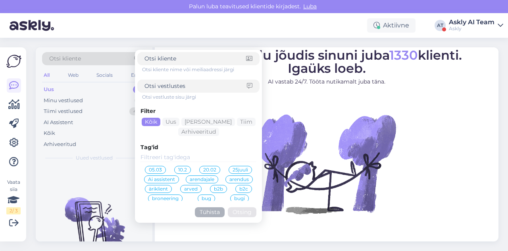
click at [157, 178] on span "Ai assistent" at bounding box center [161, 179] width 27 height 5
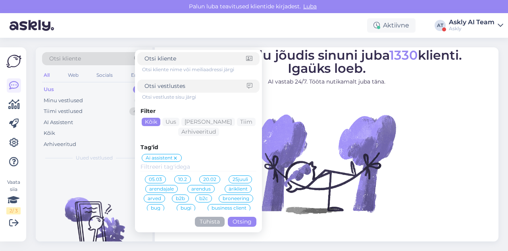
click at [245, 224] on button "Otsing" at bounding box center [242, 221] width 29 height 10
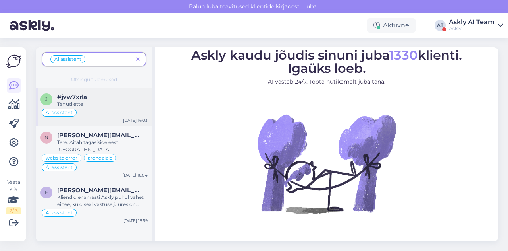
click at [110, 108] on div "Ai assistent" at bounding box center [94, 113] width 107 height 10
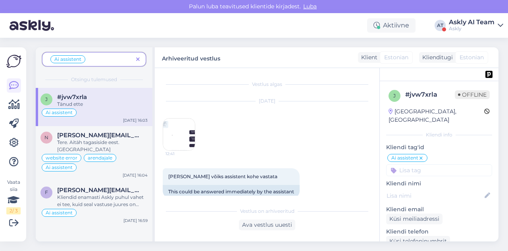
scroll to position [4647, 0]
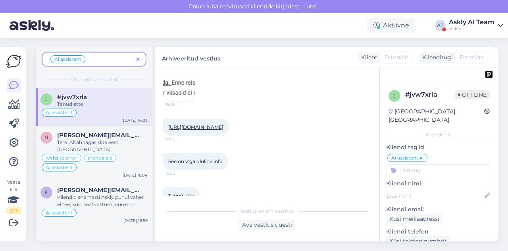
click at [422, 155] on icon at bounding box center [421, 158] width 5 height 6
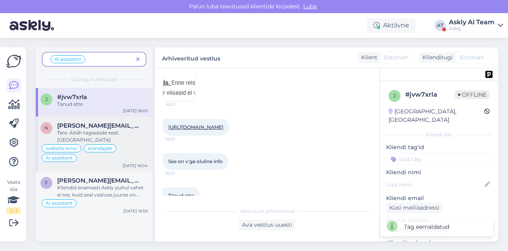
click at [120, 130] on div "Tere. Aitäh tagasiside eest. Parandame" at bounding box center [102, 136] width 91 height 14
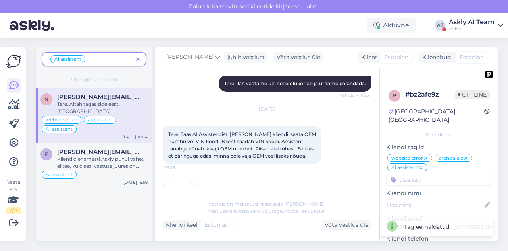
click at [192, 182] on img at bounding box center [179, 198] width 32 height 32
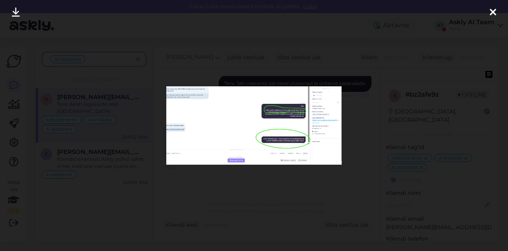
click at [245, 177] on div at bounding box center [254, 125] width 508 height 251
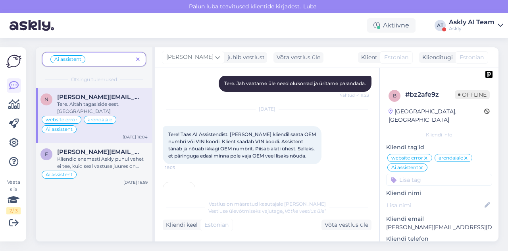
click at [421, 164] on icon at bounding box center [421, 167] width 5 height 6
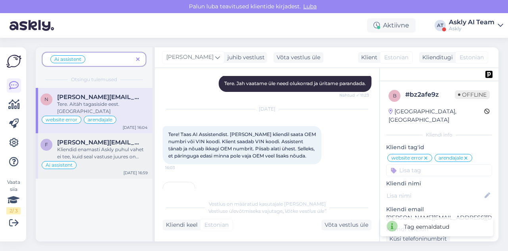
click at [101, 152] on div "Kliendid enamasti Askly puhul vahet ei tee, kuid seal vastuse juures on küll vä…" at bounding box center [102, 153] width 91 height 14
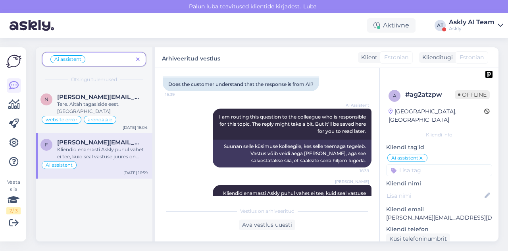
click at [421, 155] on icon at bounding box center [421, 158] width 5 height 6
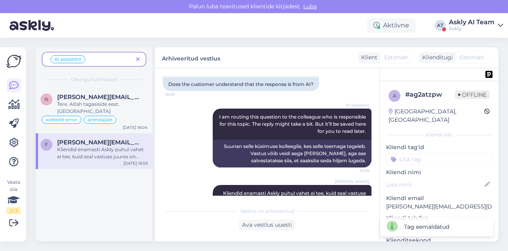
click at [138, 60] on icon at bounding box center [138, 60] width 4 height 6
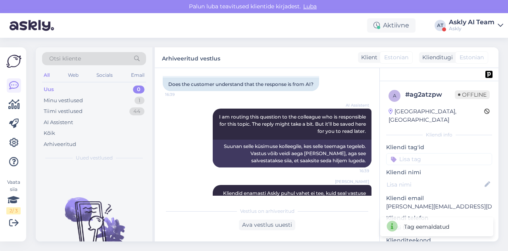
click at [485, 21] on div "Askly AI Team" at bounding box center [472, 22] width 46 height 6
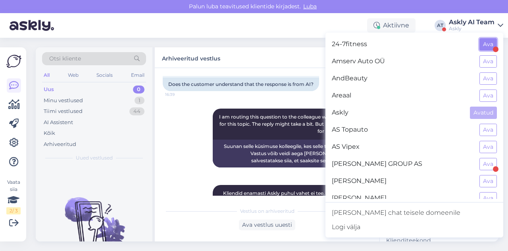
click at [485, 43] on button "Ava" at bounding box center [488, 44] width 17 height 12
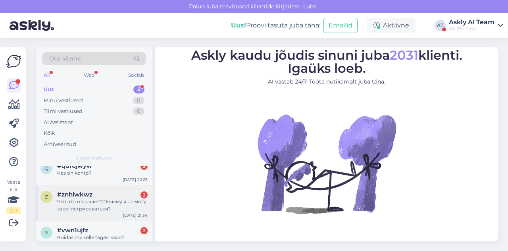
scroll to position [0, 0]
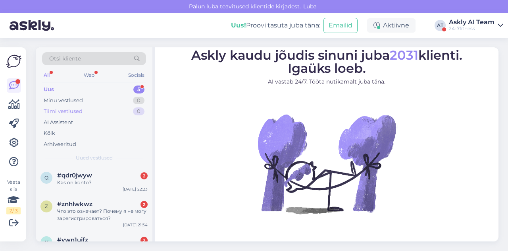
click at [64, 112] on div "Tiimi vestlused" at bounding box center [63, 111] width 39 height 8
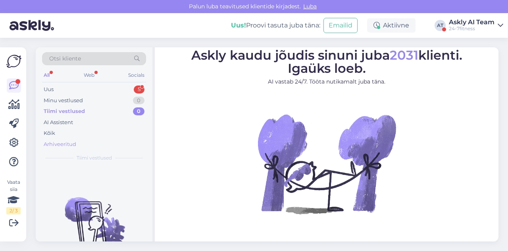
click at [62, 142] on div "Arhiveeritud" at bounding box center [60, 144] width 33 height 8
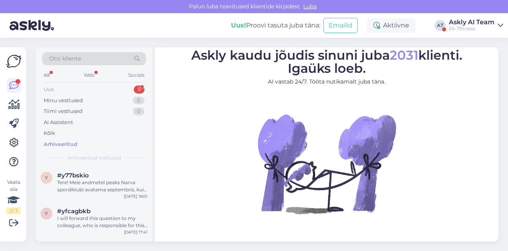
click at [73, 87] on div "Uus 5" at bounding box center [94, 89] width 104 height 11
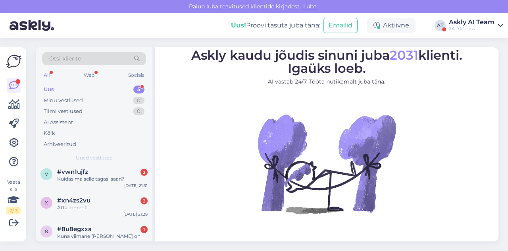
scroll to position [81, 0]
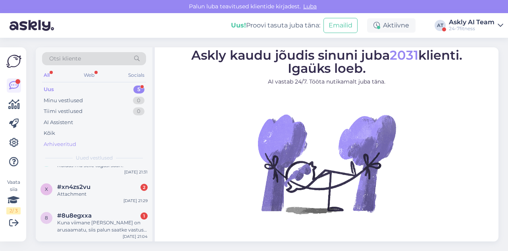
click at [70, 142] on div "Arhiveeritud" at bounding box center [60, 144] width 33 height 8
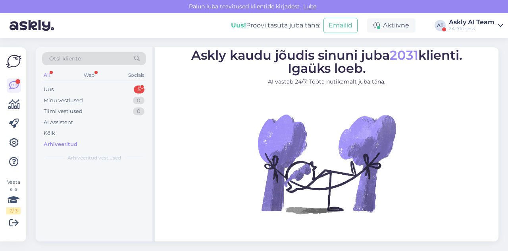
scroll to position [0, 0]
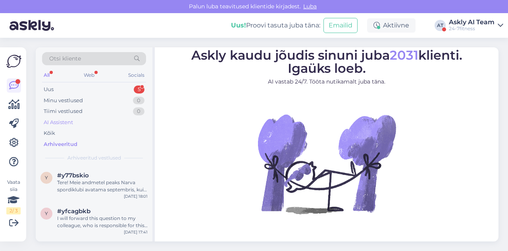
click at [60, 119] on div "AI Assistent" at bounding box center [58, 122] width 29 height 8
click at [87, 86] on div "Uus 5" at bounding box center [94, 89] width 104 height 11
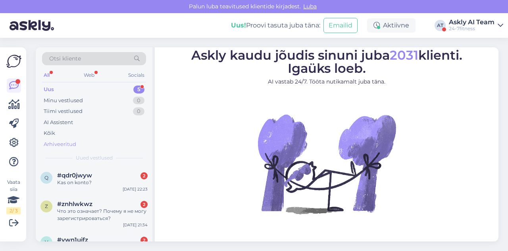
click at [66, 141] on div "Arhiveeritud" at bounding box center [60, 144] width 33 height 8
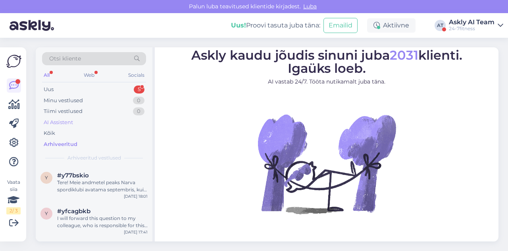
click at [56, 117] on div "AI Assistent" at bounding box center [94, 122] width 104 height 11
click at [91, 191] on div "Rühmatreeningute paketiga saate käia piiramatus koguses rühmatreeningutes, kuid…" at bounding box center [102, 186] width 91 height 14
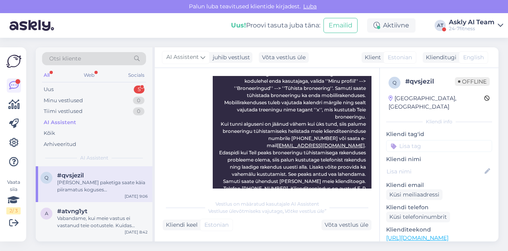
scroll to position [122, 0]
click at [92, 216] on div "Vabandame, kui meie vastus ei vastanud teie ootustele. Kuidas saaksin teid veel…" at bounding box center [102, 221] width 91 height 14
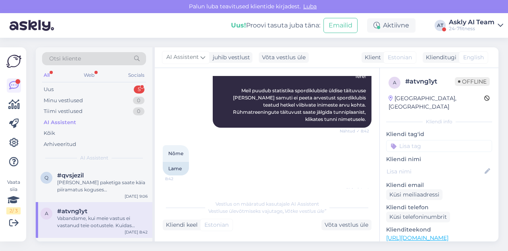
scroll to position [283, 0]
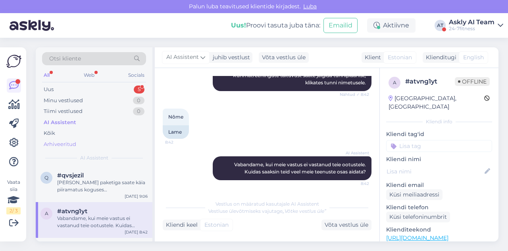
click at [57, 139] on div "Arhiveeritud" at bounding box center [94, 144] width 104 height 11
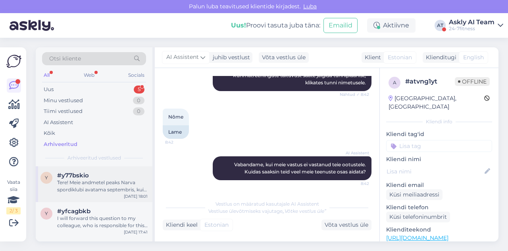
click at [94, 179] on div "Tere! Meie andmetel peaks Narva spordiklubi avatama septembris, kuid paraku täp…" at bounding box center [102, 186] width 91 height 14
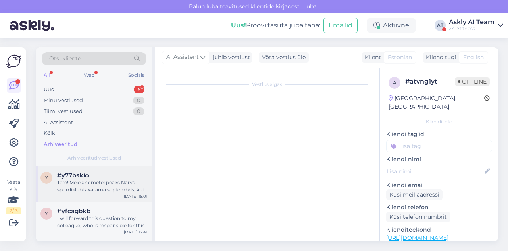
scroll to position [164, 0]
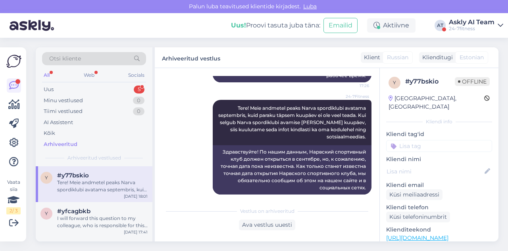
click at [80, 53] on div "Otsi kliente" at bounding box center [94, 58] width 104 height 13
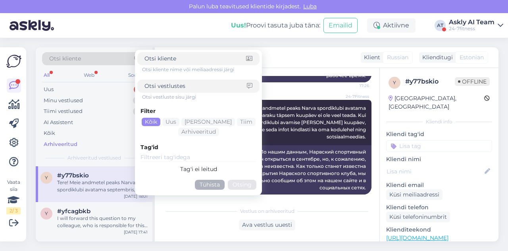
click at [287, 69] on div "Vestlus algas Sep 2 2025 Здравствуйте когда пртмерно откроется фитнесмклуб в На…" at bounding box center [267, 154] width 225 height 173
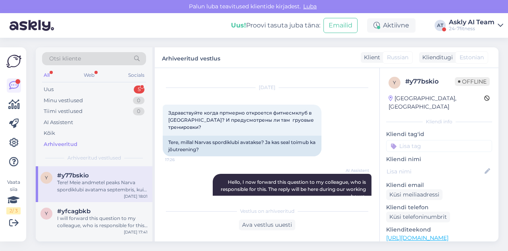
scroll to position [13, 0]
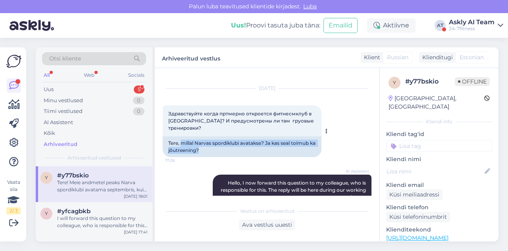
drag, startPoint x: 182, startPoint y: 136, endPoint x: 229, endPoint y: 143, distance: 47.7
click at [229, 143] on div "Tere, millal Narvas spordiklubi avatakse? Ja kas seal toimub ka jõutreening?" at bounding box center [242, 146] width 159 height 21
copy div "millal Narvas spordiklubi avatakse? Ja kas seal toimub ka jõutreening?"
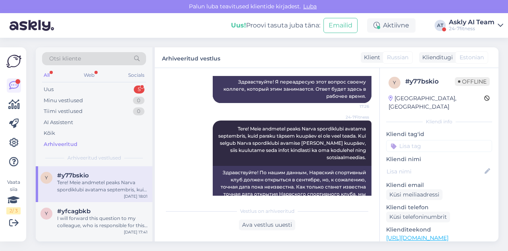
scroll to position [149, 0]
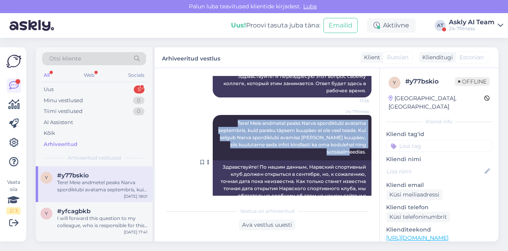
drag, startPoint x: 225, startPoint y: 116, endPoint x: 364, endPoint y: 148, distance: 142.4
click at [364, 148] on div "24-7Fitness Tere! Meie andmetel peaks Narva spordiklubi avatama septembris, kui…" at bounding box center [292, 137] width 159 height 45
copy span "Tere! Meie andmetel peaks Narva spordiklubi avatama septembris, kuid paraku täp…"
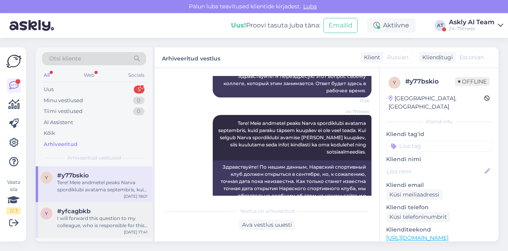
click at [104, 218] on div "I will forward this question to my colleague, who is responsible for this. The …" at bounding box center [102, 221] width 91 height 14
type textarea "Klient helistas, selgitatud telefonis."
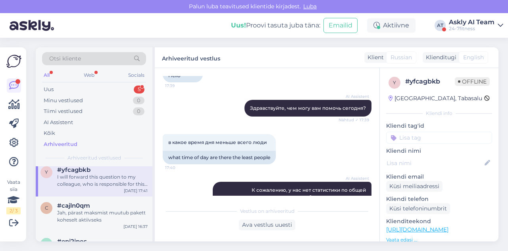
scroll to position [46, 0]
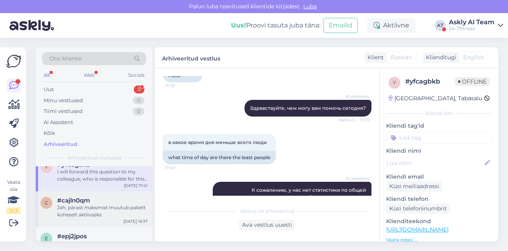
click at [122, 206] on div "Jah, pärast maksmist muutub pakett koheselt aktiivseks" at bounding box center [102, 211] width 91 height 14
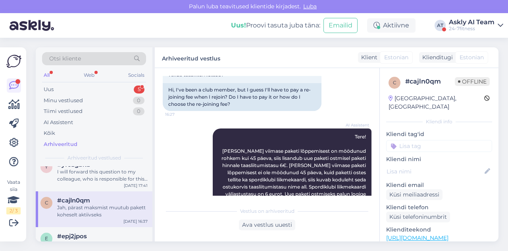
scroll to position [391, 0]
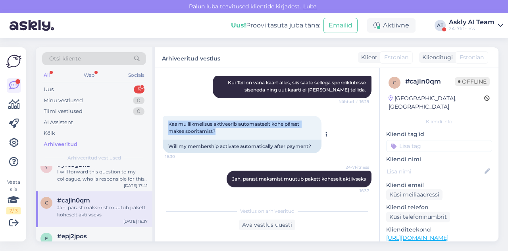
drag, startPoint x: 166, startPoint y: 124, endPoint x: 227, endPoint y: 129, distance: 61.8
click at [227, 129] on div "Kas mu liikmelisus aktiveerib automaatselt kohe pärast makse sooritamist? 16:30" at bounding box center [242, 128] width 159 height 24
copy span "Kas mu liikmelisus aktiveerib automaatselt kohe pärast makse sooritamist?"
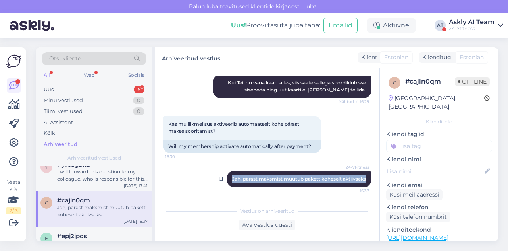
drag, startPoint x: 223, startPoint y: 179, endPoint x: 364, endPoint y: 181, distance: 140.6
click at [364, 181] on div "24-7Fitness Jah, pärast maksmist muutub pakett koheselt aktiivseks 16:37" at bounding box center [299, 178] width 145 height 17
copy span "Jah, pärast maksmist muutub pakett koheselt aktiivseks"
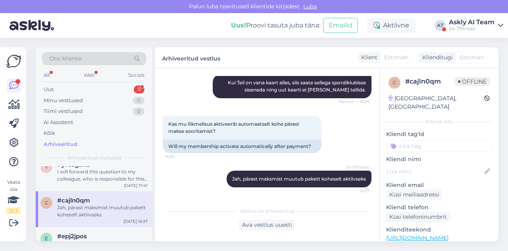
click at [216, 100] on div "AI Assistent Kui Teil on vana kaart alles, siis saate sellega spordiklubisse si…" at bounding box center [267, 86] width 209 height 41
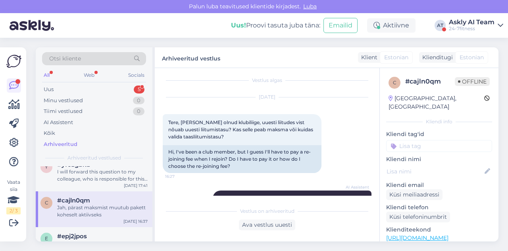
scroll to position [0, 0]
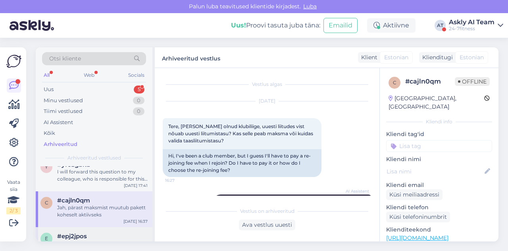
click at [87, 236] on div "#epj2jpos" at bounding box center [102, 235] width 91 height 7
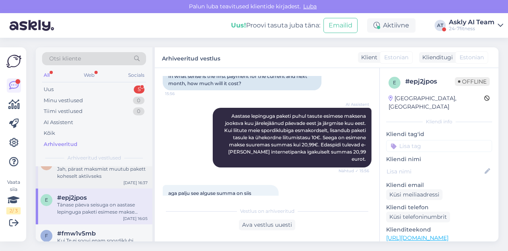
scroll to position [86, 0]
click at [93, 226] on div "f #fmw1v5mb Kui Te ei soovi enam spordiklubi teenuseid kasutada, siis on Teil v…" at bounding box center [94, 241] width 117 height 36
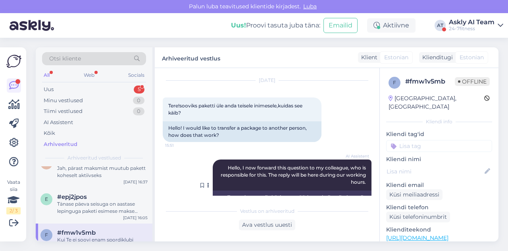
scroll to position [14, 0]
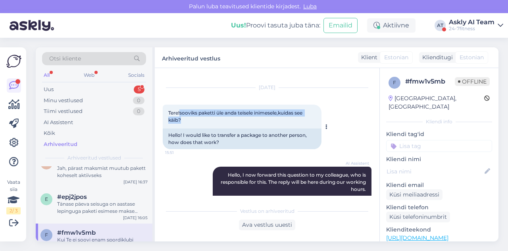
drag, startPoint x: 179, startPoint y: 114, endPoint x: 194, endPoint y: 121, distance: 16.0
click at [194, 121] on div "Tere!sooviks paketti üle anda teisele inimesele,kuidas see käib? 15:51" at bounding box center [242, 116] width 159 height 24
copy span "sooviks paketti üle anda teisele inimesele,kuidas see käib?"
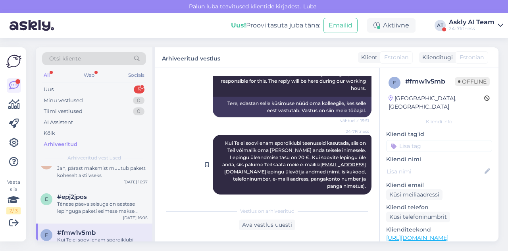
drag, startPoint x: 214, startPoint y: 142, endPoint x: 361, endPoint y: 178, distance: 150.6
click at [361, 178] on div "24-7Fitness Kui Te ei soovi enam spordiklubi teenuseid kasutada, siis on Teil v…" at bounding box center [292, 165] width 159 height 60
copy span "Kui Te ei soovi enam spordiklubi teenuseid kasutada, siis on Teil võimalik oma …"
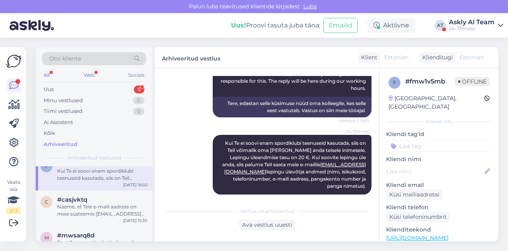
scroll to position [156, 0]
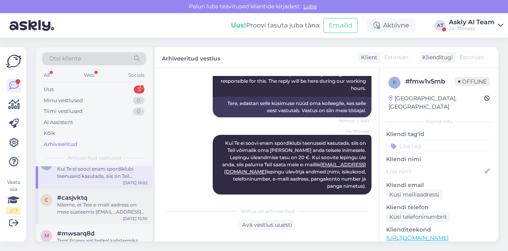
click at [97, 210] on div "Näeme, et Teie e-maili aadress on meie süsteemis ppuhtejev@gmail.com. Uue paroo…" at bounding box center [102, 208] width 91 height 14
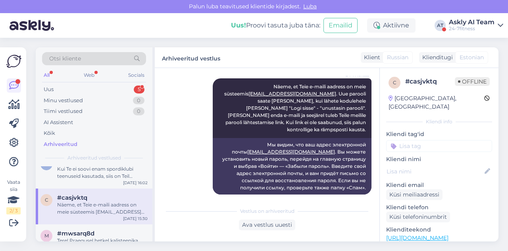
scroll to position [180, 0]
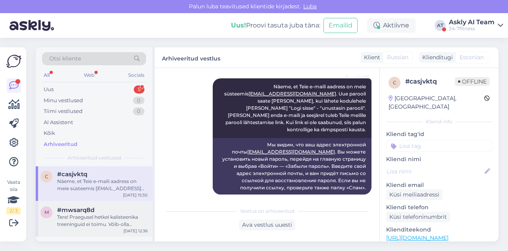
click at [83, 216] on div "Tere! Praegusel hetkel kalisteenika treeninguid ei toimu. Võib-olla hakkavad ka…" at bounding box center [102, 220] width 91 height 14
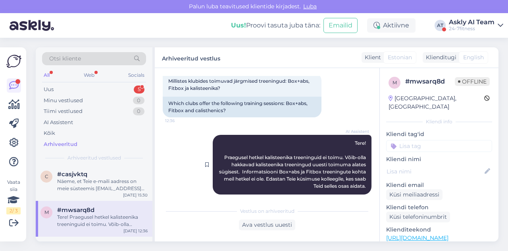
click at [247, 156] on span "Tere! Praegusel hetkel kalisteenika treeninguid ei toimu. Võib-olla hakkavad ka…" at bounding box center [293, 164] width 148 height 49
click at [246, 168] on div "AI Assistent Tere! Praegusel hetkel kalisteenika treeninguid ei toimu. Võib-oll…" at bounding box center [292, 165] width 159 height 60
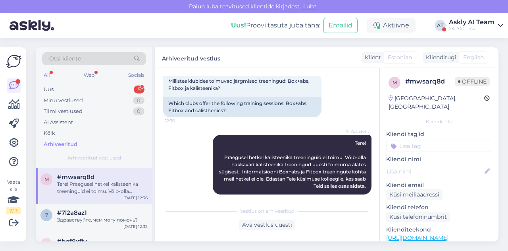
scroll to position [214, 0]
click at [93, 218] on div "Здравствуйте, чем могу помочь?" at bounding box center [102, 218] width 91 height 7
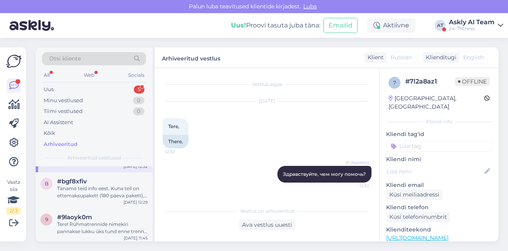
scroll to position [281, 0]
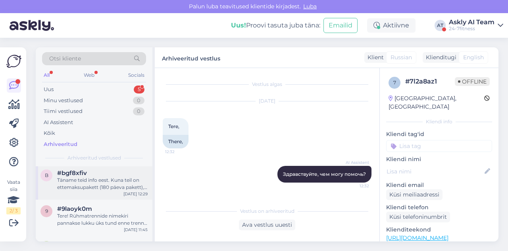
click at [81, 187] on div "Täname teid info eest. Kuna teil on ettemaksupakett (180 päeva pakett), kehtiva…" at bounding box center [102, 183] width 91 height 14
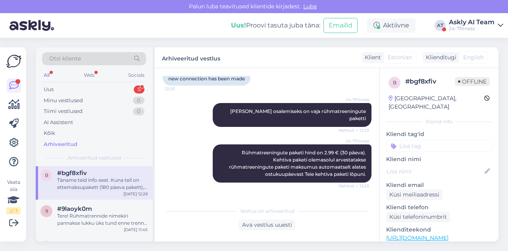
scroll to position [239, 0]
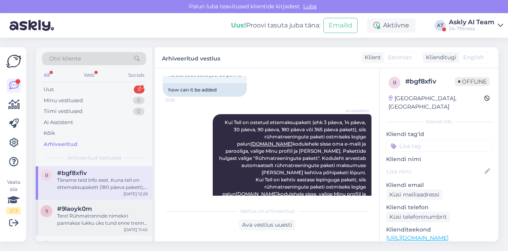
click at [105, 211] on div "#9laoyk0m" at bounding box center [102, 208] width 91 height 7
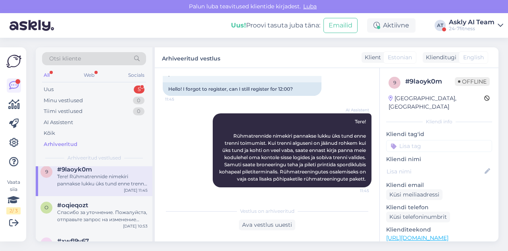
scroll to position [322, 0]
click at [97, 211] on div "Спасибо за уточнение. Пожалуйста, отправьте запрос на изменение даты начала Ваш…" at bounding box center [102, 214] width 91 height 14
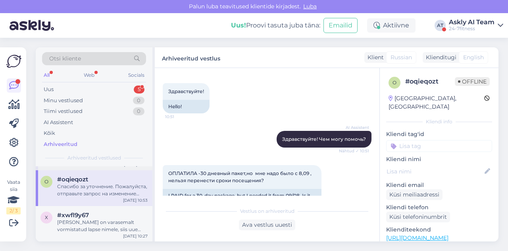
scroll to position [359, 0]
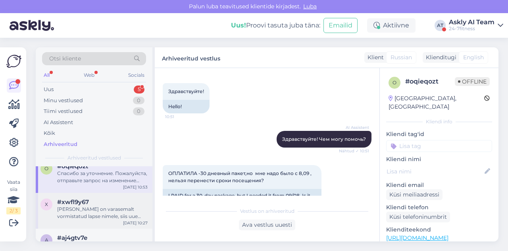
click at [100, 201] on div "#xwfl9y67" at bounding box center [102, 201] width 91 height 7
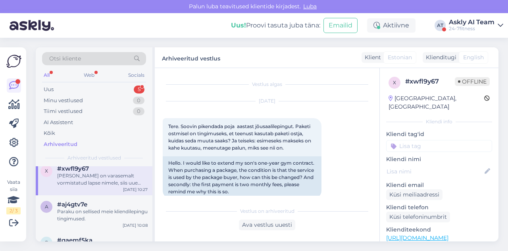
scroll to position [393, 0]
click at [98, 208] on div "Paraku on sellised meie kliendilepingu tingimused." at bounding box center [102, 214] width 91 height 14
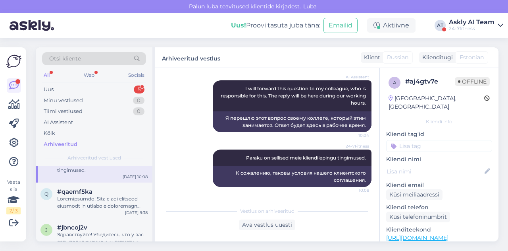
scroll to position [442, 0]
click at [98, 204] on div at bounding box center [102, 201] width 91 height 14
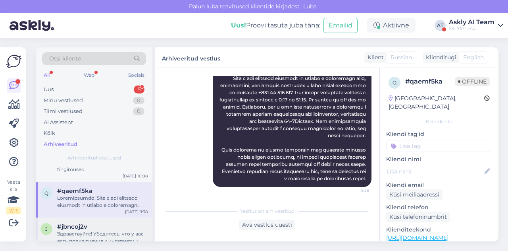
scroll to position [464, 0]
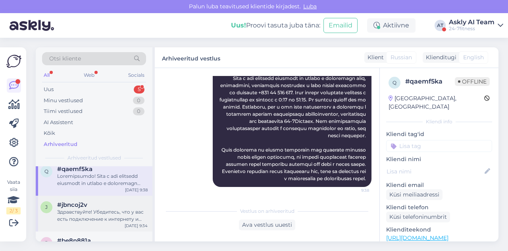
click at [105, 217] on div "Здравствуйте! Убедитесь, что у вас есть подключение к интернету и включена функ…" at bounding box center [102, 215] width 91 height 14
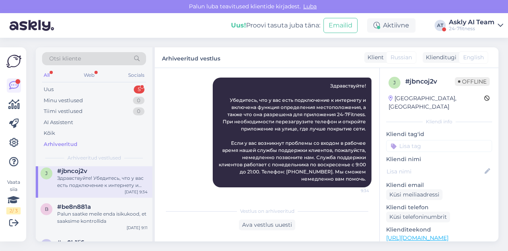
scroll to position [499, 0]
click at [105, 217] on div "Palun saatke meile enda isikukood, et saaksime kontrollida" at bounding box center [102, 215] width 91 height 14
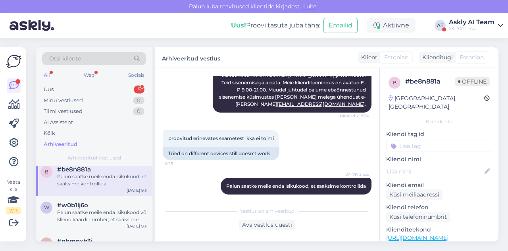
scroll to position [535, 0]
click at [85, 218] on div "Palun saatke meile enda isikukood või kliendikaardi number, et saaksime kontrol…" at bounding box center [102, 215] width 91 height 14
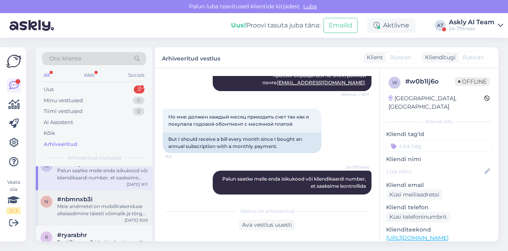
scroll to position [576, 0]
click at [108, 201] on div "#nbmnxb3i" at bounding box center [102, 199] width 91 height 7
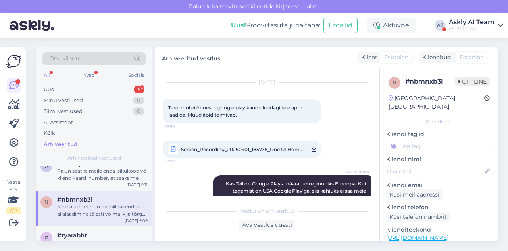
scroll to position [16, 0]
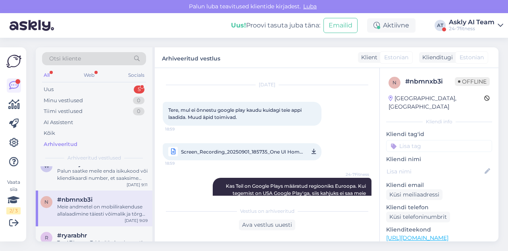
click at [264, 148] on span "Screen_Recording_20250901_185735_One UI Home.mp4" at bounding box center [242, 152] width 122 height 10
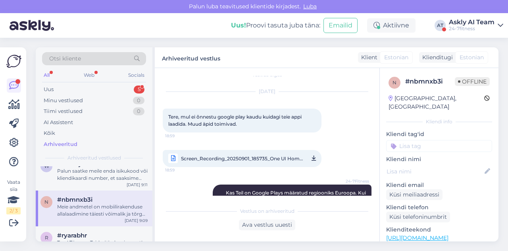
scroll to position [0, 0]
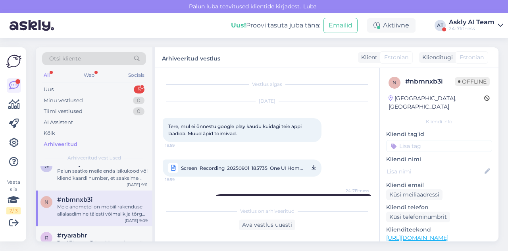
drag, startPoint x: 182, startPoint y: 125, endPoint x: 237, endPoint y: 135, distance: 55.6
drag, startPoint x: 180, startPoint y: 124, endPoint x: 187, endPoint y: 133, distance: 11.8
click at [187, 133] on span "Tere, mul ei õnnestu google play kaudu kuidagi teie appi laadida. Muud äpid toi…" at bounding box center [235, 129] width 135 height 13
copy span "mul ei õnnestu google play kaudu kuidagi teie appi laadida."
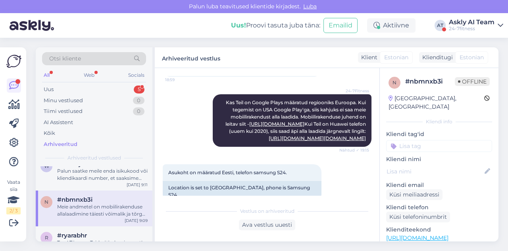
scroll to position [106, 0]
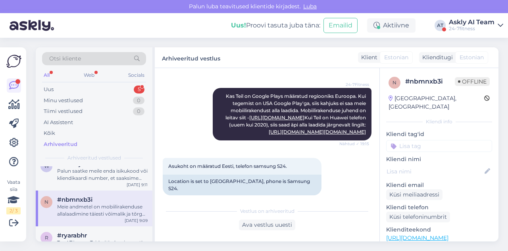
drag, startPoint x: 217, startPoint y: 93, endPoint x: 370, endPoint y: 158, distance: 166.2
click at [370, 158] on div "Vestlus algas Sep 1 2025 Tere, mul ei õnnestu google play kaudu kuidagi teie ap…" at bounding box center [271, 136] width 216 height 120
copy span "Kas Teil on Google Plays määratud regiooniks Euroopa. Kui tegemist on USA Googl…"
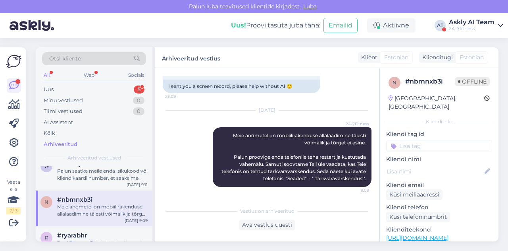
scroll to position [613, 0]
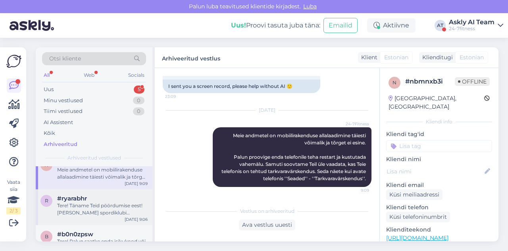
click at [91, 211] on div "Tere! Täname Teid pöördumise eest! Keila spordiklubi avamine on 18.09.2025" at bounding box center [102, 209] width 91 height 14
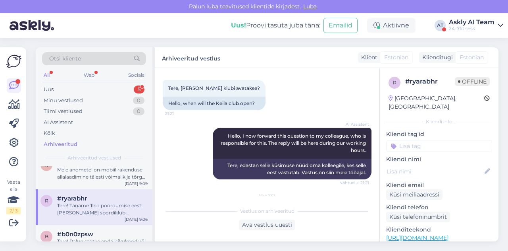
scroll to position [27, 0]
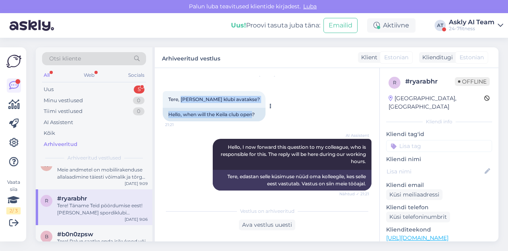
drag, startPoint x: 182, startPoint y: 98, endPoint x: 256, endPoint y: 108, distance: 74.1
click at [256, 108] on div "Tere, millal Keila klubi avatakse? 21:21 Hello, when will the Keila club open?" at bounding box center [214, 106] width 103 height 30
click at [241, 100] on span "Tere, millal Keila klubi avatakse?" at bounding box center [214, 99] width 92 height 6
drag, startPoint x: 183, startPoint y: 98, endPoint x: 248, endPoint y: 100, distance: 65.1
click at [248, 100] on div "Tere, millal Keila klubi avatakse? 21:21" at bounding box center [214, 99] width 103 height 17
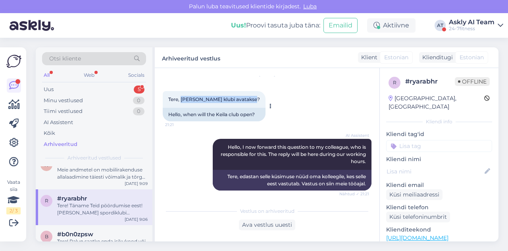
copy span "millal Keila klubi avatakse?"
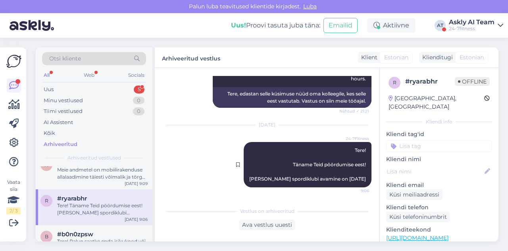
scroll to position [110, 0]
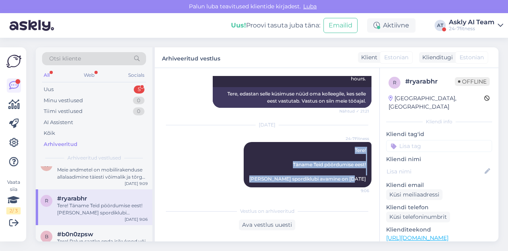
drag, startPoint x: 340, startPoint y: 150, endPoint x: 371, endPoint y: 179, distance: 42.1
click at [371, 179] on div "Vestlus algas Sep 1 2025 Tere, millal Keila klubi avatakse? 21:21 Hello, when w…" at bounding box center [271, 136] width 216 height 120
copy span "Tere! Täname Teid pöördumise eest! Keila spordiklubi avamine on 18.09.2025"
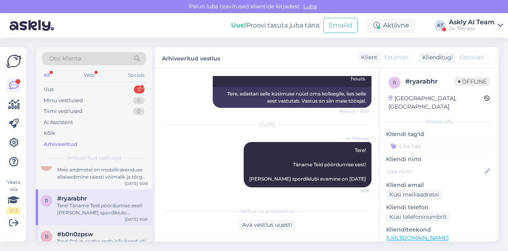
click at [87, 234] on span "#b0n0zpsw" at bounding box center [75, 233] width 36 height 7
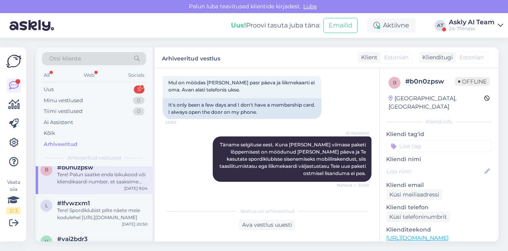
scroll to position [680, 0]
click at [93, 209] on div "Tere! Spordiklubist pilte näete meie kodulehel https://24-7fitness.ee/meie-klub…" at bounding box center [102, 213] width 91 height 14
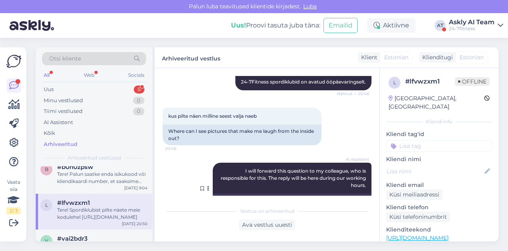
scroll to position [114, 0]
drag, startPoint x: 168, startPoint y: 109, endPoint x: 267, endPoint y: 106, distance: 99.3
click at [267, 108] on div "kus pilte näen milline seest valja naeb 20:48" at bounding box center [242, 116] width 159 height 17
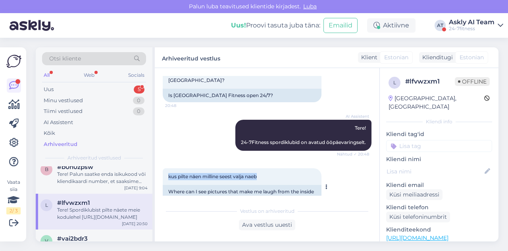
scroll to position [182, 0]
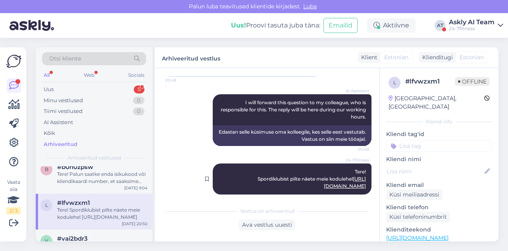
drag, startPoint x: 345, startPoint y: 164, endPoint x: 359, endPoint y: 179, distance: 20.5
click at [359, 179] on div "24-7Fitness Tere! Spordiklubist pilte näete meie kodulehel https://24-7fitness.…" at bounding box center [292, 178] width 159 height 31
click at [345, 176] on link "https://24-7fitness.ee/meie-klubid/" at bounding box center [345, 182] width 42 height 13
click at [342, 163] on div "24-7Fitness Tere! Spordiklubist pilte näete meie kodulehel https://24-7fitness.…" at bounding box center [292, 178] width 159 height 31
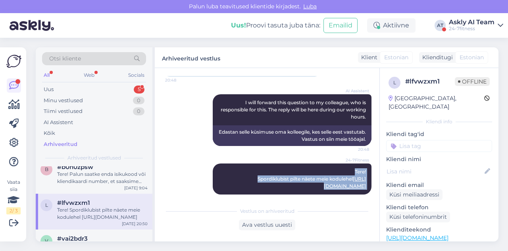
drag, startPoint x: 342, startPoint y: 160, endPoint x: 370, endPoint y: 185, distance: 37.7
click at [370, 185] on div "Vestlus algas Sep 1 2025 kas tartu sobrakeskuse rimi fitness 24/7 lahti? 20:48 …" at bounding box center [271, 136] width 216 height 120
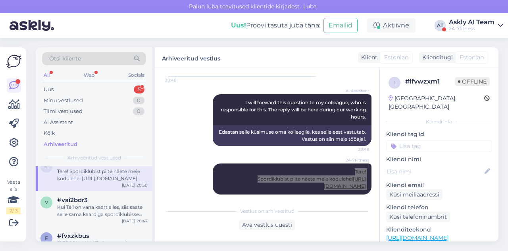
scroll to position [722, 0]
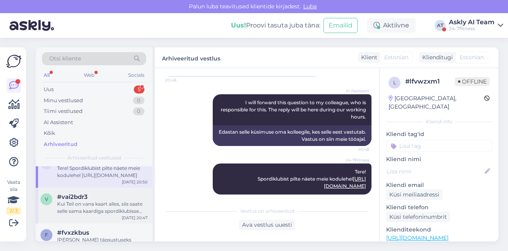
click at [92, 199] on div "#vai2bdr3" at bounding box center [102, 196] width 91 height 7
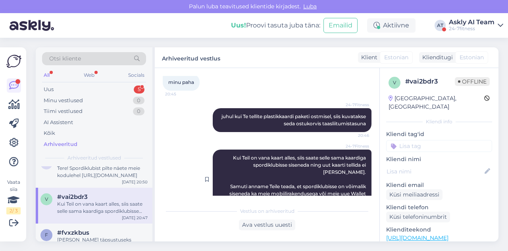
click at [228, 149] on div "24-7Fitness Kui Teil on vana kaart alles, siis saate selle sama kaardiga spordi…" at bounding box center [292, 179] width 159 height 60
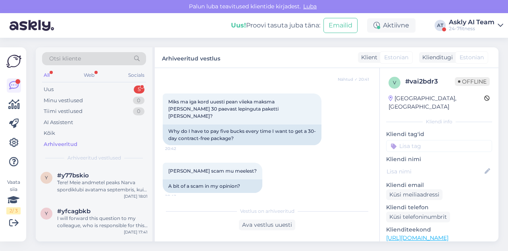
scroll to position [926, 0]
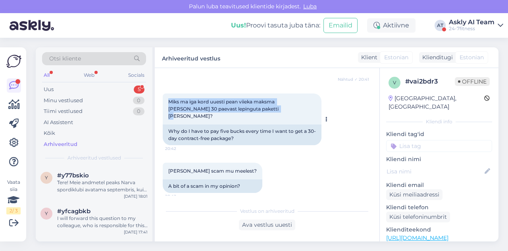
drag, startPoint x: 168, startPoint y: 87, endPoint x: 258, endPoint y: 91, distance: 89.5
click at [258, 93] on div "Miks ma iga kord uuesti pean viieka maksma kui tahan 30 paevast lepinguta paket…" at bounding box center [242, 108] width 159 height 31
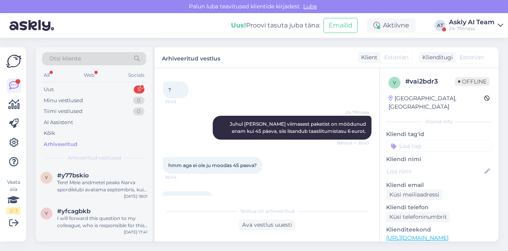
scroll to position [1054, 0]
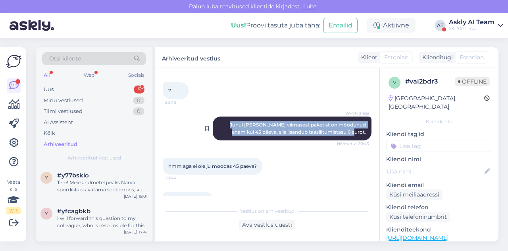
drag, startPoint x: 213, startPoint y: 104, endPoint x: 365, endPoint y: 113, distance: 151.6
click at [365, 116] on div "24-7Fitness Juhul kui Teie viimasest paketist on möödunud enam kui 45 päeva, si…" at bounding box center [292, 128] width 159 height 24
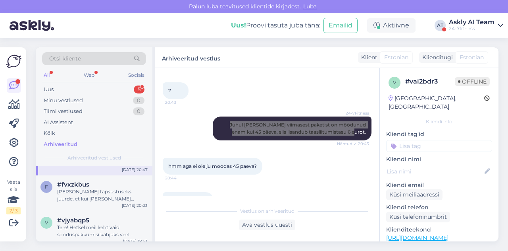
scroll to position [770, 0]
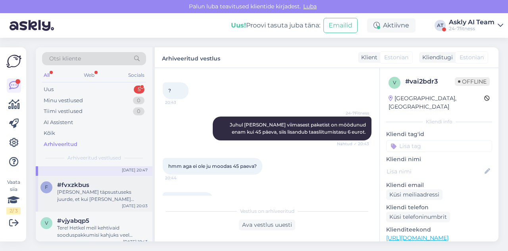
click at [87, 194] on div "Lisame täpsustuseks juurde, et kui Te valite aastase lepinguga paketi, siis esi…" at bounding box center [102, 195] width 91 height 14
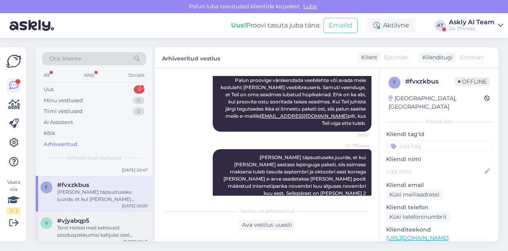
scroll to position [785, 0]
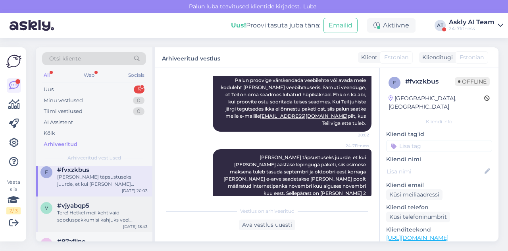
click at [75, 213] on div "Tere! Hetkel meil kehtivaid sooduspakkumisi kahjuks veel pakkuda ei ole. Kõikid…" at bounding box center [102, 216] width 91 height 14
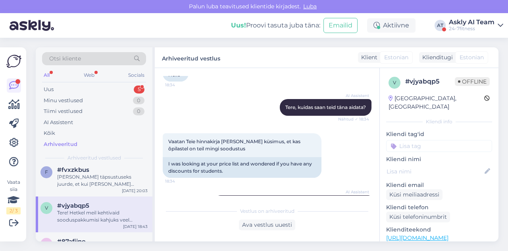
scroll to position [66, 0]
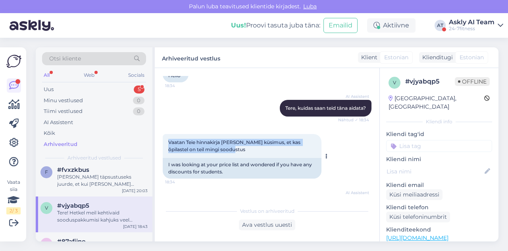
drag, startPoint x: 168, startPoint y: 142, endPoint x: 225, endPoint y: 149, distance: 57.6
click at [225, 149] on div "Vaatan Teie hinnakirja ja tekkis küsimus, et kas õpilastel on teil mingi soodus…" at bounding box center [242, 146] width 159 height 24
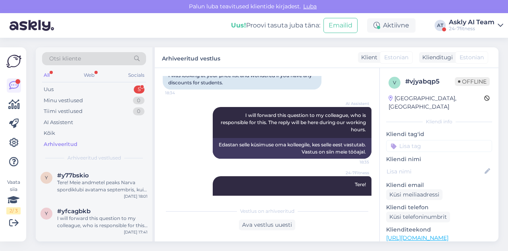
scroll to position [196, 0]
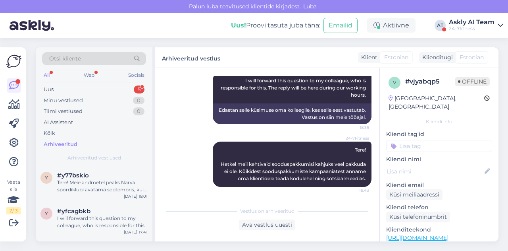
drag, startPoint x: 344, startPoint y: 142, endPoint x: 365, endPoint y: 180, distance: 44.3
click at [365, 180] on div "Vestlus algas Sep 1 2025 Tere 18:34 Hello AI Assistent Tere, kuidas saan teid t…" at bounding box center [271, 136] width 216 height 120
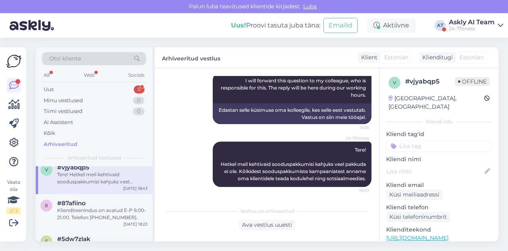
scroll to position [821, 0]
click at [71, 217] on div "Klienditeenindus on avatud E-P 9.00-21.00. Telefon +372 53 096 707." at bounding box center [102, 215] width 91 height 14
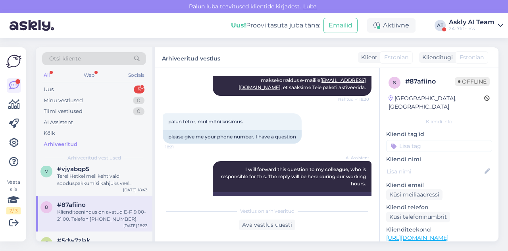
scroll to position [745, 0]
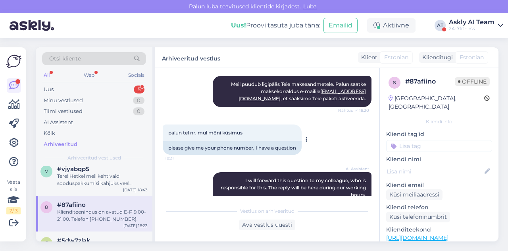
drag, startPoint x: 168, startPoint y: 129, endPoint x: 267, endPoint y: 124, distance: 99.8
click at [267, 124] on div "palun tel nr, mul mõni küsimus 18:21" at bounding box center [232, 132] width 139 height 17
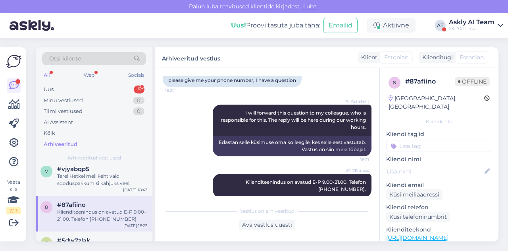
scroll to position [816, 0]
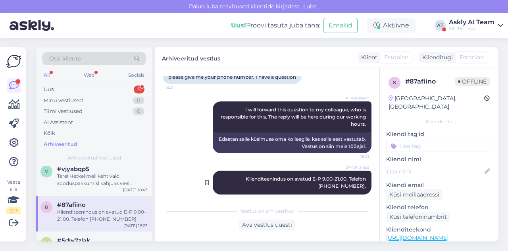
drag, startPoint x: 216, startPoint y: 172, endPoint x: 365, endPoint y: 179, distance: 149.1
click at [365, 179] on div "24-7Fitness Klienditeenindus on avatud E-P 9.00-21.00. Telefon +372 53 096 707.…" at bounding box center [292, 182] width 159 height 24
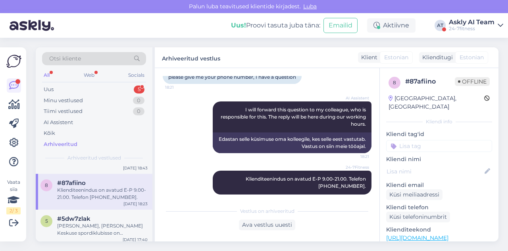
scroll to position [848, 0]
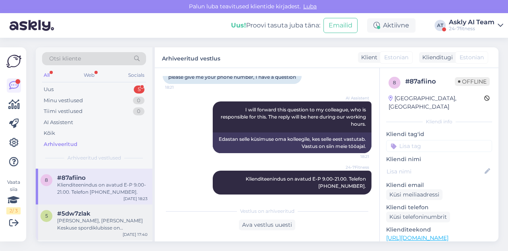
click at [82, 215] on span "#5dw7zlak" at bounding box center [73, 213] width 33 height 7
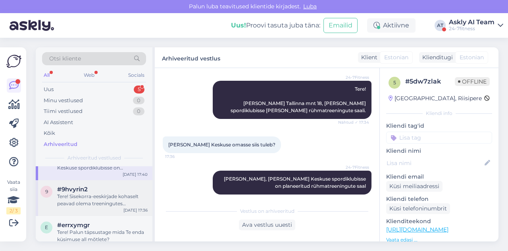
scroll to position [909, 0]
click at [90, 199] on div "Tere! Sisekorra-eeskirjade kohaselt peavad olema treeningutes vahetusjalatsid." at bounding box center [102, 199] width 91 height 14
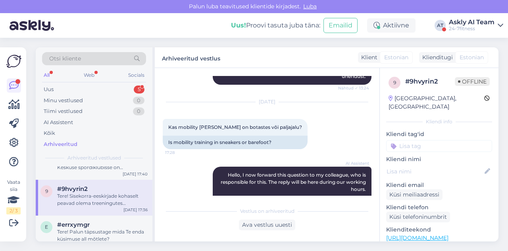
scroll to position [272, 0]
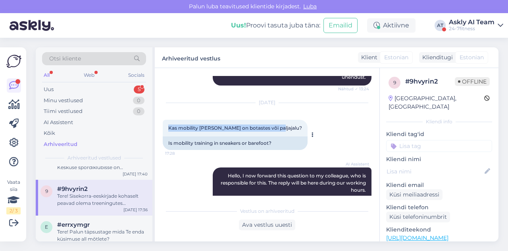
drag, startPoint x: 168, startPoint y: 135, endPoint x: 279, endPoint y: 133, distance: 110.4
click at [279, 133] on div "Kas mobility trenn on botastes või paljajalu? 17:28" at bounding box center [235, 128] width 145 height 17
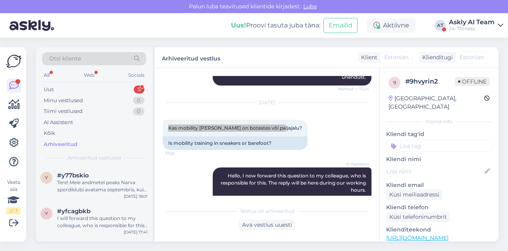
scroll to position [366, 0]
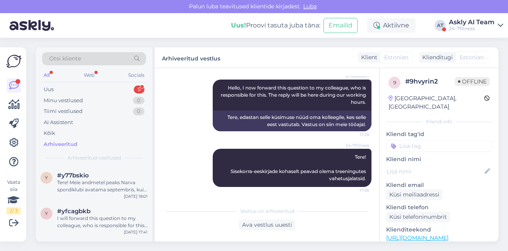
drag, startPoint x: 340, startPoint y: 152, endPoint x: 375, endPoint y: 192, distance: 53.2
click at [375, 192] on div "Vestlus algas Aug 30 2025 Kuidas mobiilinäpiga saab siseneda? 13:21 How can I l…" at bounding box center [271, 136] width 216 height 120
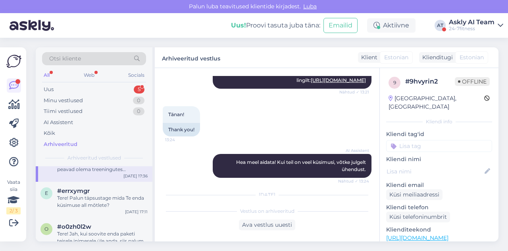
scroll to position [945, 0]
click at [86, 198] on div "Tere! Palun täpsustage mida Te enda küsimuse all mõtlete?" at bounding box center [102, 199] width 91 height 14
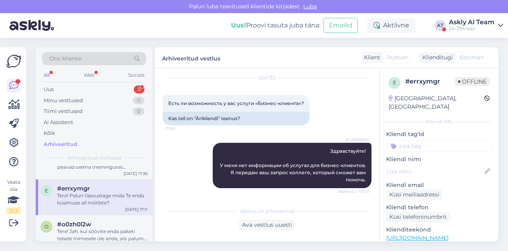
scroll to position [23, 0]
drag, startPoint x: 168, startPoint y: 116, endPoint x: 246, endPoint y: 116, distance: 78.6
click at [246, 116] on div "Kas teil on "Ärikliendi" teenus?" at bounding box center [236, 119] width 147 height 14
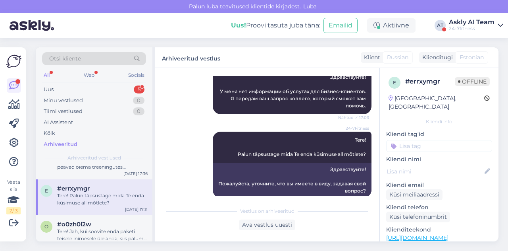
scroll to position [98, 0]
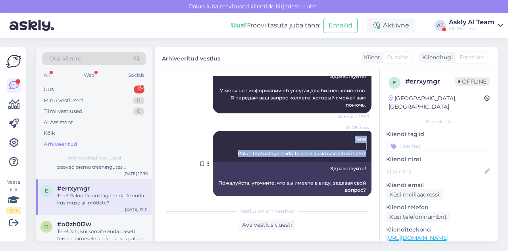
drag, startPoint x: 345, startPoint y: 138, endPoint x: 362, endPoint y: 152, distance: 22.0
click at [362, 152] on div "24-7Fitness Tere! Palun täpsustage mida Te enda küsimuse all mõtlete? Nähtud ✓ …" at bounding box center [292, 146] width 159 height 31
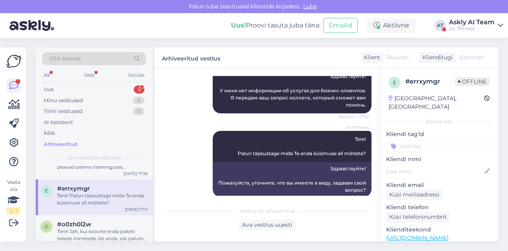
click at [111, 214] on div "e #errxymgr Tere! Palun täpsustage mida Te enda küsimuse all mõtlete? Sep 1 17:…" at bounding box center [94, 197] width 117 height 36
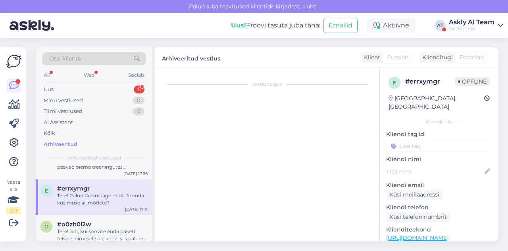
scroll to position [0, 0]
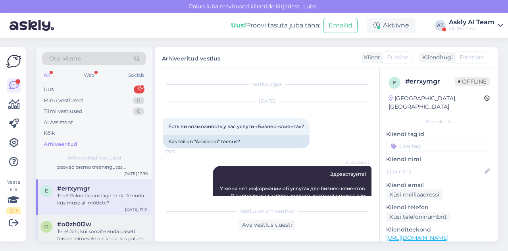
click at [104, 226] on div "#o0zh0l2w" at bounding box center [102, 223] width 91 height 7
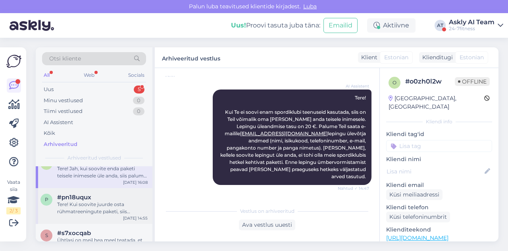
scroll to position [1008, 0]
click at [93, 205] on div "Tere! Kui soovite juurde osta rühmatreeningute paketi, siis palun minge meie ko…" at bounding box center [102, 207] width 91 height 14
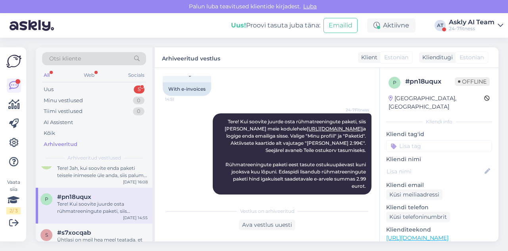
scroll to position [1028, 0]
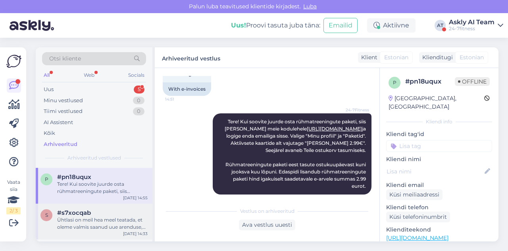
click at [93, 220] on div "Ühtlasi on meil hea meel teatada, et oleme valmis saanud uue arenduse, mille ab…" at bounding box center [102, 223] width 91 height 14
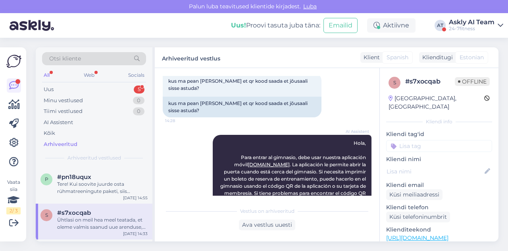
scroll to position [30, 0]
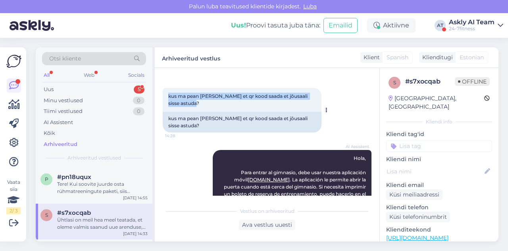
drag, startPoint x: 167, startPoint y: 95, endPoint x: 209, endPoint y: 105, distance: 43.3
click at [209, 105] on div "kus ma pean appis minema et qr kood saada et jõusaali sisse astuda? 14:28" at bounding box center [242, 100] width 159 height 24
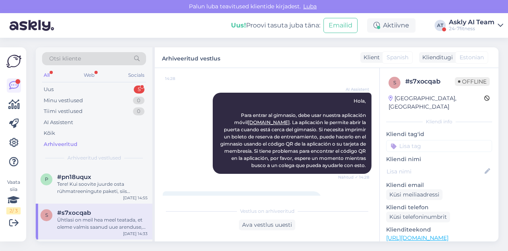
scroll to position [87, 0]
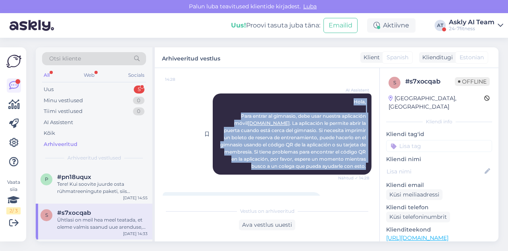
drag, startPoint x: 340, startPoint y: 97, endPoint x: 363, endPoint y: 166, distance: 72.7
click at [363, 166] on div "AI Assistent Hola, Para entrar al gimnasio, debe usar nuestra aplicación móvil …" at bounding box center [292, 133] width 159 height 81
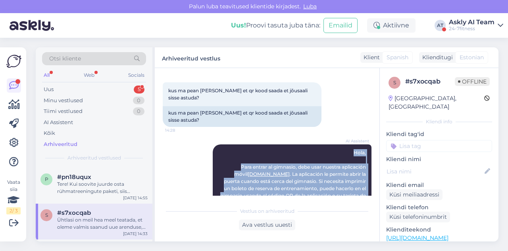
scroll to position [21, 0]
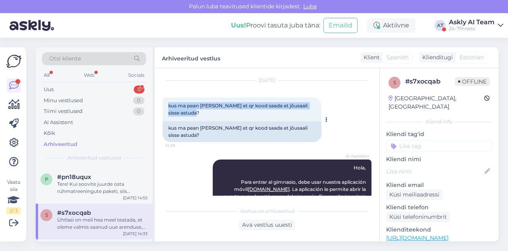
drag, startPoint x: 168, startPoint y: 104, endPoint x: 206, endPoint y: 115, distance: 38.8
click at [206, 115] on div "kus ma pean appis minema et qr kood saada et jõusaali sisse astuda? 14:28" at bounding box center [242, 109] width 159 height 24
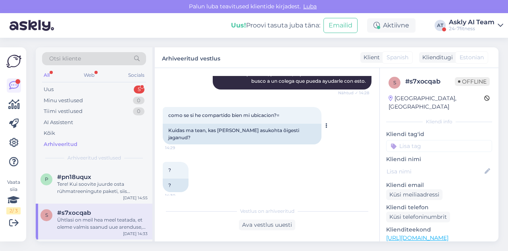
scroll to position [172, 0]
drag, startPoint x: 167, startPoint y: 128, endPoint x: 311, endPoint y: 131, distance: 143.8
click at [311, 131] on div "como se si he compartido bien mi ubicacion?= 14:29 Kuidas ma tean, kas olen oma…" at bounding box center [242, 125] width 159 height 37
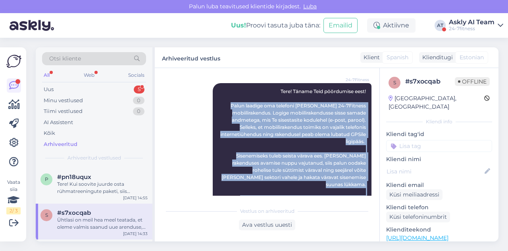
scroll to position [392, 0]
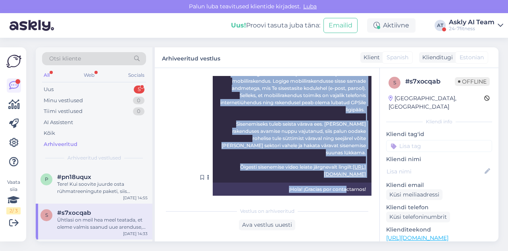
drag, startPoint x: 244, startPoint y: 121, endPoint x: 365, endPoint y: 146, distance: 122.9
click at [365, 146] on div "24-7Fitness Tere! Täname Teid pöördumise eest! Palun laadige oma telefoni alla …" at bounding box center [292, 116] width 159 height 131
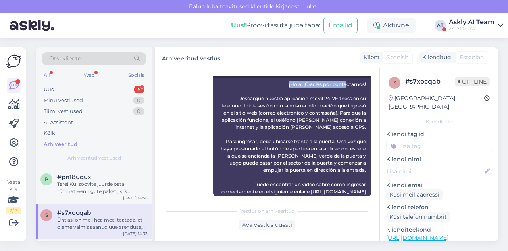
click at [243, 130] on div "¡Hola! ¡Gracias por contactarnos! Descargue nuestra aplicación móvil 24-7Fitnes…" at bounding box center [292, 137] width 159 height 121
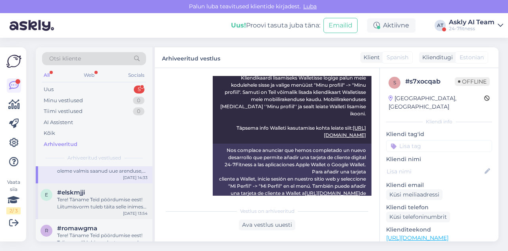
scroll to position [1084, 0]
click at [98, 206] on div "Tere! Täname Teid pöördumise eest! Liitumisvorm tuleb täita selle inimese andme…" at bounding box center [102, 202] width 91 height 14
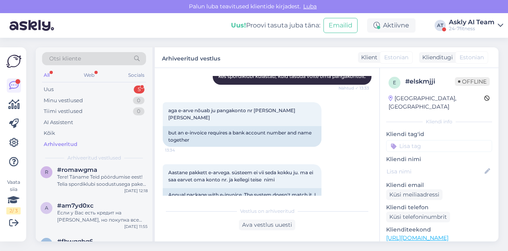
scroll to position [1143, 0]
click at [103, 179] on div "Tere! Täname Teid pöördumise eest! Telia spordiklubi soodustusega paketi ostmis…" at bounding box center [102, 179] width 91 height 14
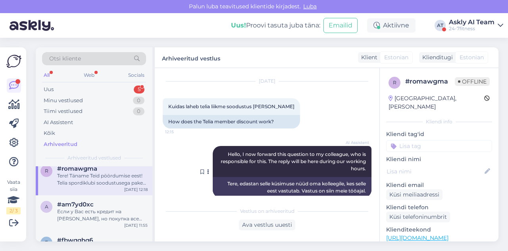
scroll to position [14, 0]
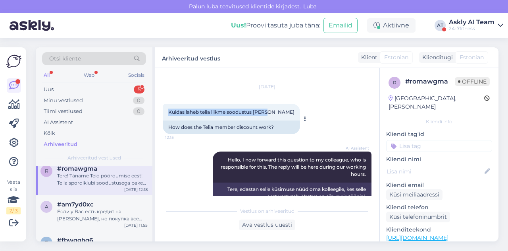
drag, startPoint x: 166, startPoint y: 110, endPoint x: 277, endPoint y: 108, distance: 110.4
click at [277, 108] on div "Kuidas laheb telia liikme soodustus peale 12:15" at bounding box center [231, 112] width 137 height 17
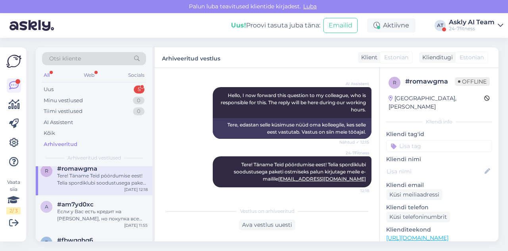
scroll to position [78, 0]
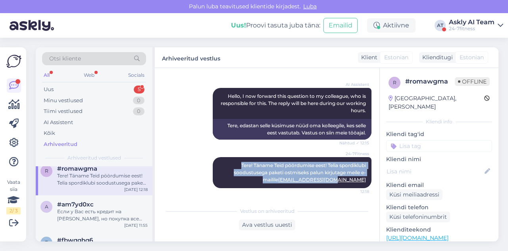
drag, startPoint x: 226, startPoint y: 164, endPoint x: 365, endPoint y: 182, distance: 140.1
click at [365, 182] on div "Vestlus algas Sep 1 2025 Kuidas laheb telia liikme soodustus peale 12:15 How do…" at bounding box center [271, 136] width 216 height 120
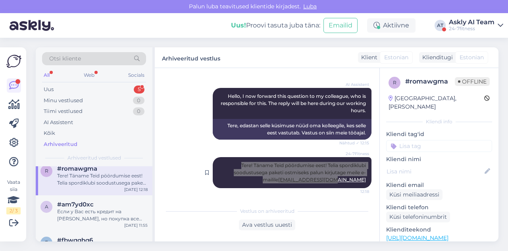
scroll to position [79, 0]
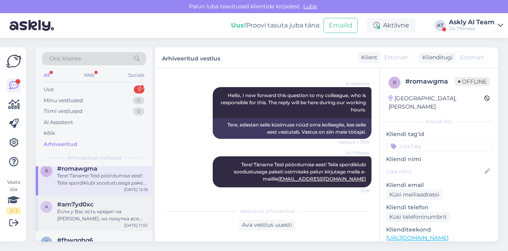
click at [69, 216] on div "Если у Вас есть кредит на Stebby, но покупка все равно не удается, пожалуйста, …" at bounding box center [102, 215] width 91 height 14
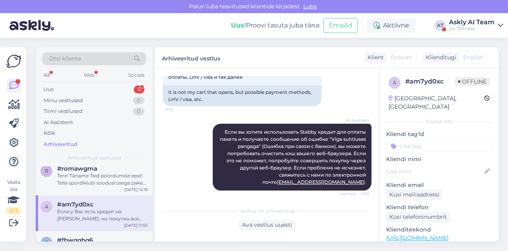
scroll to position [1179, 0]
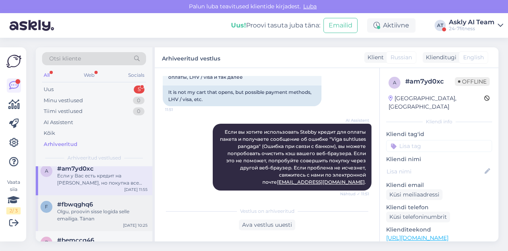
click at [86, 208] on div "Olgu, proovin sisse logida selle emailiga. Tänan" at bounding box center [102, 215] width 91 height 14
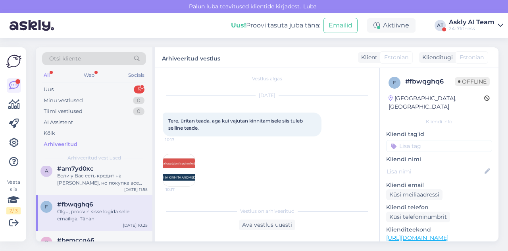
scroll to position [4, 0]
click at [190, 181] on img at bounding box center [179, 171] width 32 height 32
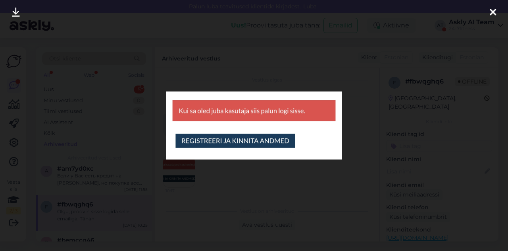
click at [314, 179] on div at bounding box center [254, 125] width 508 height 251
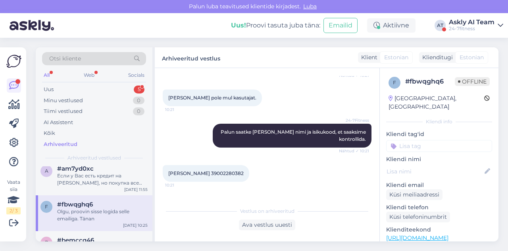
scroll to position [152, 0]
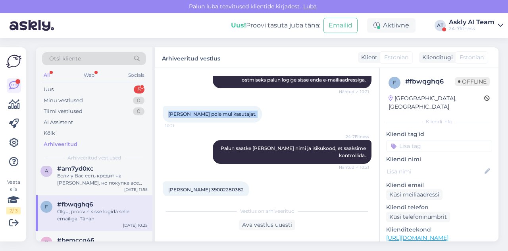
drag, startPoint x: 168, startPoint y: 112, endPoint x: 255, endPoint y: 111, distance: 87.8
click at [255, 111] on div "Minu teada pole mul kasutajat. 10:21" at bounding box center [212, 114] width 99 height 17
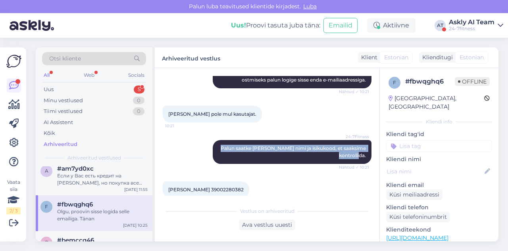
drag, startPoint x: 225, startPoint y: 150, endPoint x: 368, endPoint y: 152, distance: 143.0
click at [368, 152] on div "Vestlus algas Sep 1 2025 Tere, üritan teada, aga kui vajutan kinnitamisele siis…" at bounding box center [271, 136] width 216 height 120
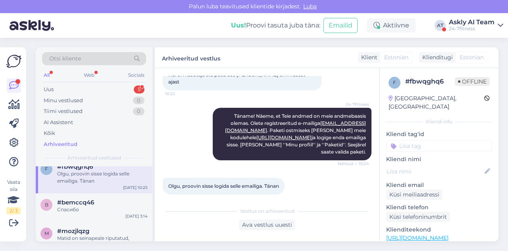
scroll to position [1224, 0]
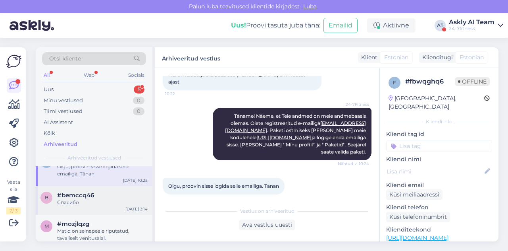
click at [98, 201] on div "Спасибо" at bounding box center [102, 202] width 91 height 7
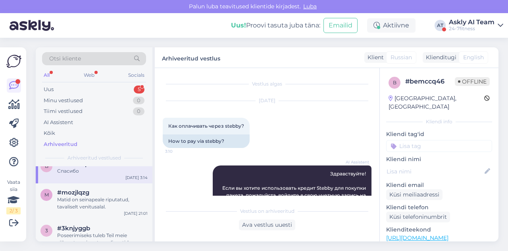
scroll to position [1256, 0]
click at [116, 209] on div "Matid on seinapeale riputatud, tavaliselt venitusalal." at bounding box center [102, 202] width 91 height 14
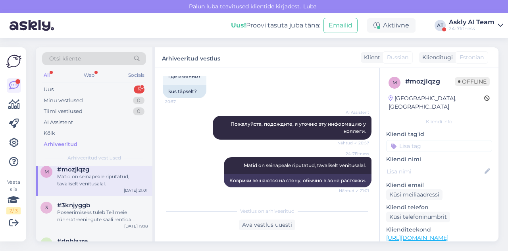
scroll to position [1280, 0]
click at [81, 210] on div "Poseerimiseks tuleb Teil meie rühmatreeningute saali rentida. Täpsema info saam…" at bounding box center [102, 214] width 91 height 14
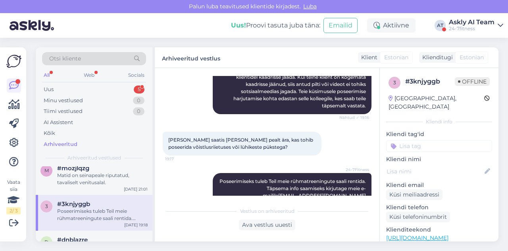
scroll to position [158, 0]
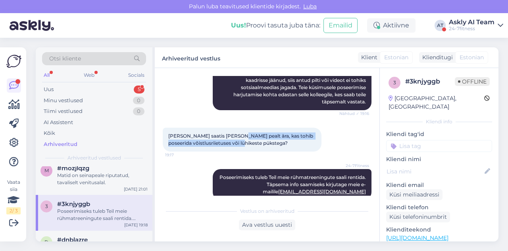
drag, startPoint x: 232, startPoint y: 125, endPoint x: 280, endPoint y: 135, distance: 48.9
click at [280, 135] on div "Mul saatis poole pealt ära, kas tohib poseerida võistlusriietuses või lühikeste…" at bounding box center [242, 139] width 159 height 24
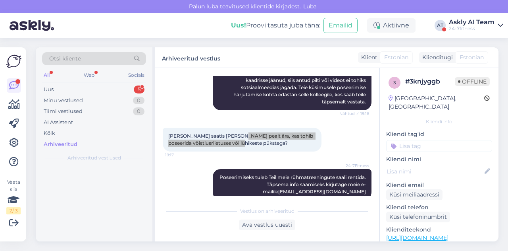
scroll to position [0, 0]
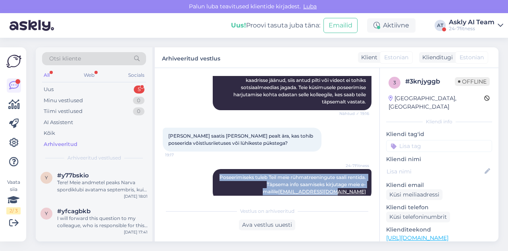
drag, startPoint x: 222, startPoint y: 168, endPoint x: 372, endPoint y: 182, distance: 150.8
click at [372, 182] on div "Vestlus algas Aug 31 2025 Kas teie saalides on lubatud kuskil oma väikses nurga…" at bounding box center [271, 136] width 216 height 120
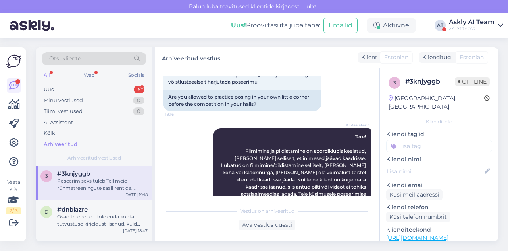
scroll to position [1310, 0]
click at [88, 217] on div "Osad treenerid ei ole enda kohta tutvustuse kirjeldust lisanud, kuid enamustel …" at bounding box center [102, 219] width 91 height 14
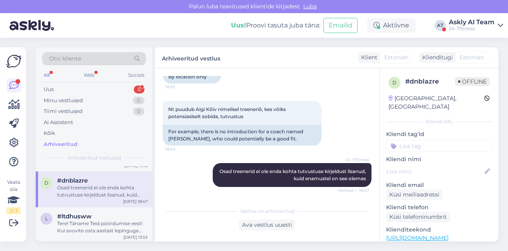
scroll to position [1339, 0]
click at [92, 220] on div "Tere! Täname Teid pöördumise eest! Kui soovite osta aastast lepinguga paketti, …" at bounding box center [102, 226] width 91 height 14
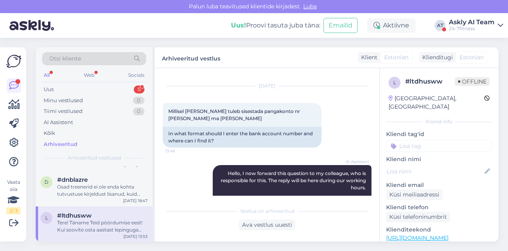
scroll to position [241, 0]
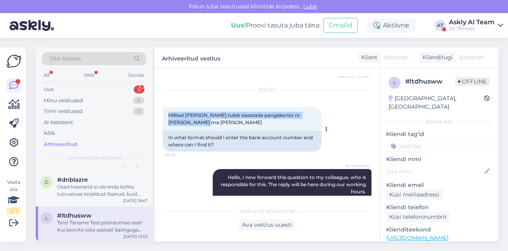
drag, startPoint x: 167, startPoint y: 116, endPoint x: 210, endPoint y: 127, distance: 44.3
click at [210, 127] on div "Millisel kujul tuleb sisestada pangakonto nr ja kust ma selle leian 13:46" at bounding box center [242, 119] width 159 height 24
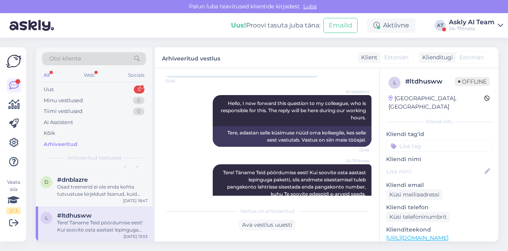
scroll to position [359, 0]
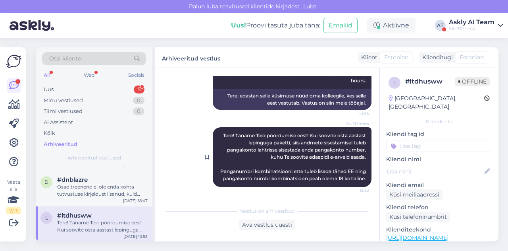
drag, startPoint x: 213, startPoint y: 126, endPoint x: 364, endPoint y: 182, distance: 160.7
click at [364, 182] on div "24-7Fitness Tere! Täname Teid pöördumise eest! Kui soovite osta aastast lepingu…" at bounding box center [292, 157] width 159 height 60
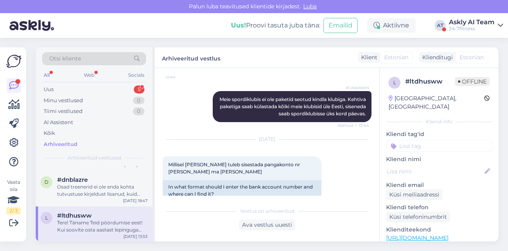
click at [243, 142] on div "Aug 31 2025" at bounding box center [267, 138] width 209 height 7
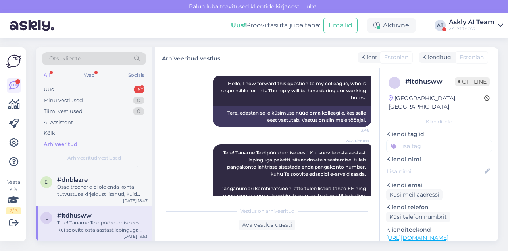
scroll to position [336, 0]
